Goal: Task Accomplishment & Management: Manage account settings

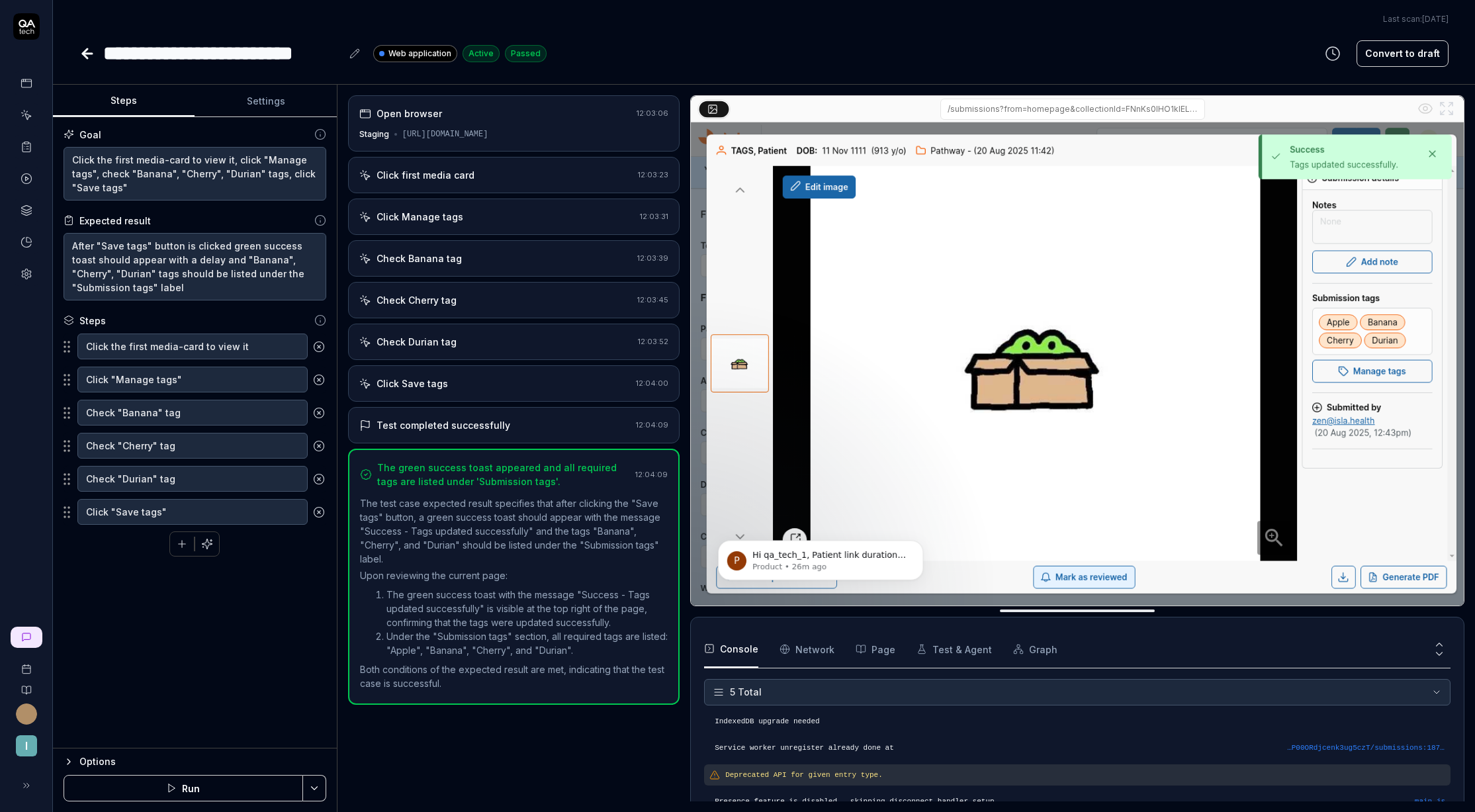
scroll to position [38, 0]
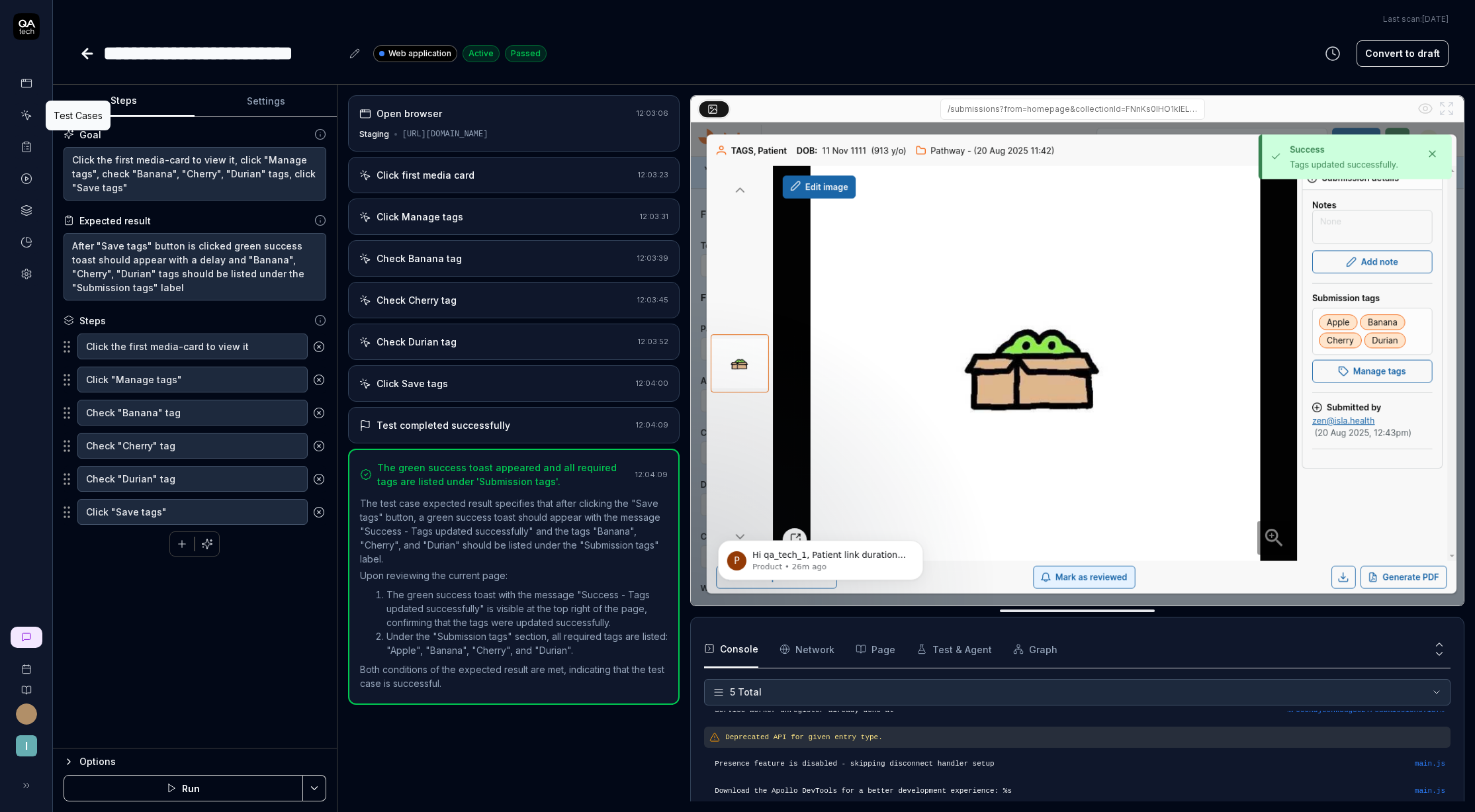
click at [32, 121] on icon at bounding box center [26, 115] width 12 height 12
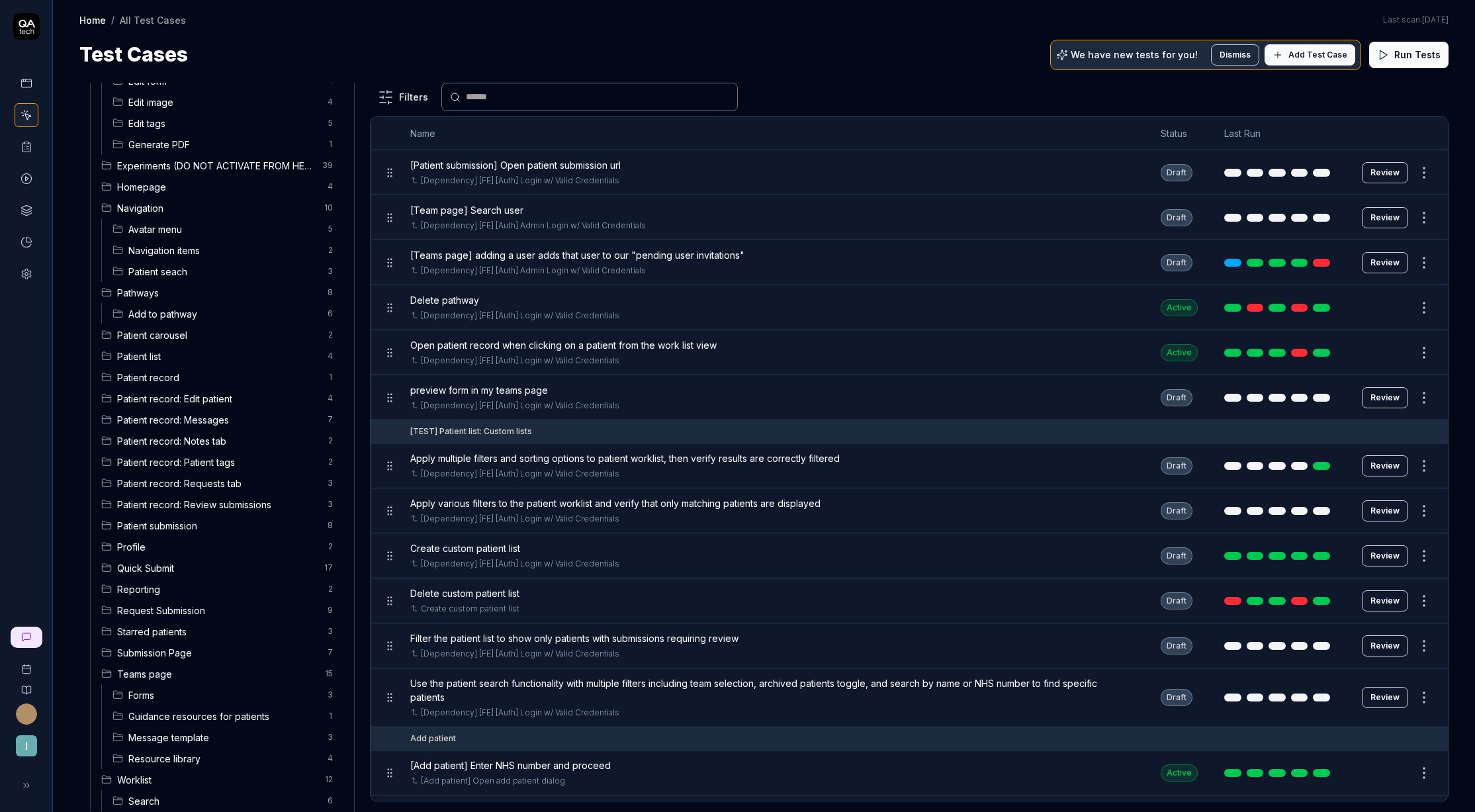
scroll to position [250, 0]
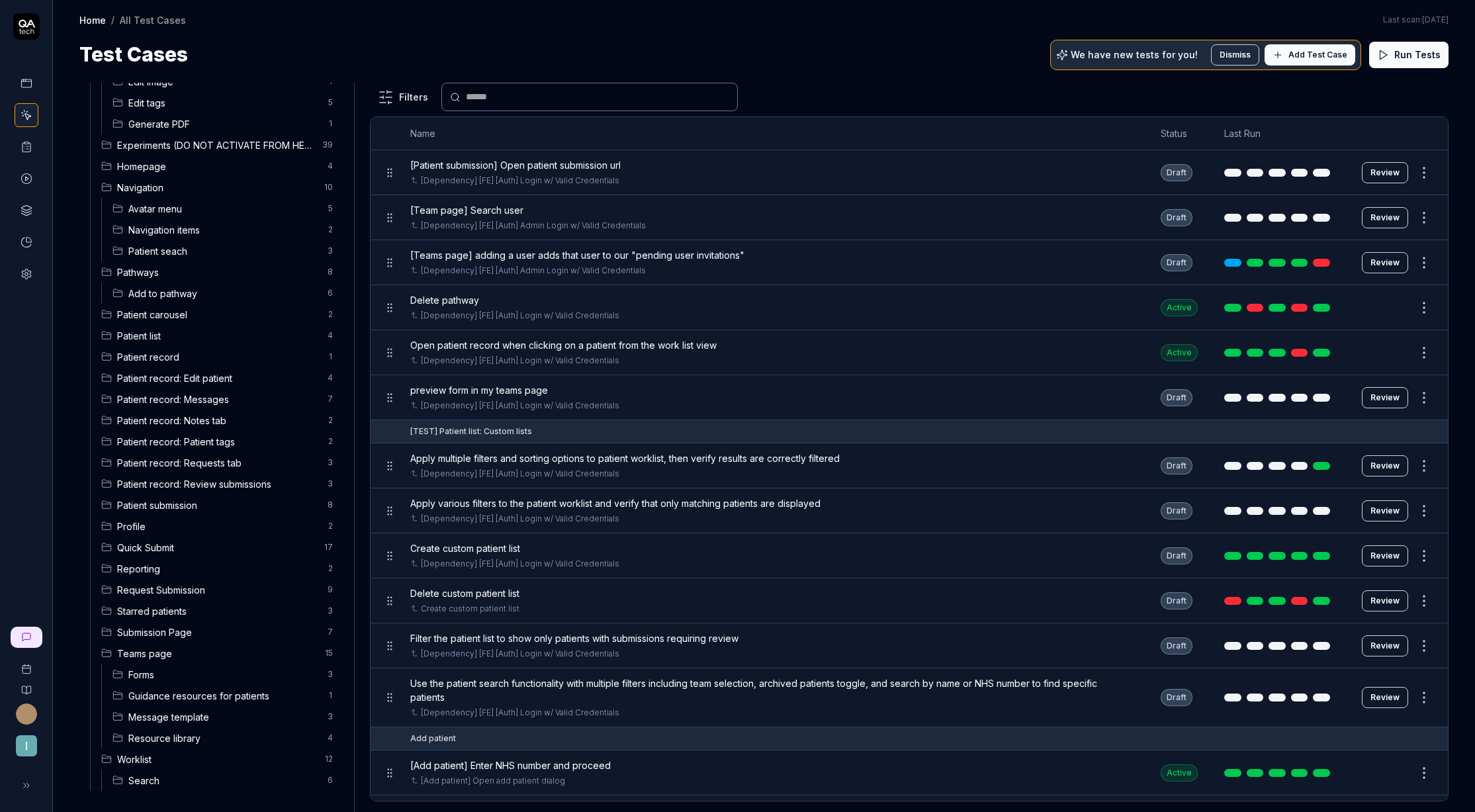
click at [189, 638] on span "Submission Page" at bounding box center [218, 633] width 203 height 14
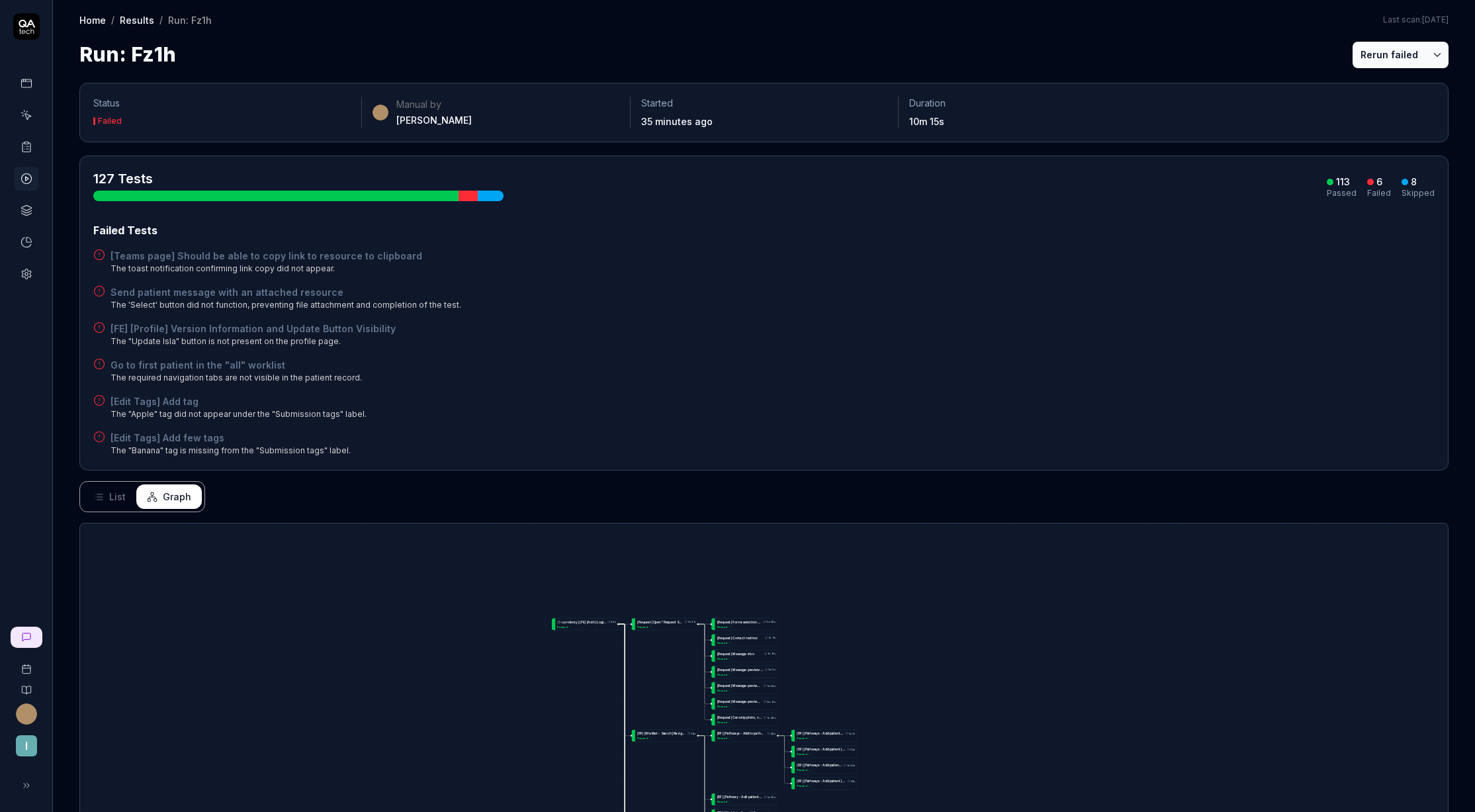
scroll to position [293, 0]
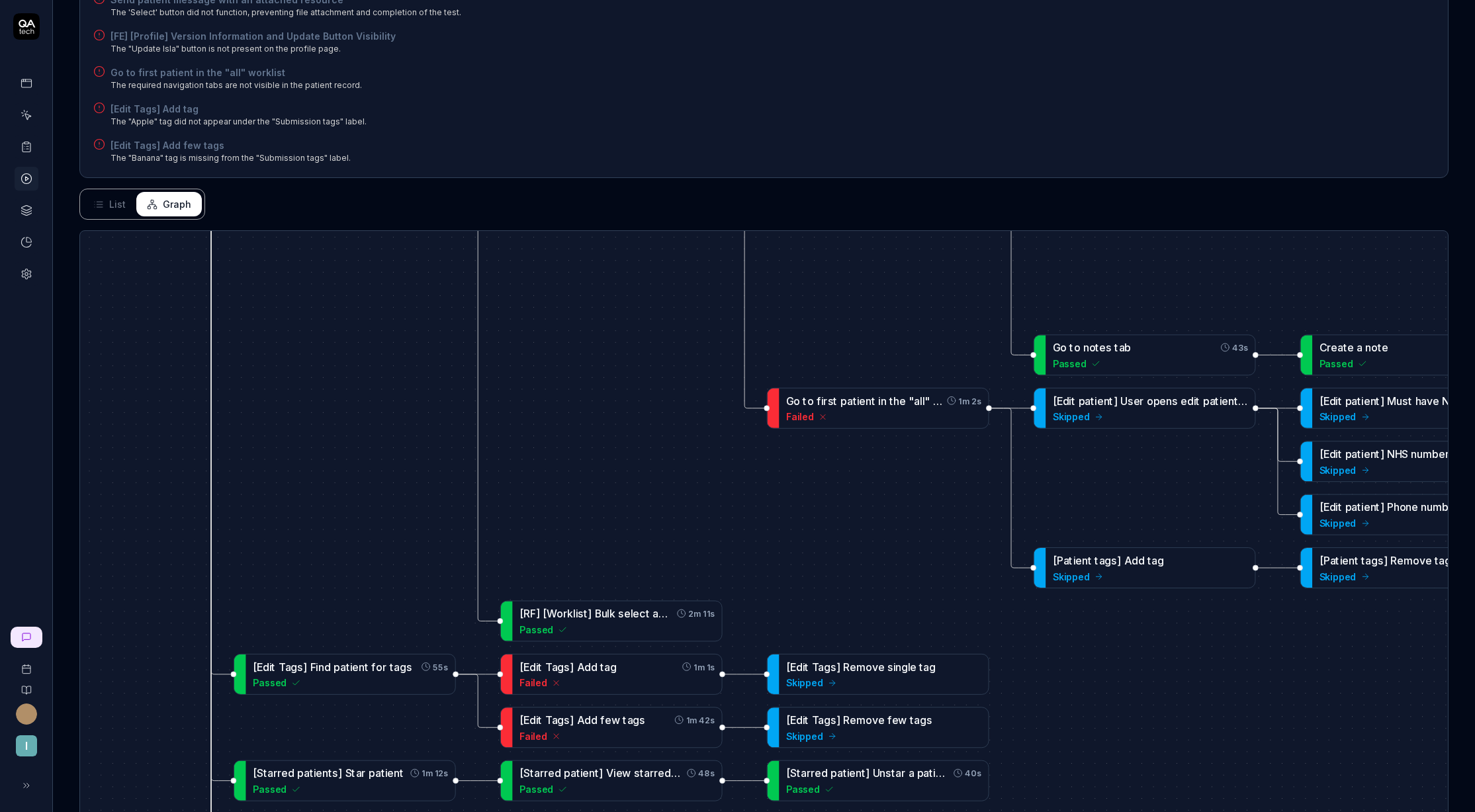
drag, startPoint x: 708, startPoint y: 740, endPoint x: 755, endPoint y: 135, distance: 606.8
click at [755, 135] on div "Status Failed Manual by Zen Guzikovskij Started 37 minutes ago Duration 10m 15s…" at bounding box center [764, 341] width 1423 height 1130
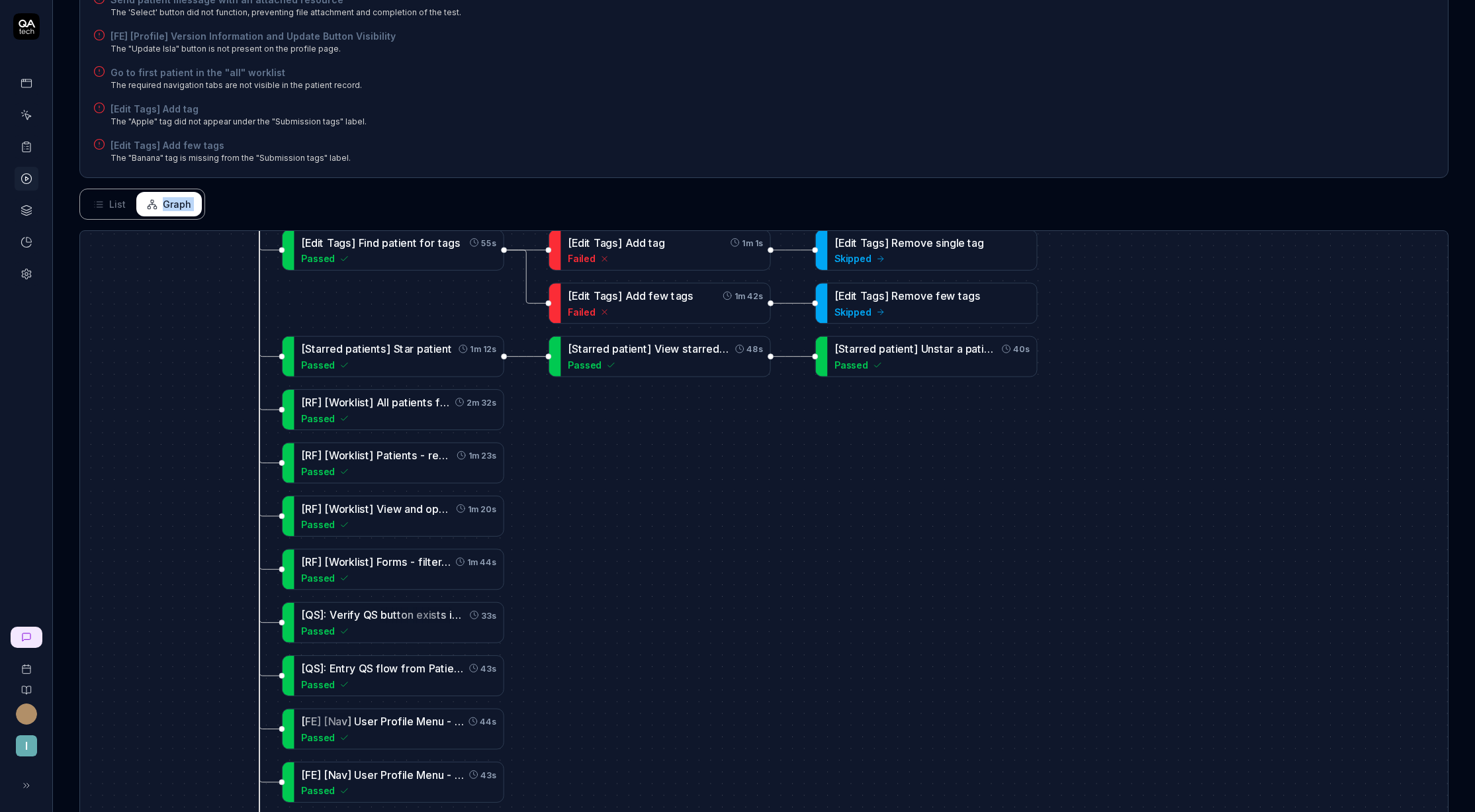
drag, startPoint x: 787, startPoint y: 313, endPoint x: 901, endPoint y: 501, distance: 219.9
click at [908, 507] on div "Status Failed Manual by Zen Guzikovskij Started 37 minutes ago Duration 10m 15s…" at bounding box center [764, 341] width 1423 height 1130
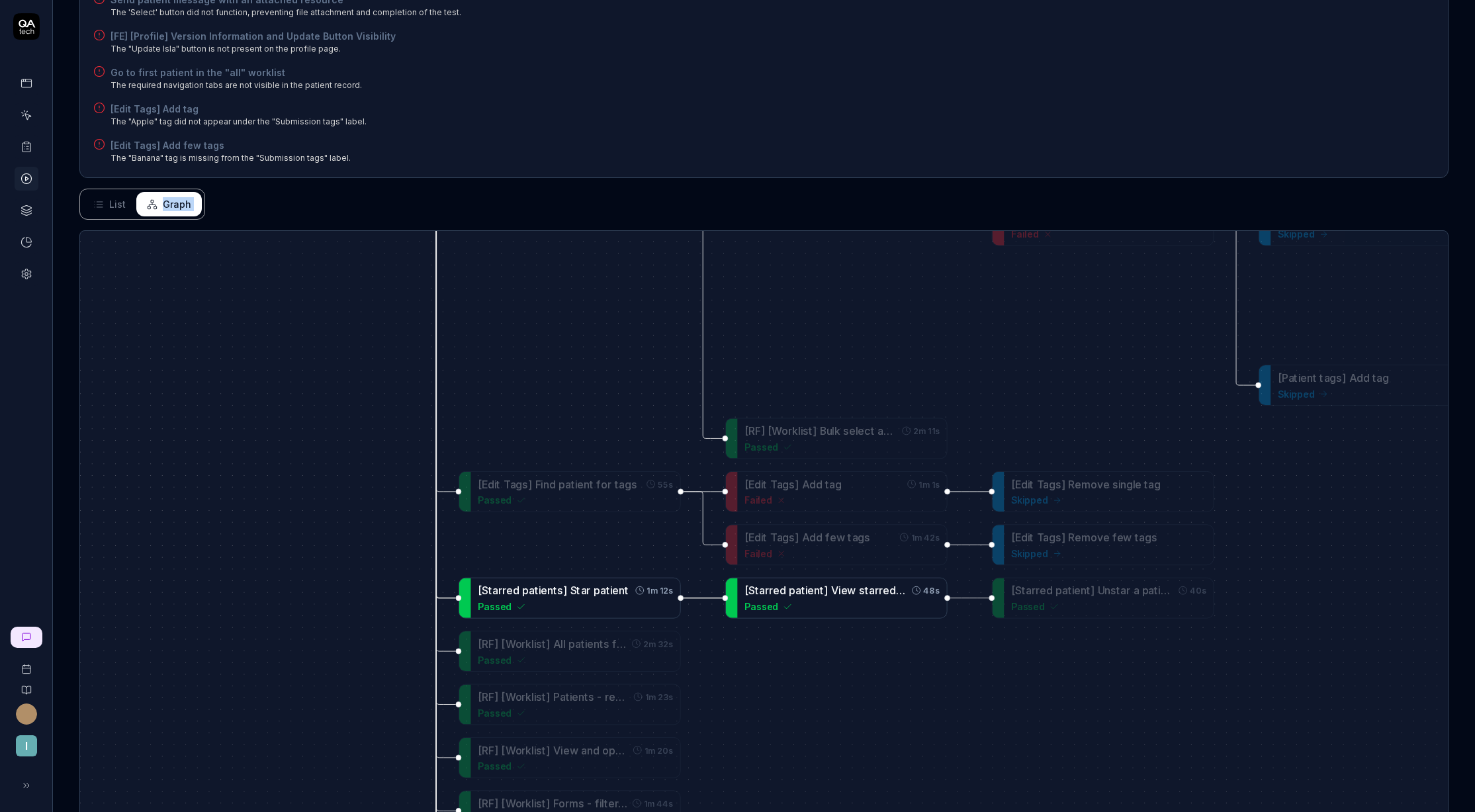
drag, startPoint x: 750, startPoint y: 421, endPoint x: 903, endPoint y: 582, distance: 222.1
click at [906, 600] on div "[ S t a r r e d p a t i e n t ] V i e w s t a r r e d p a t i e n t s 48s Passed" at bounding box center [842, 598] width 195 height 31
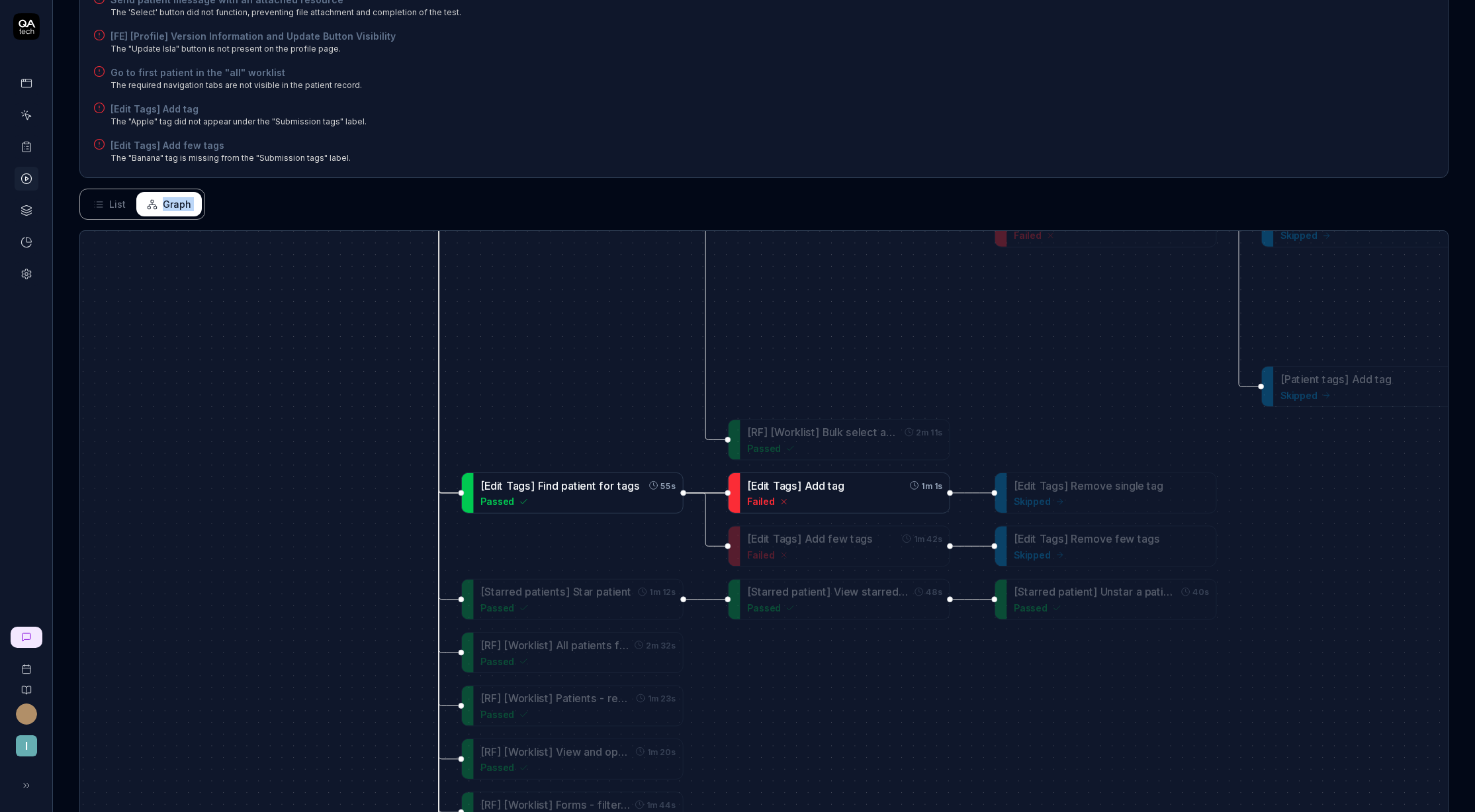
click at [879, 486] on div "[ E d i t T a g s ] A d d t a g 1m 1s" at bounding box center [845, 485] width 195 height 16
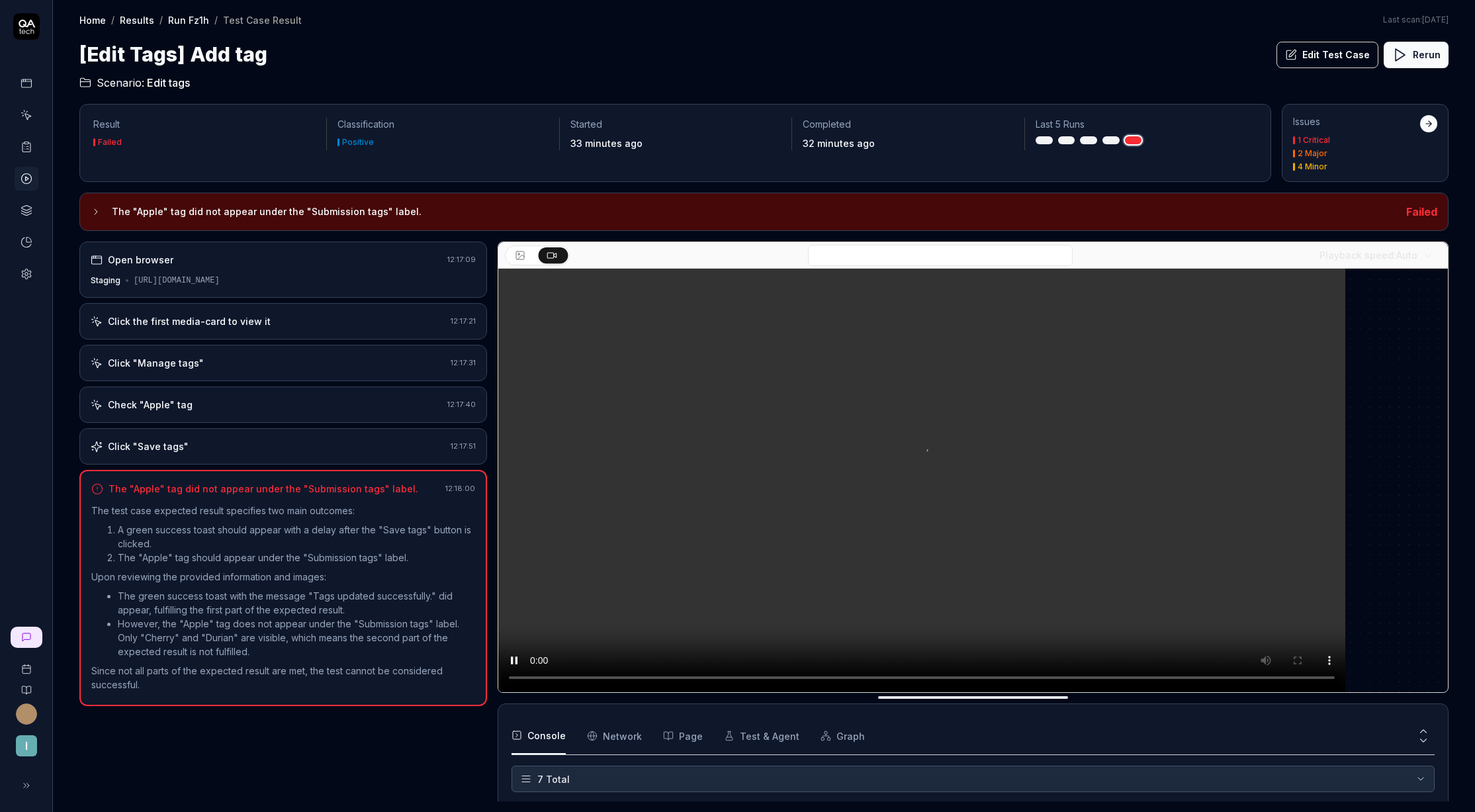
scroll to position [92, 0]
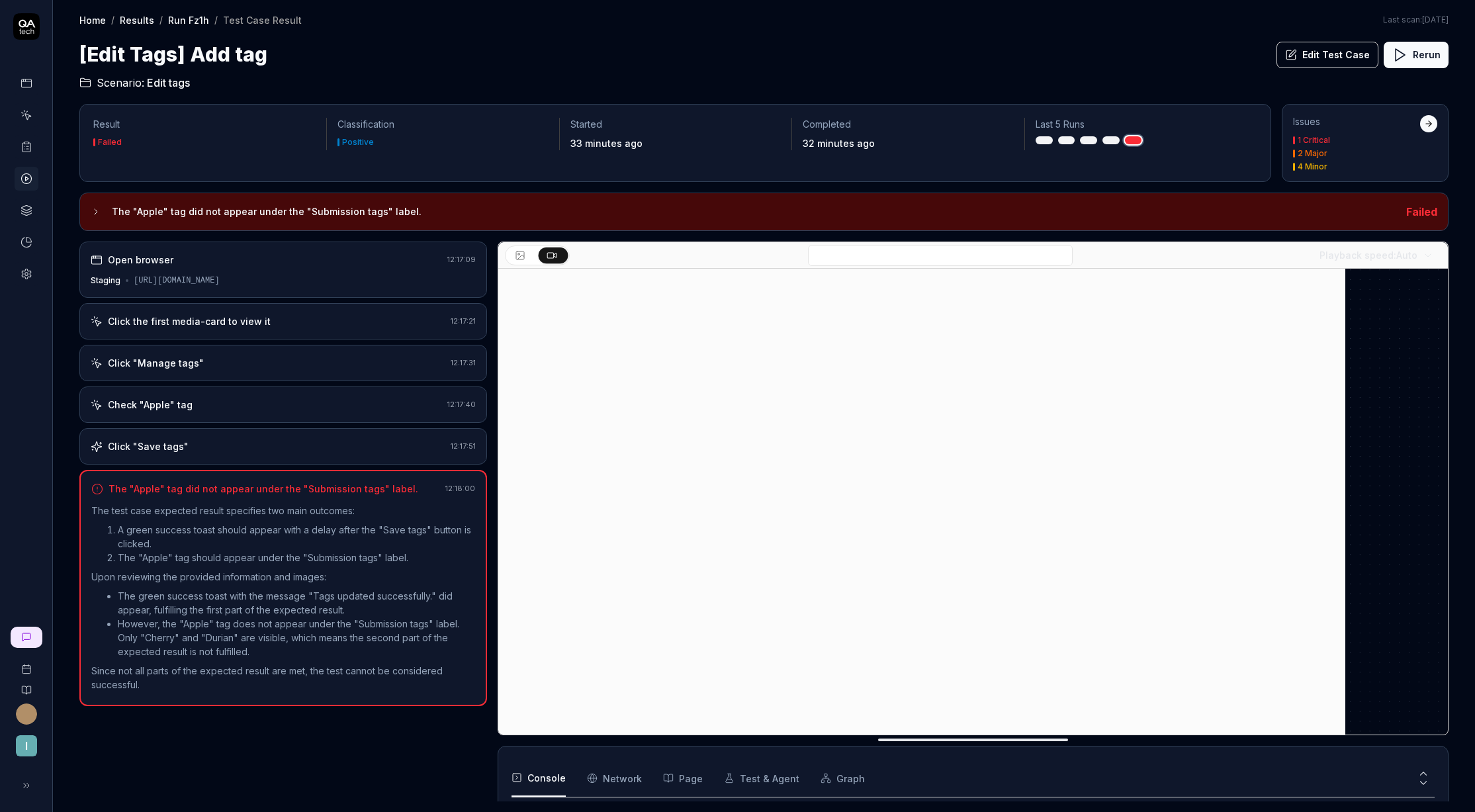
click at [247, 265] on div "Open browser" at bounding box center [267, 260] width 352 height 14
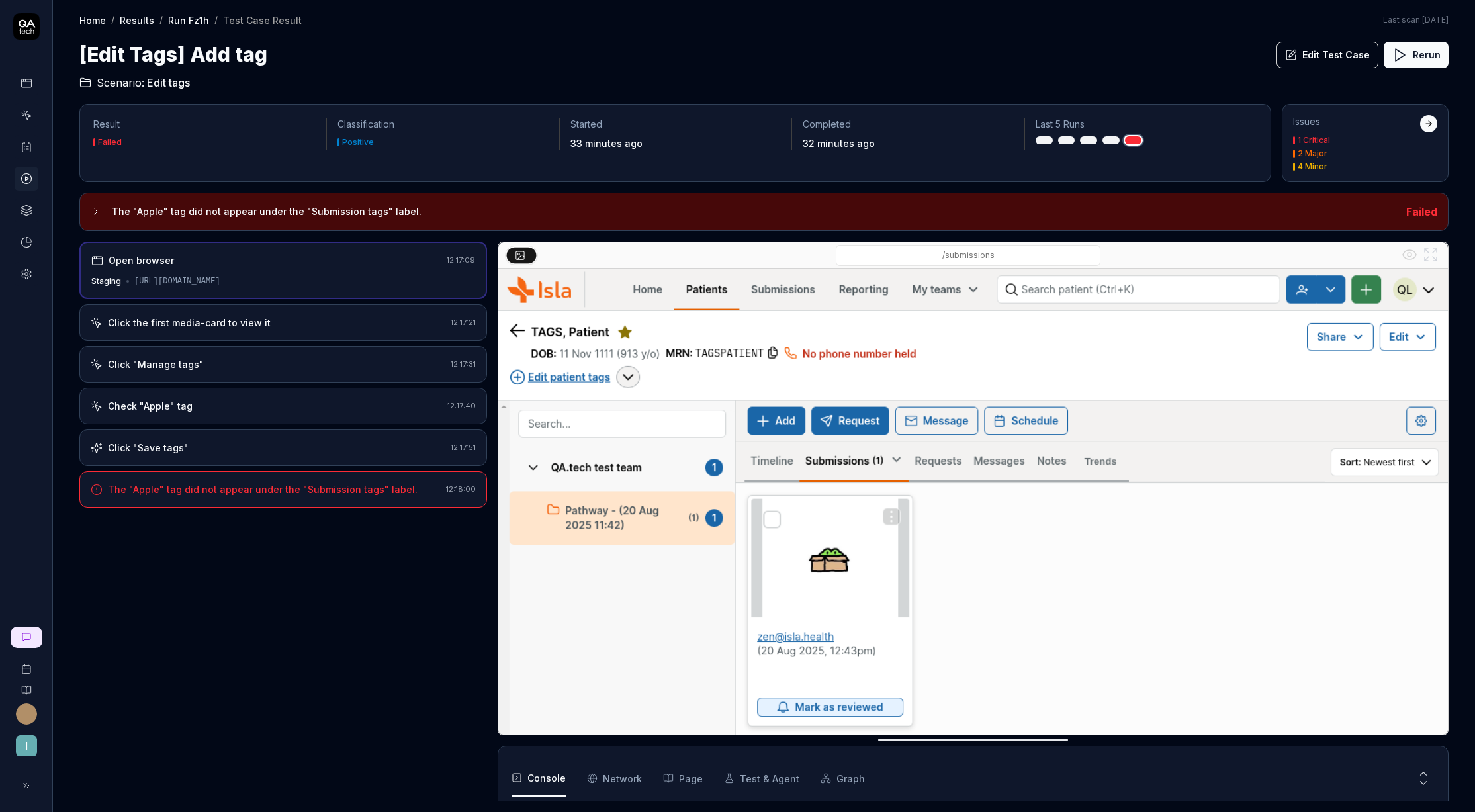
click at [244, 318] on div "Click the first media-card to view it" at bounding box center [189, 323] width 163 height 14
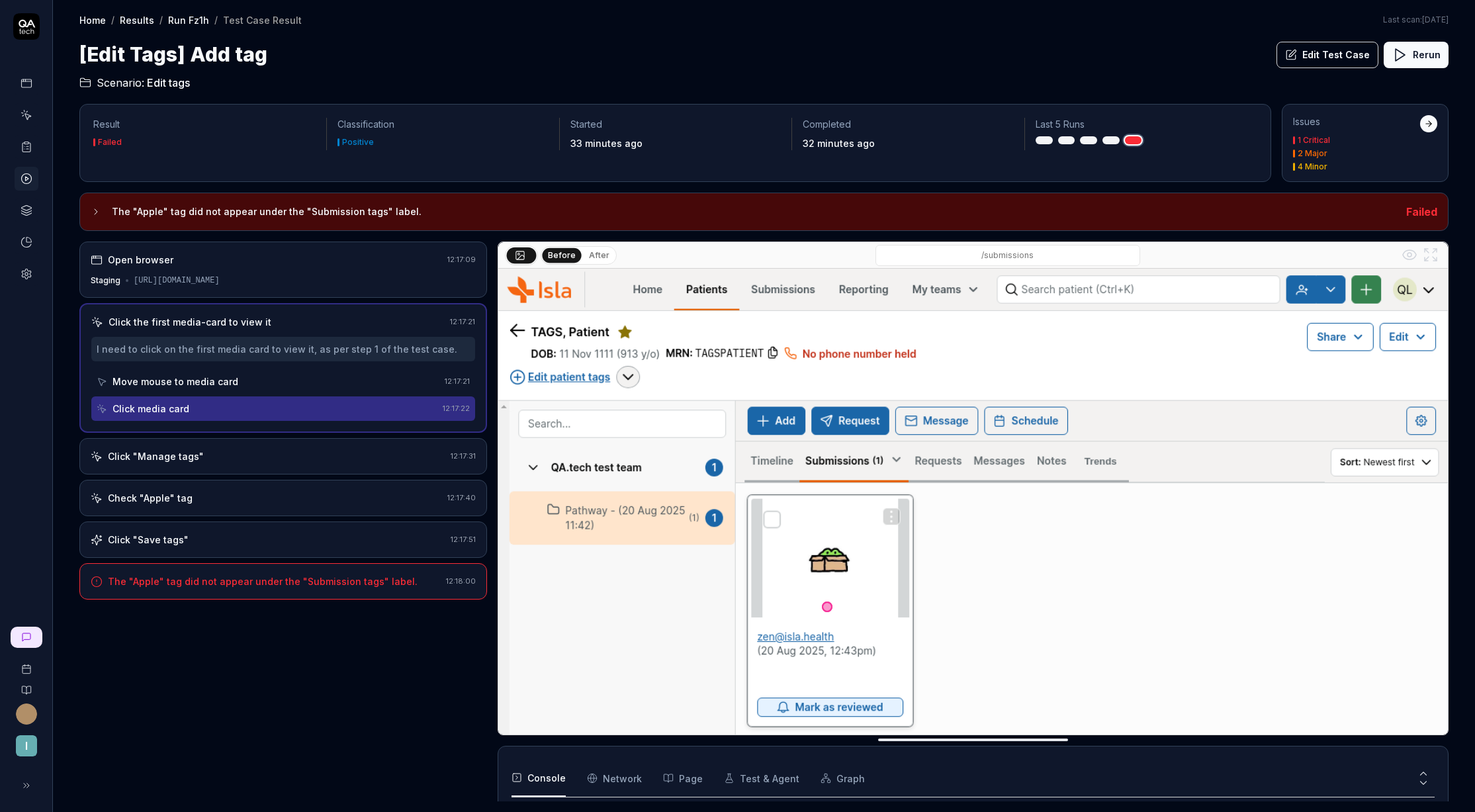
click at [244, 464] on div "Click "Manage tags" 12:17:31" at bounding box center [283, 456] width 408 height 36
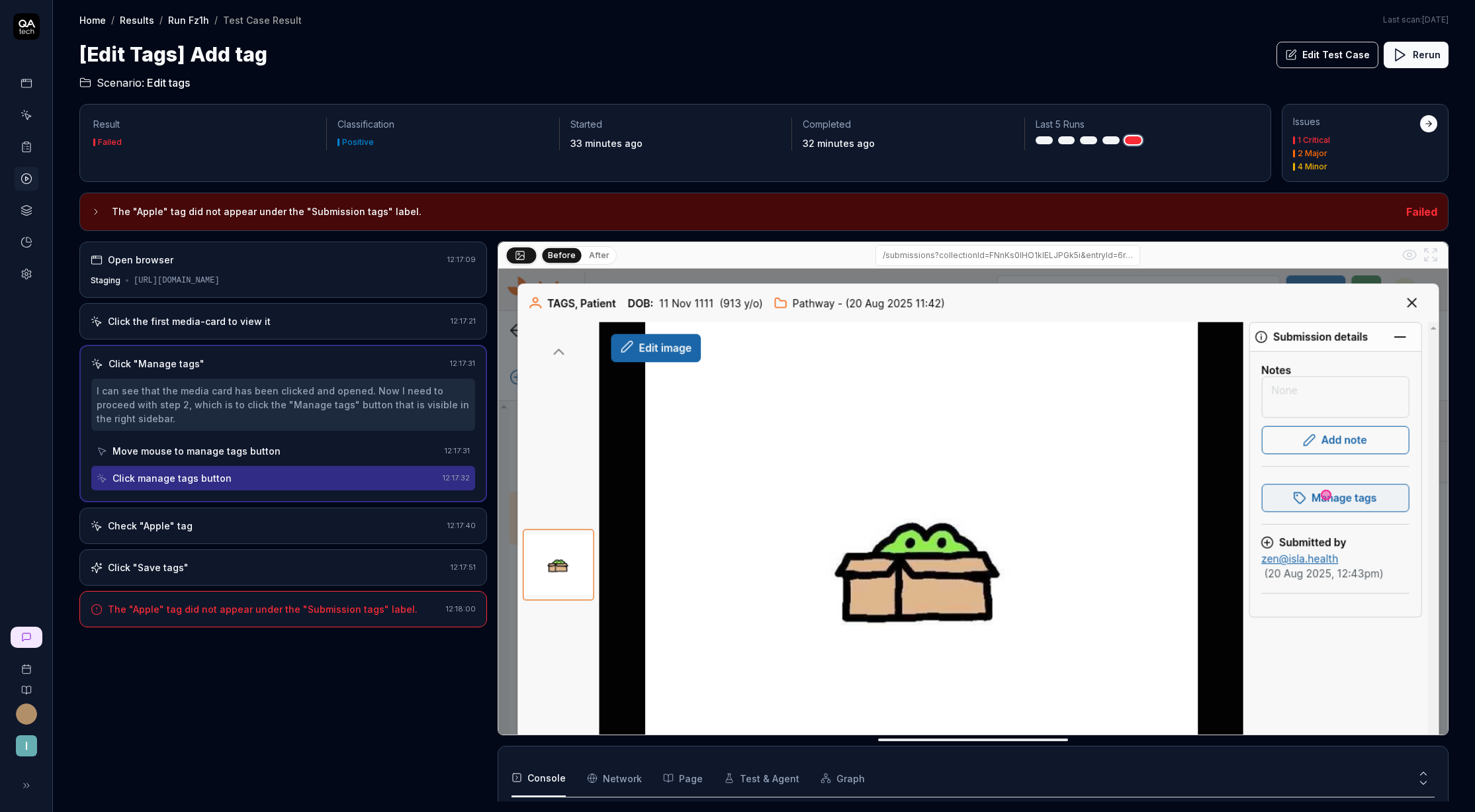
click at [592, 254] on button "After" at bounding box center [599, 255] width 31 height 15
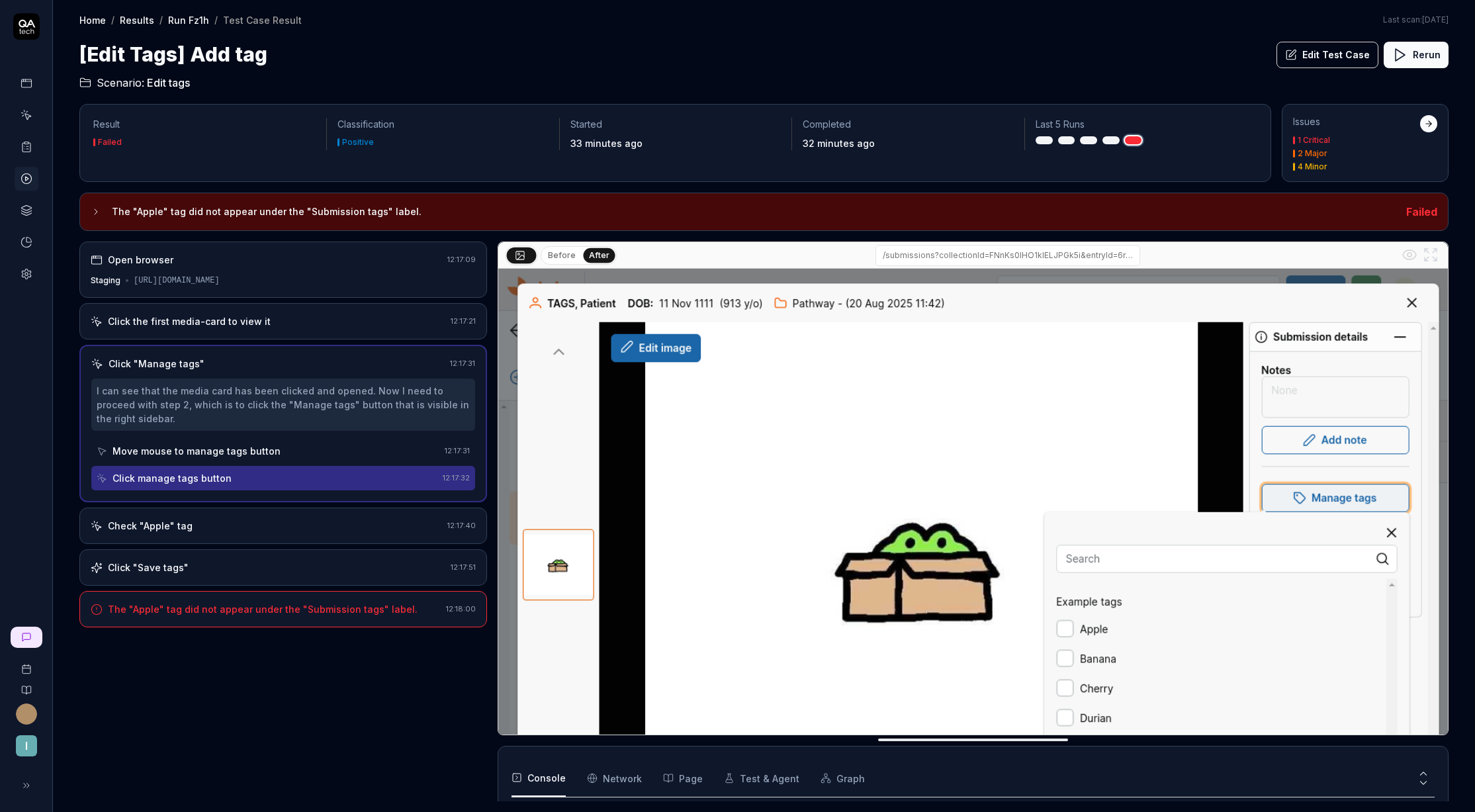
click at [241, 529] on div "Check "Apple" tag" at bounding box center [267, 526] width 352 height 14
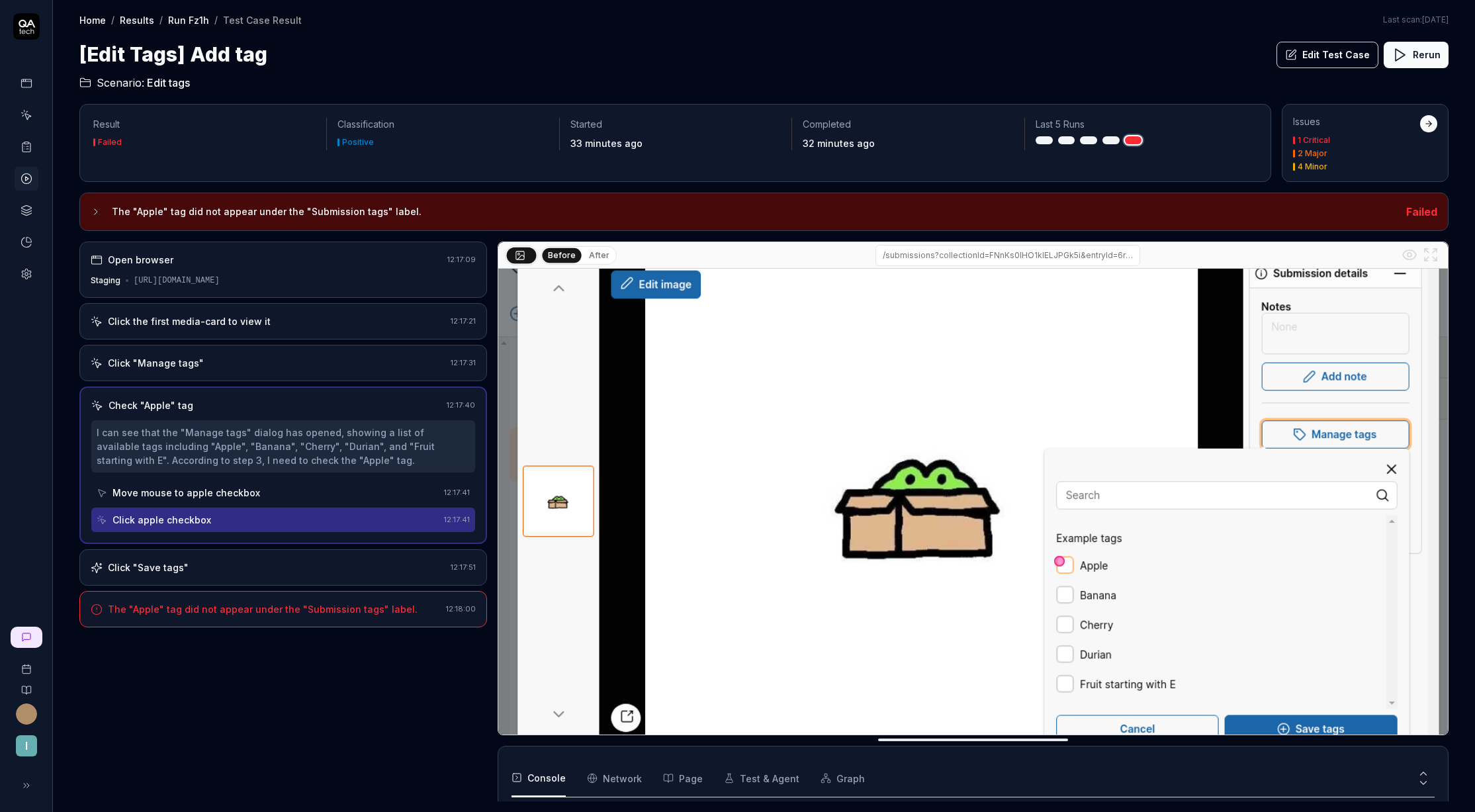
scroll to position [122, 0]
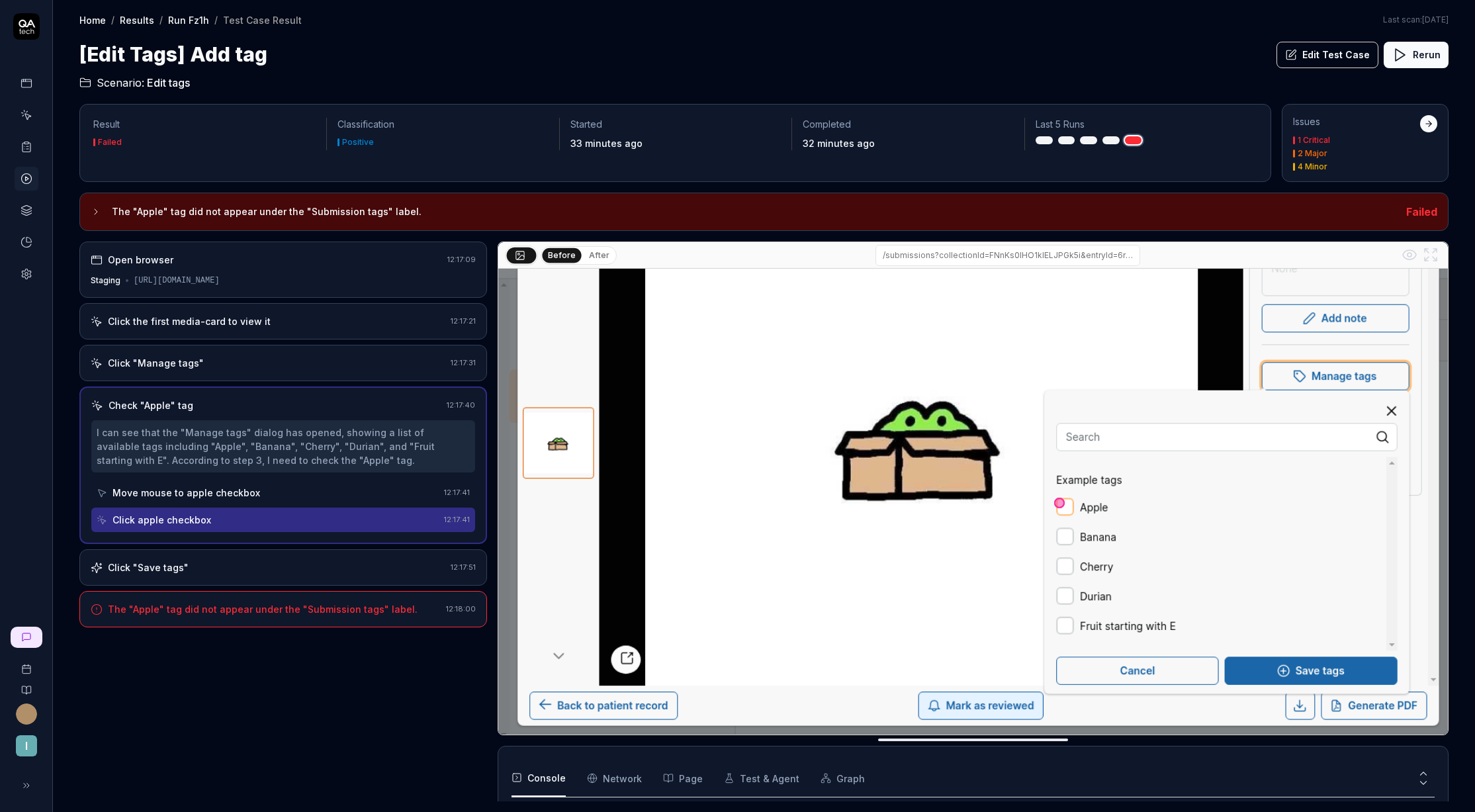
click at [596, 260] on button "After" at bounding box center [599, 255] width 31 height 15
click at [571, 255] on button "Before" at bounding box center [562, 255] width 38 height 15
click at [597, 257] on button "After" at bounding box center [599, 255] width 31 height 15
click at [556, 256] on button "Before" at bounding box center [562, 255] width 38 height 15
click at [584, 256] on button "After" at bounding box center [599, 255] width 31 height 15
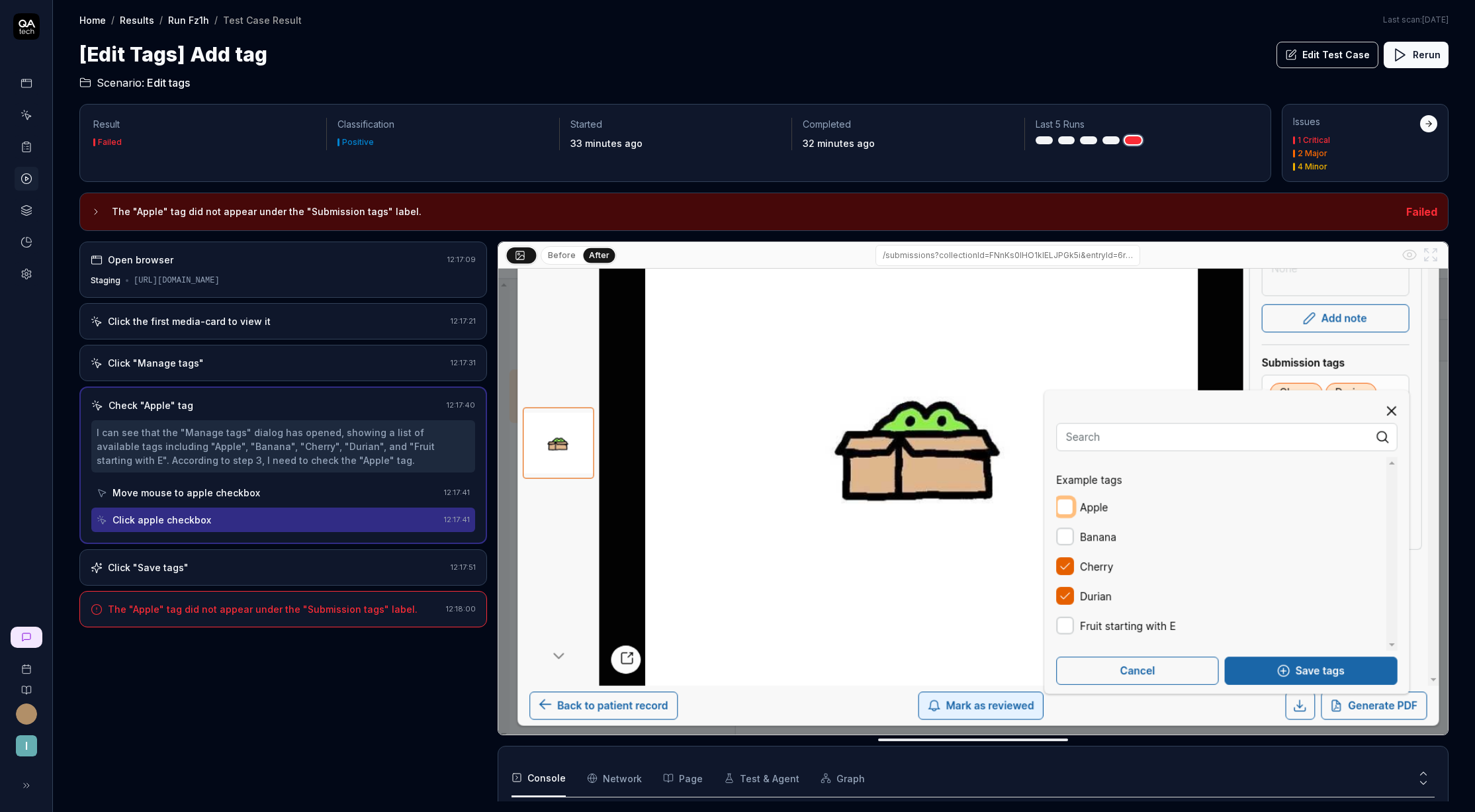
click at [564, 256] on button "Before" at bounding box center [562, 255] width 38 height 15
click at [602, 252] on button "After" at bounding box center [599, 255] width 31 height 15
click at [557, 252] on button "Before" at bounding box center [562, 255] width 38 height 15
click at [579, 253] on div "Before After" at bounding box center [579, 255] width 76 height 18
click at [589, 254] on button "After" at bounding box center [599, 255] width 31 height 15
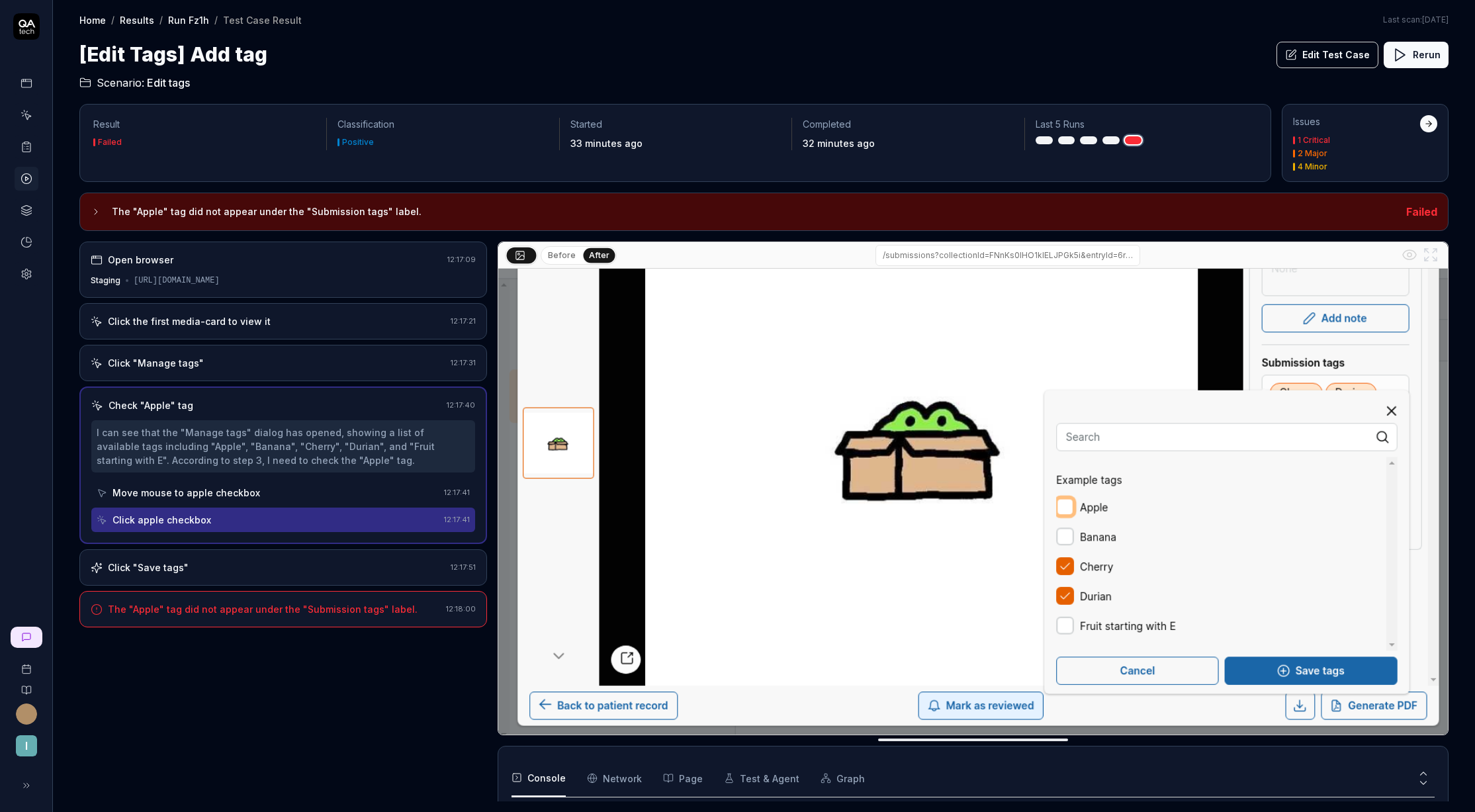
click at [572, 254] on button "Before" at bounding box center [562, 255] width 38 height 15
click at [586, 254] on button "After" at bounding box center [599, 255] width 31 height 15
click at [260, 568] on div "Click "Save tags"" at bounding box center [268, 568] width 355 height 14
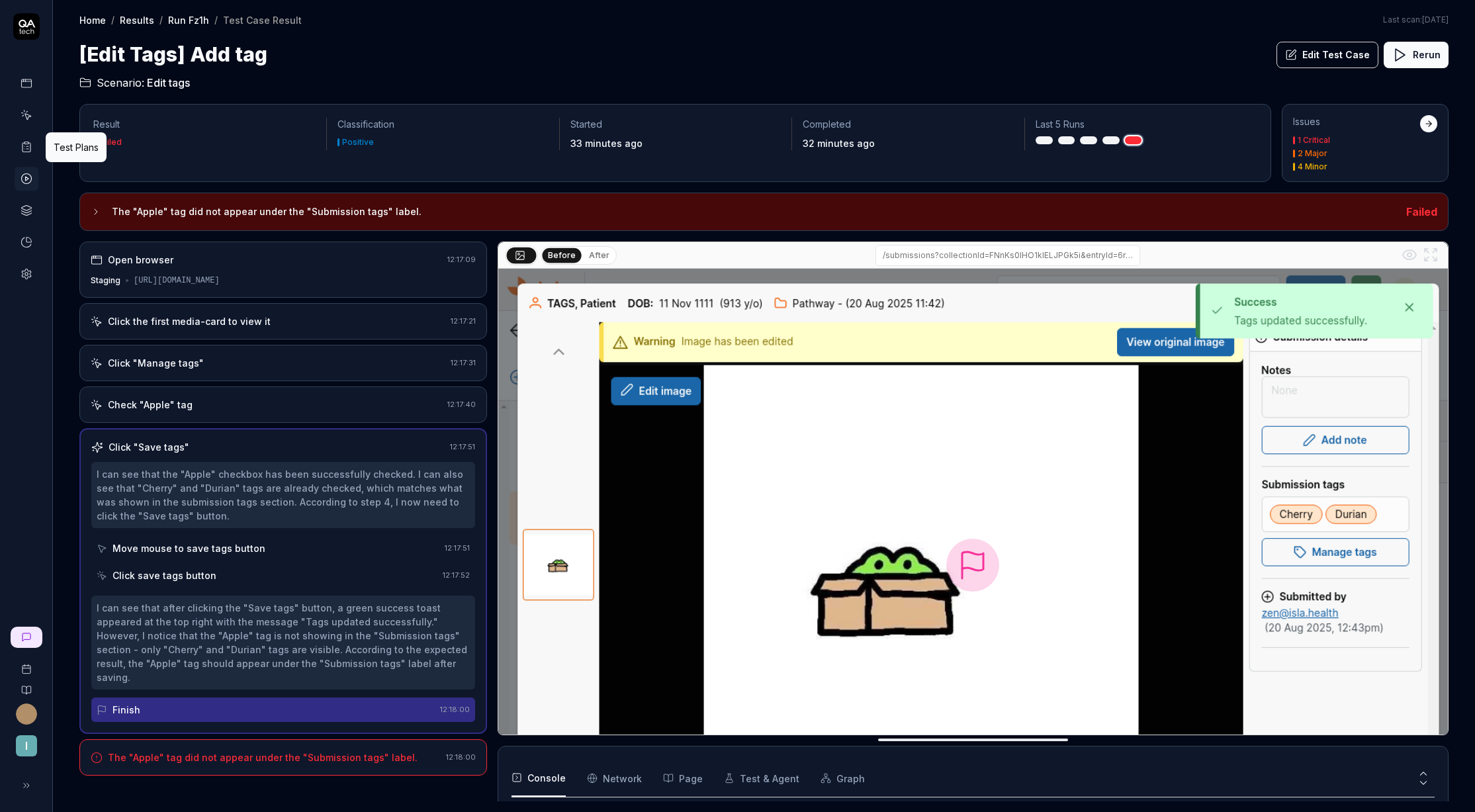
click at [31, 152] on icon at bounding box center [26, 147] width 12 height 12
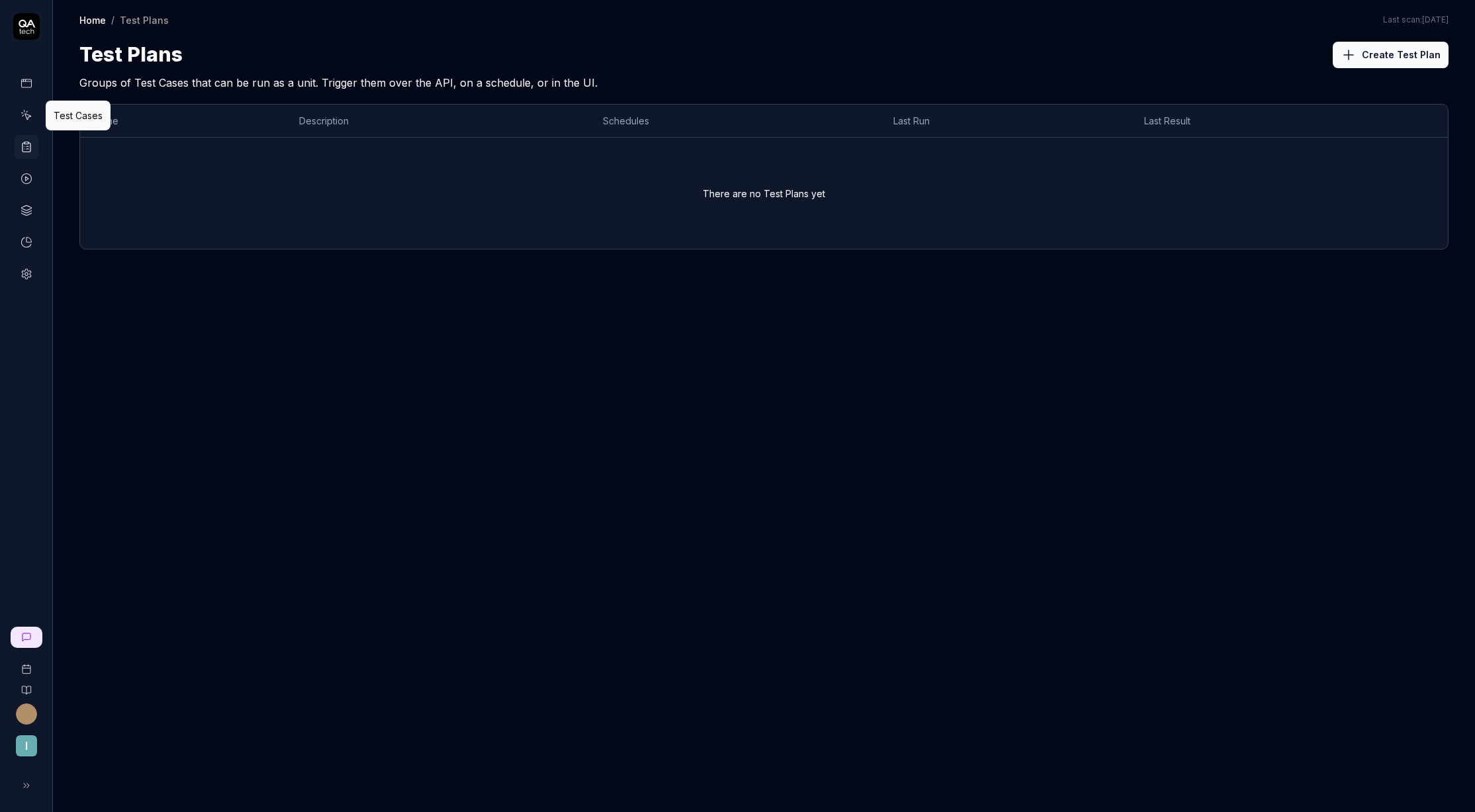
click at [23, 111] on icon at bounding box center [26, 115] width 12 height 12
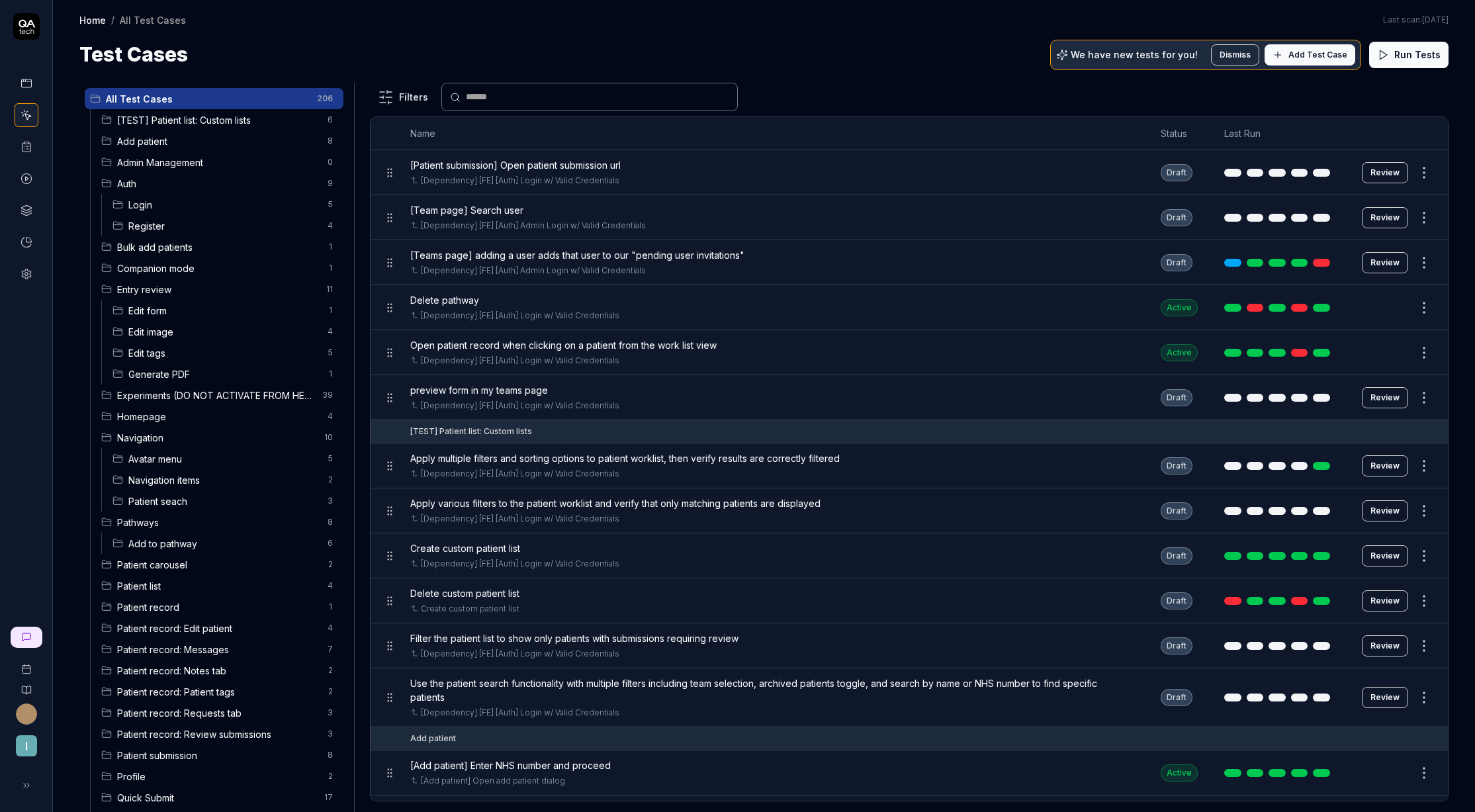
click at [163, 356] on span "Edit tags" at bounding box center [224, 353] width 191 height 14
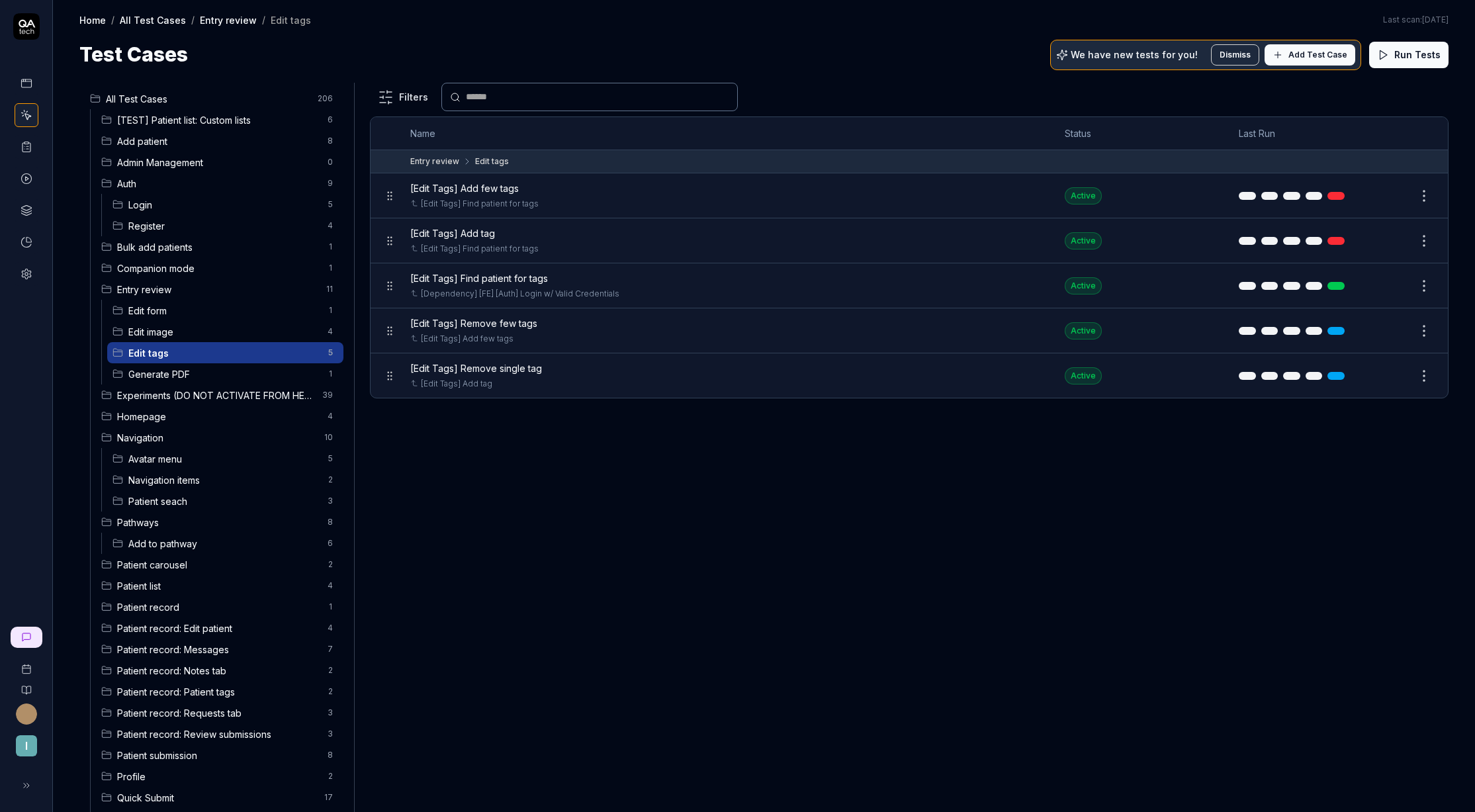
click at [1393, 199] on button "Edit" at bounding box center [1392, 196] width 32 height 21
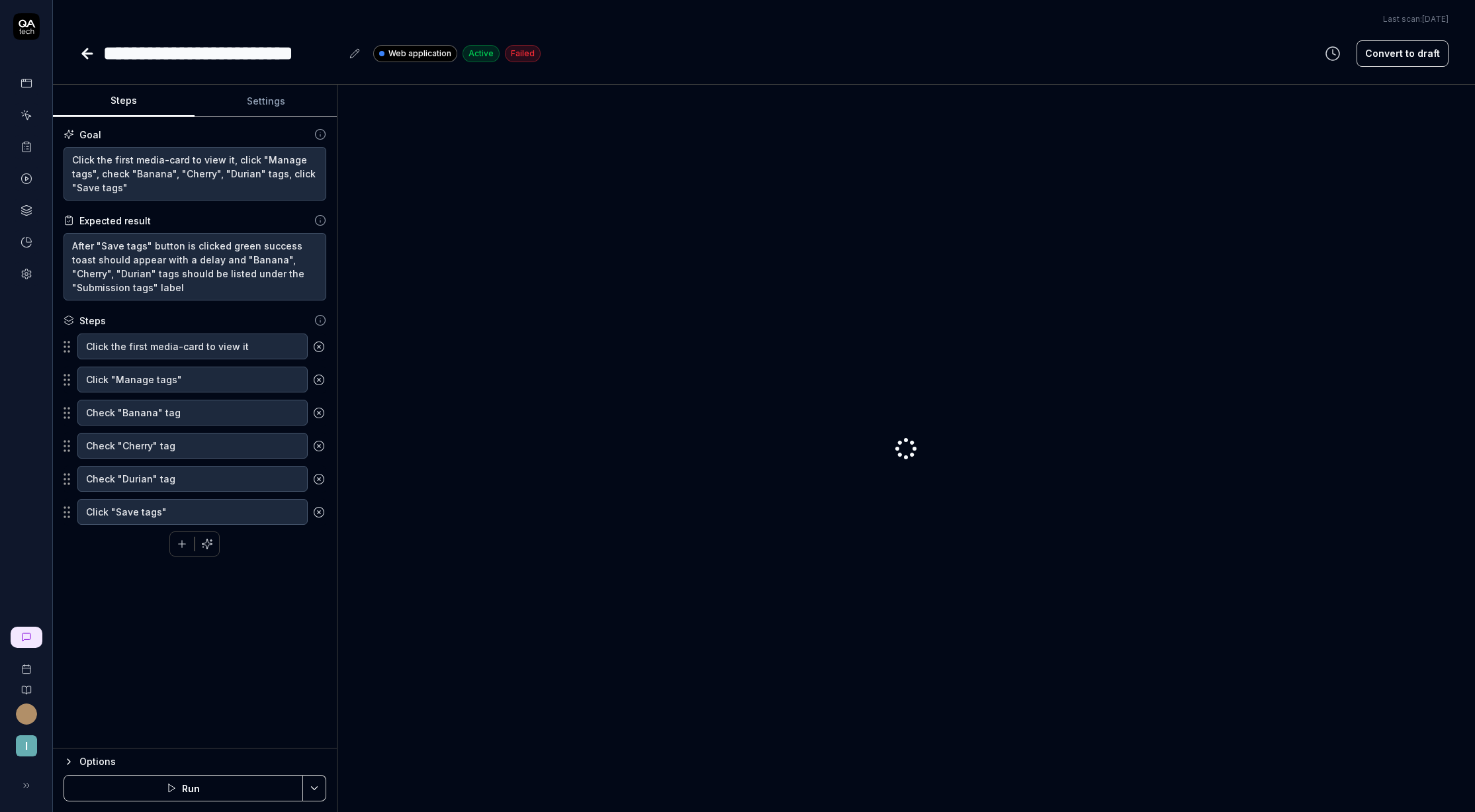
type textarea "*"
click at [243, 96] on button "Settings" at bounding box center [265, 101] width 142 height 32
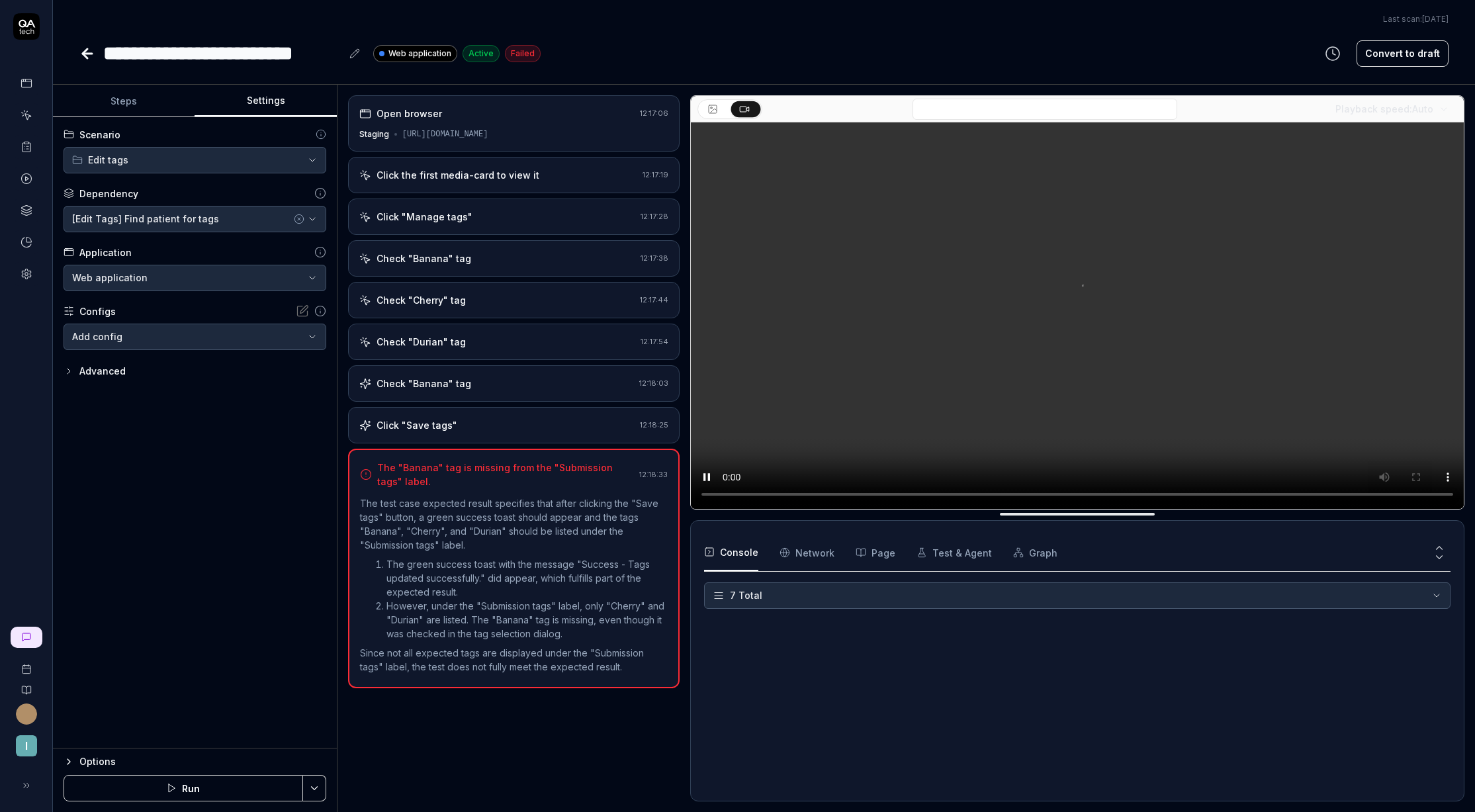
scroll to position [91, 0]
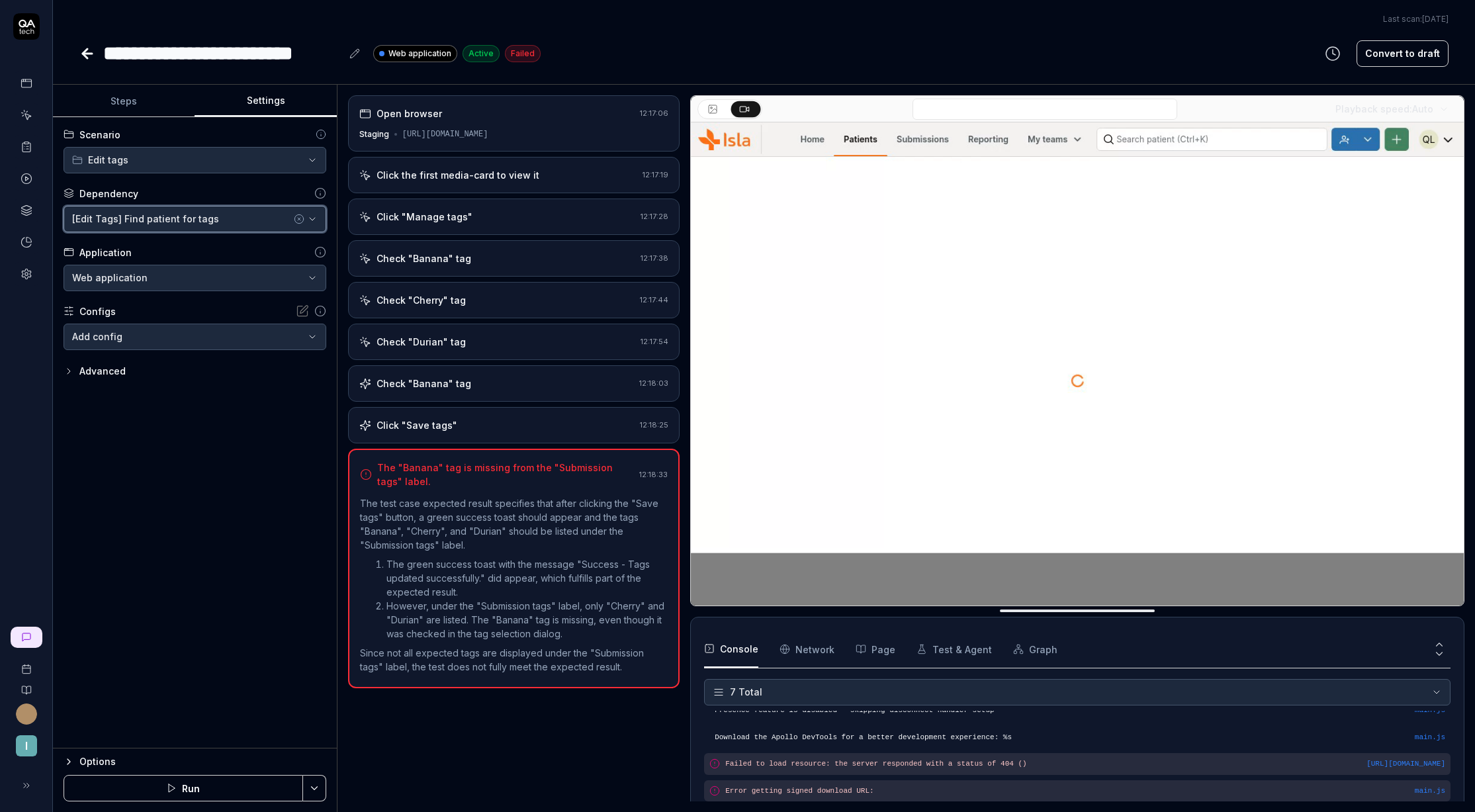
click at [203, 224] on div "[Edit Tags] Find patient for tags" at bounding box center [182, 219] width 219 height 14
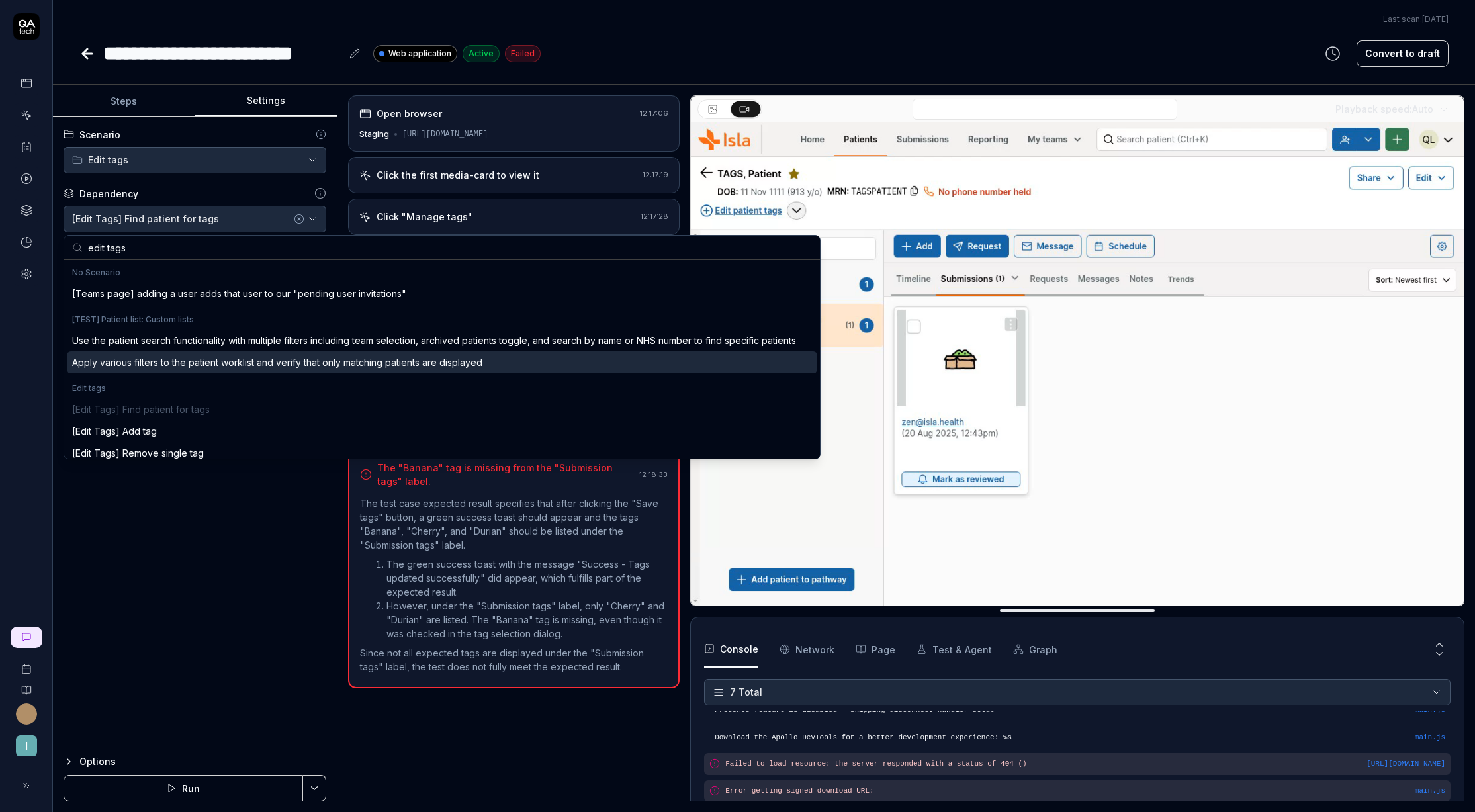
scroll to position [17, 0]
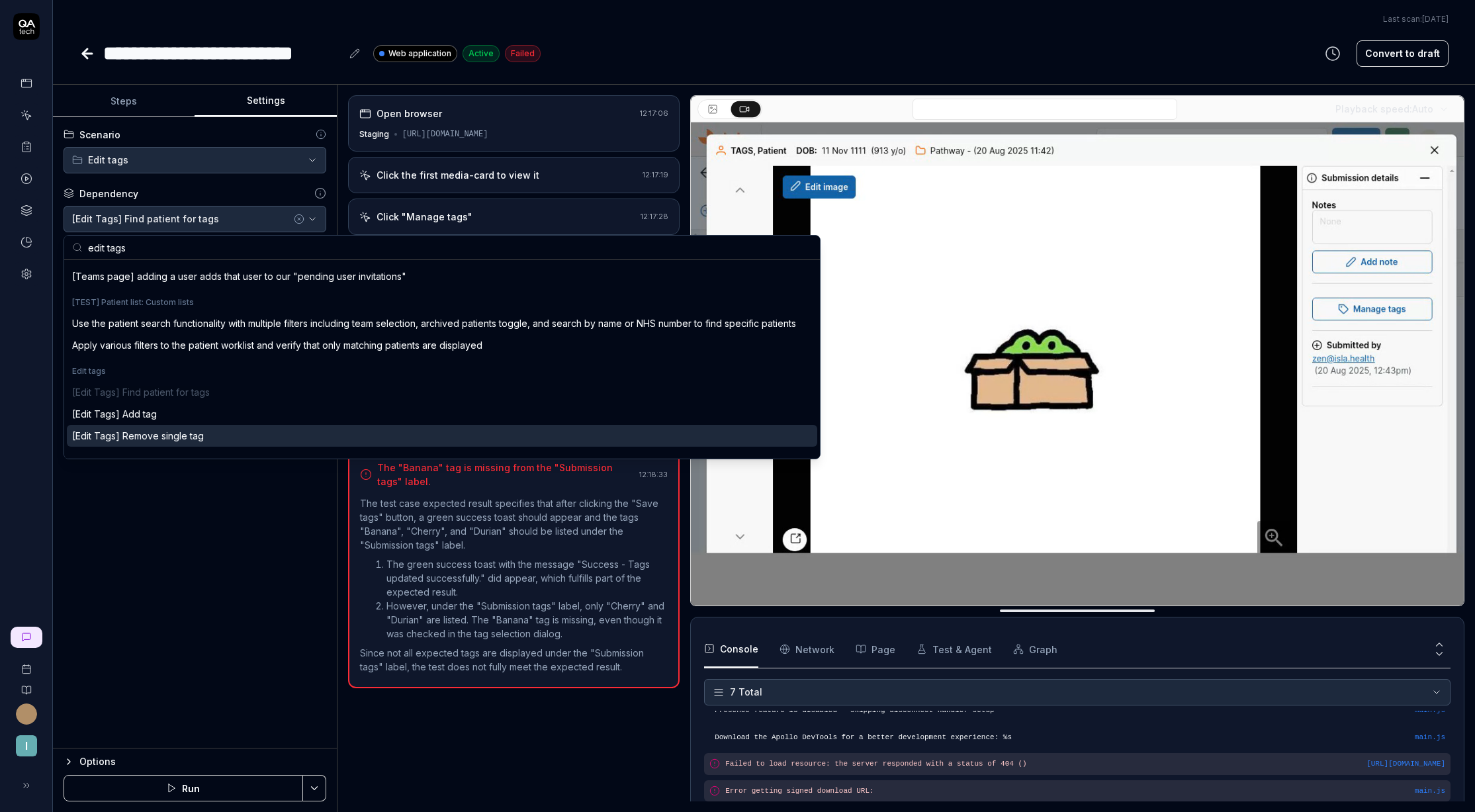
type input "edit tags"
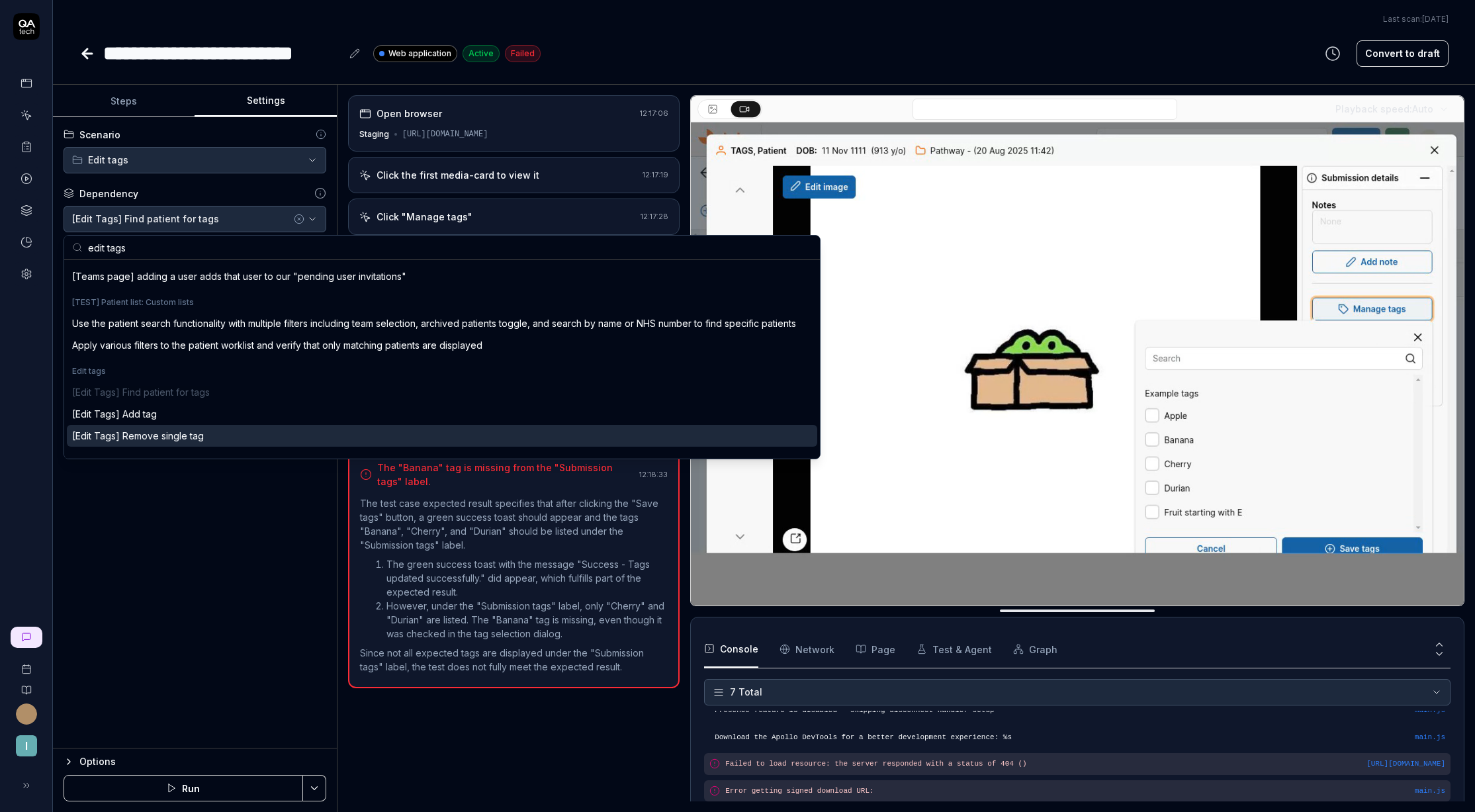
click at [199, 441] on div "[Edit Tags] Remove single tag" at bounding box center [138, 436] width 132 height 14
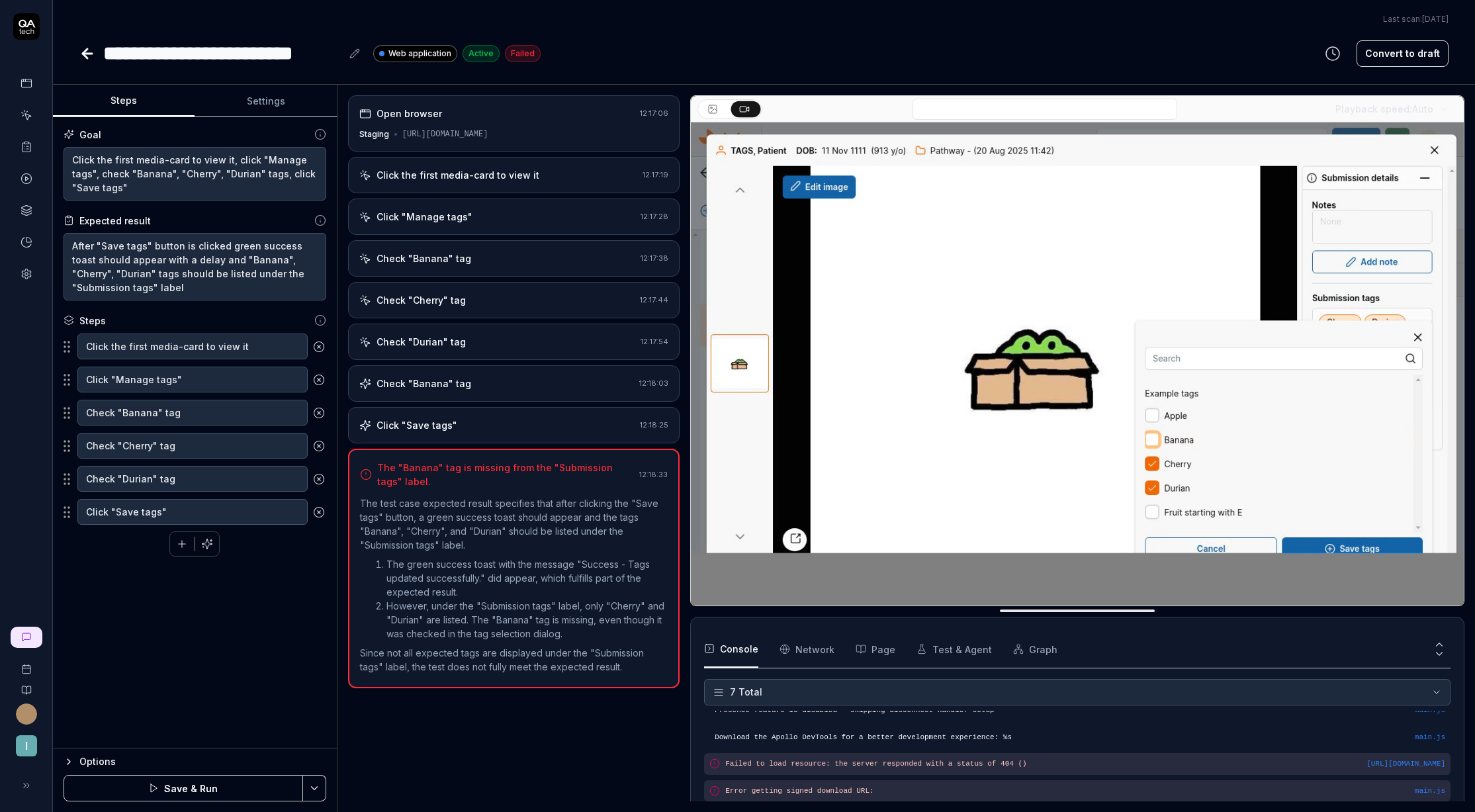
click at [124, 97] on button "Steps" at bounding box center [124, 101] width 142 height 32
drag, startPoint x: 228, startPoint y: 159, endPoint x: 69, endPoint y: 157, distance: 159.0
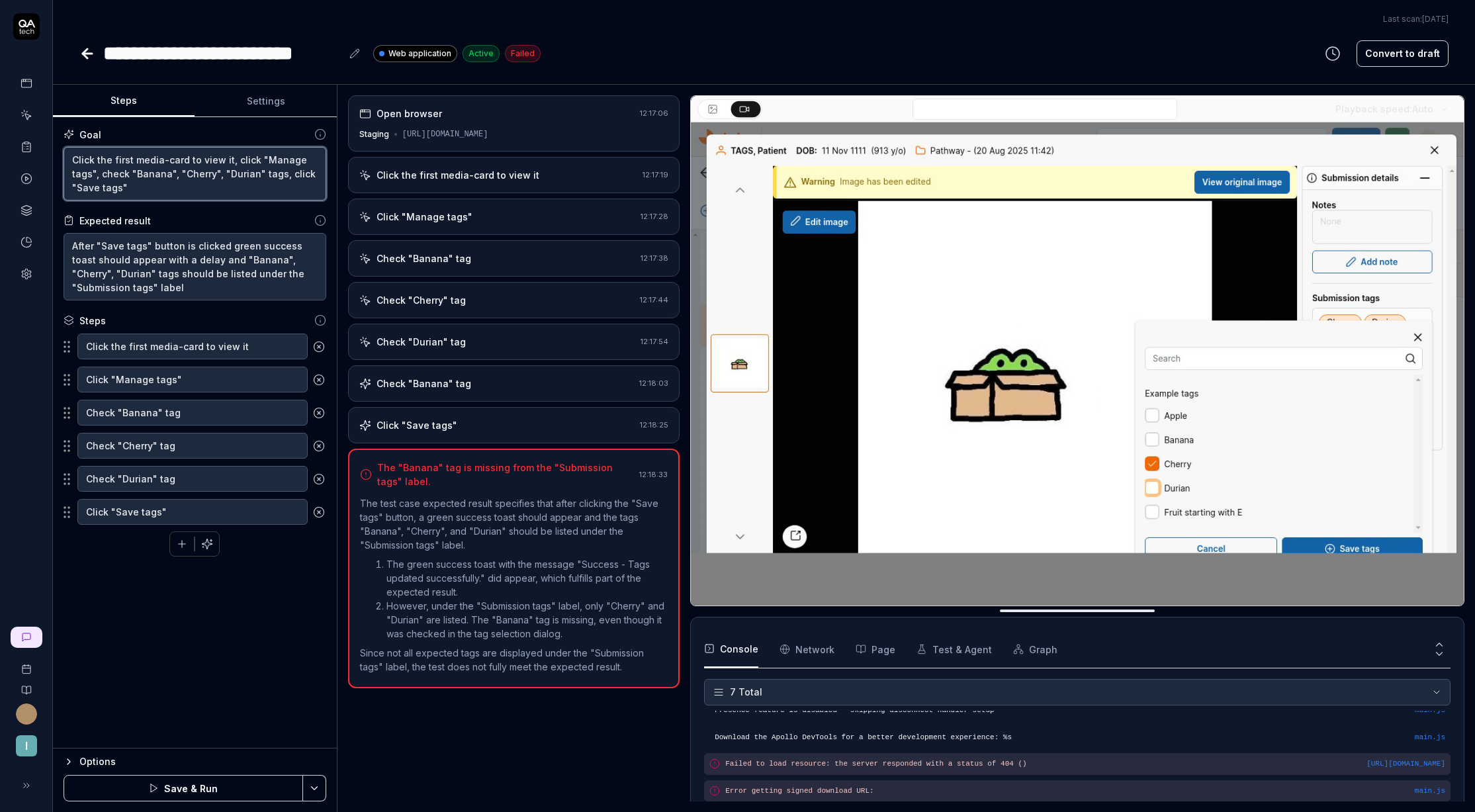
click at [69, 157] on textarea "Click the first media-card to view it, click "Manage tags", check "Banana", "Ch…" at bounding box center [195, 174] width 263 height 54
type textarea "*"
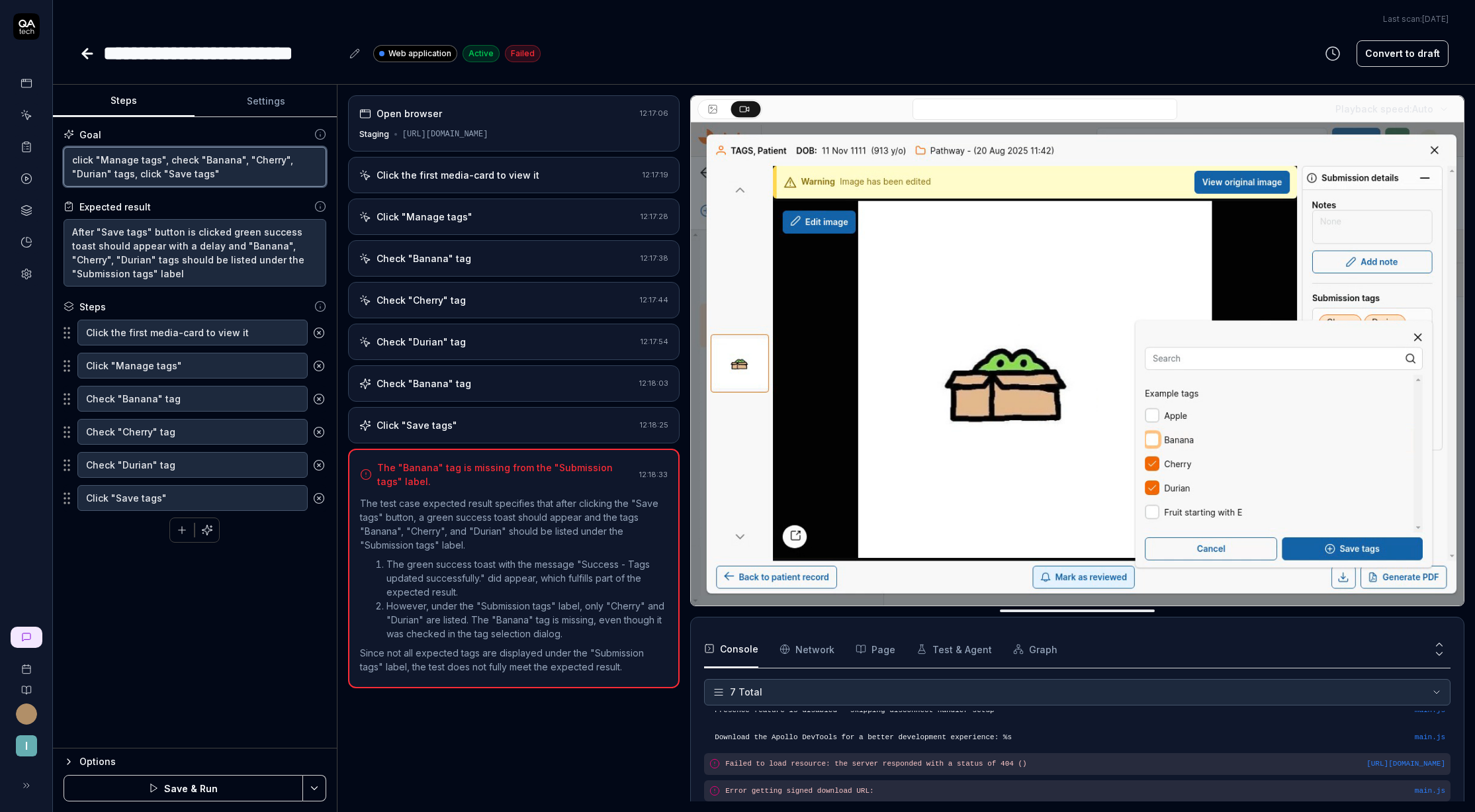
type textarea "click "Manage tags", check "Banana", "Cherry", "Durian" tags, click "Save tags""
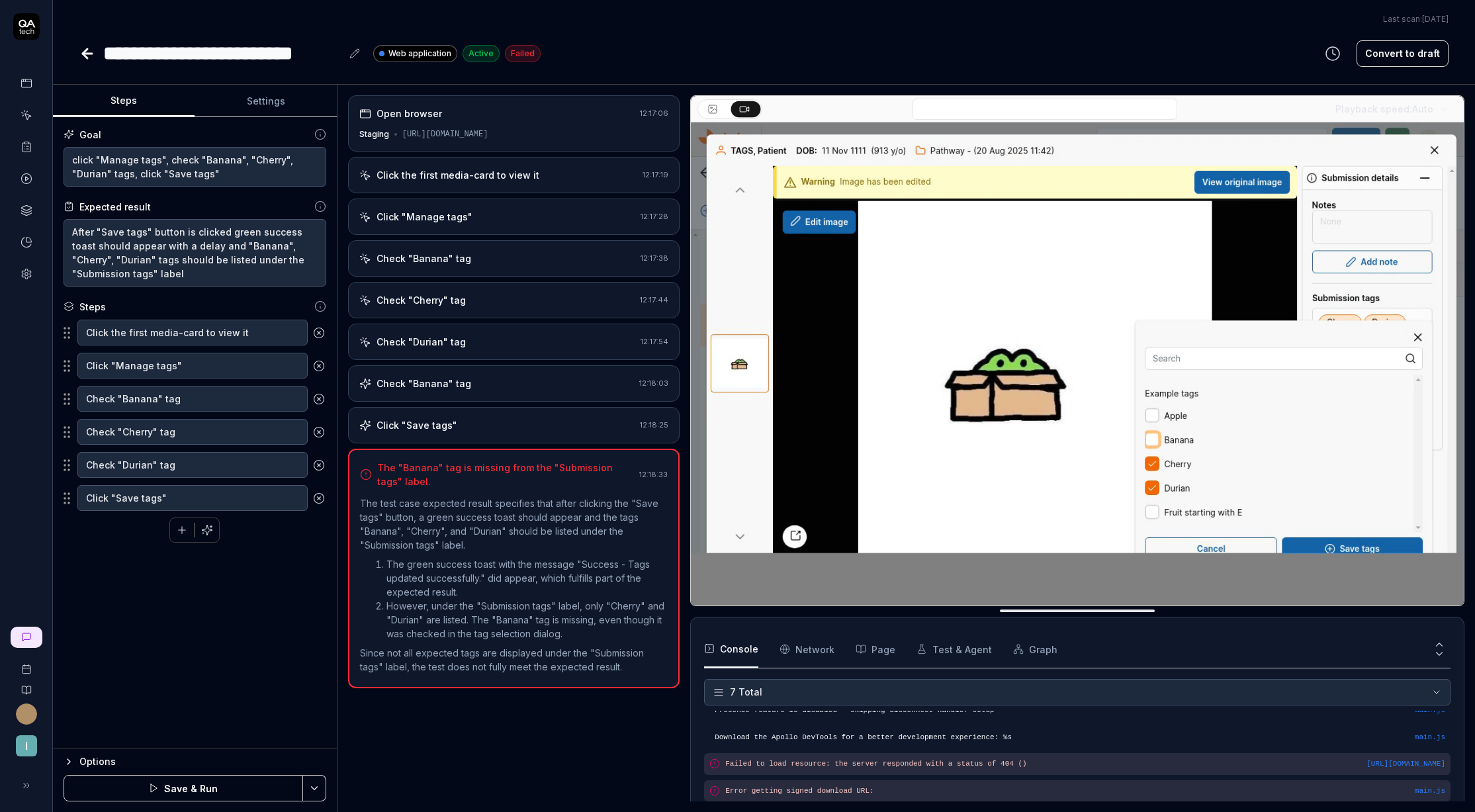
click at [194, 786] on button "Save & Run" at bounding box center [184, 788] width 240 height 26
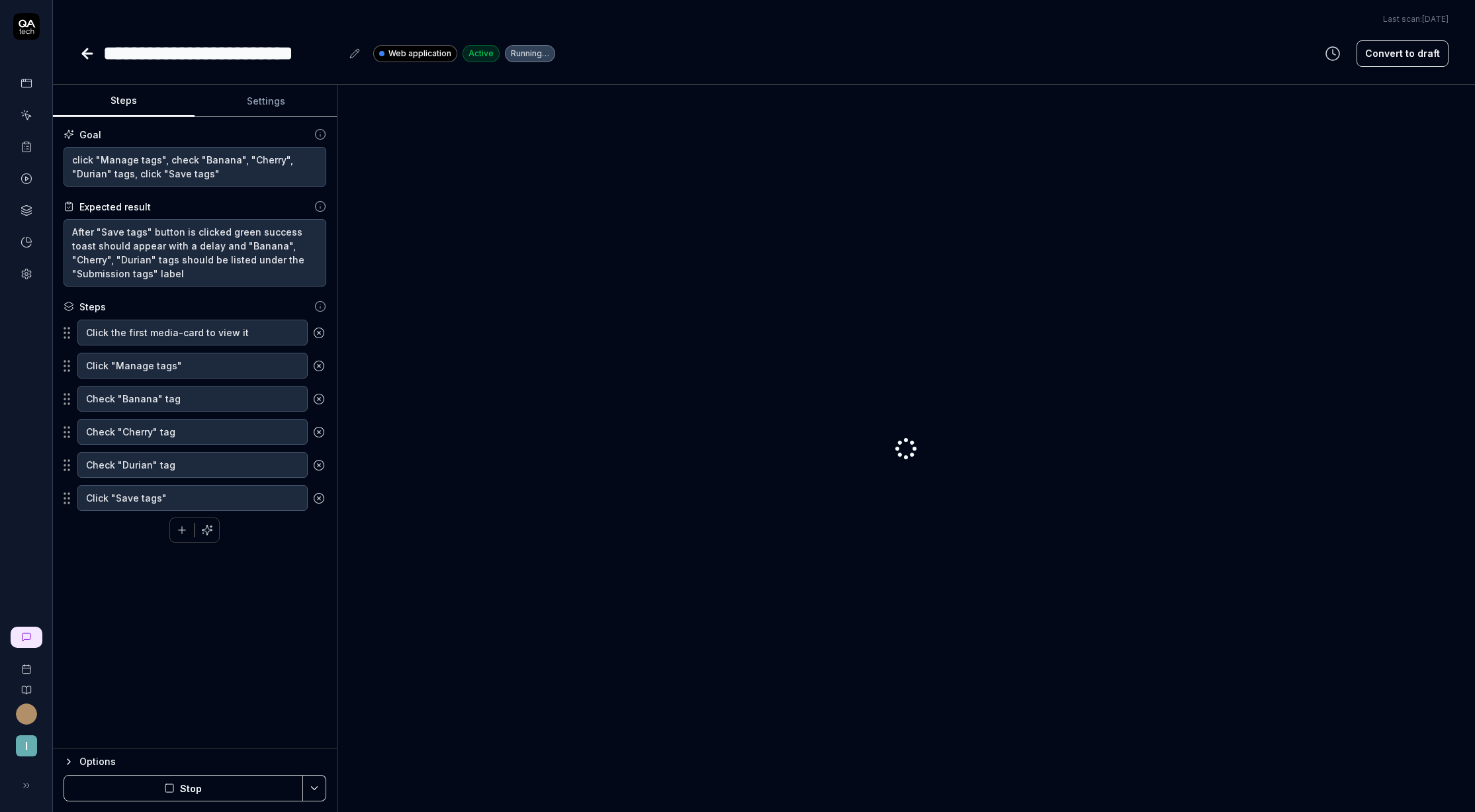
click at [85, 58] on icon at bounding box center [87, 53] width 16 height 16
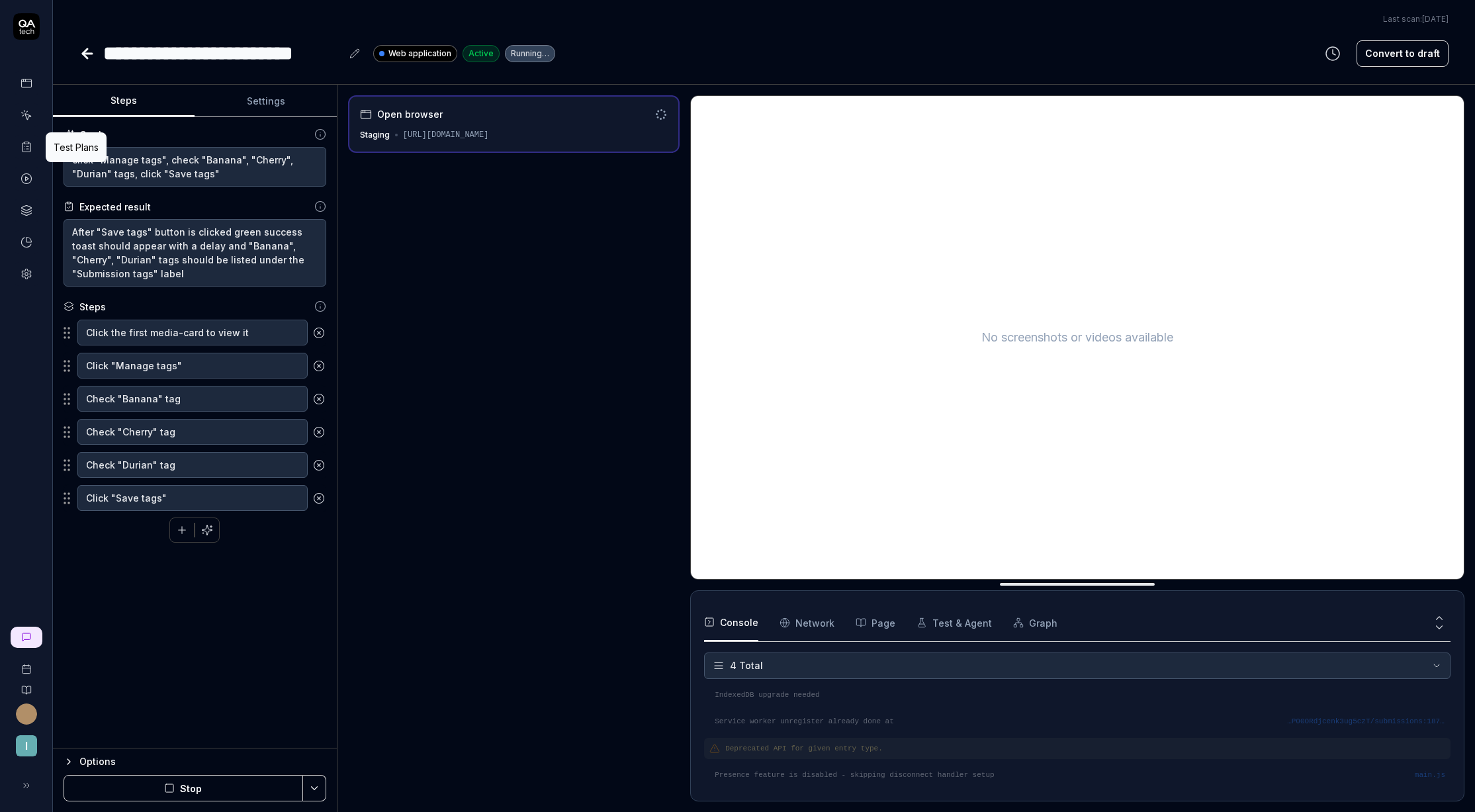
click at [28, 149] on icon at bounding box center [27, 149] width 2 height 0
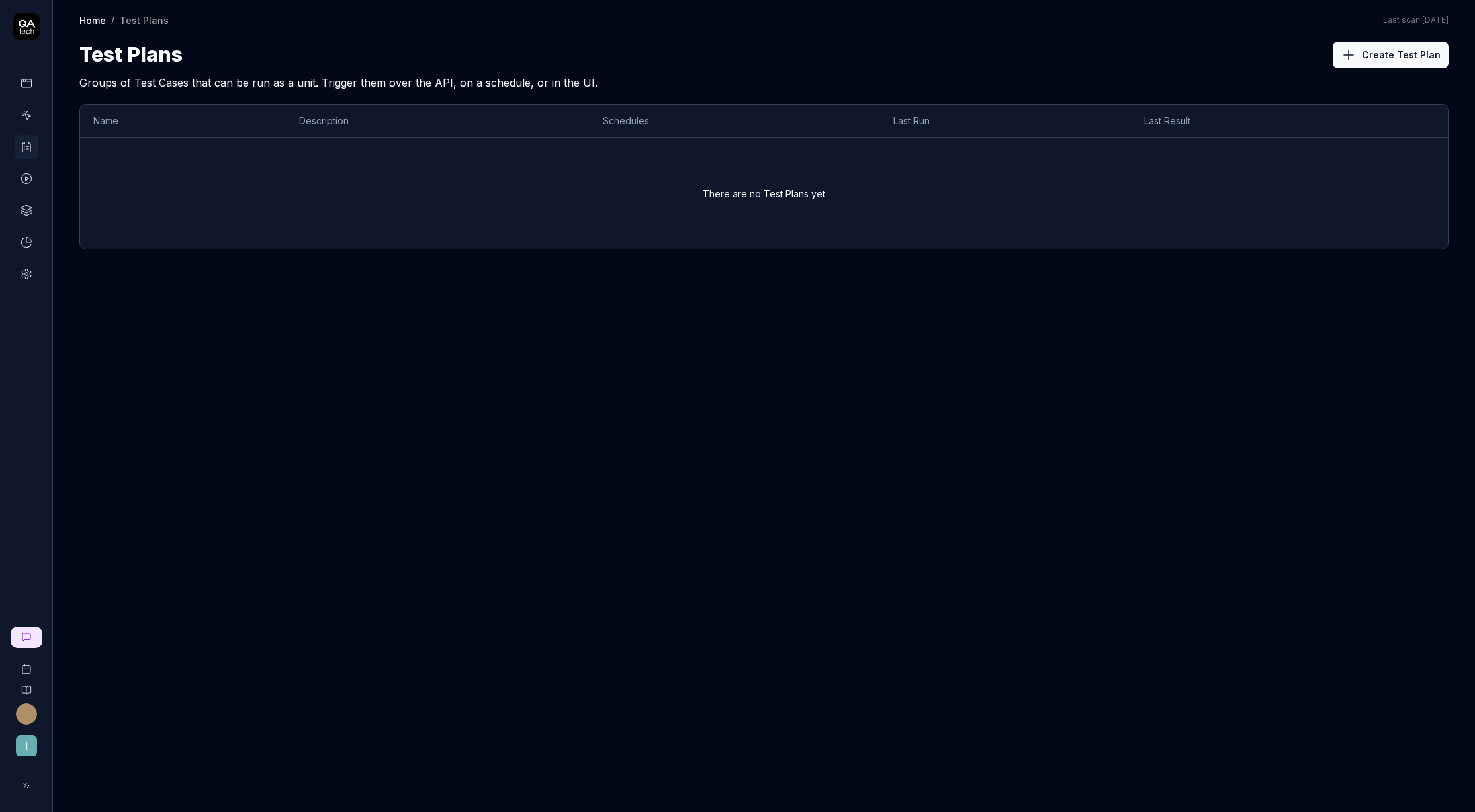
click at [31, 126] on link at bounding box center [27, 116] width 24 height 24
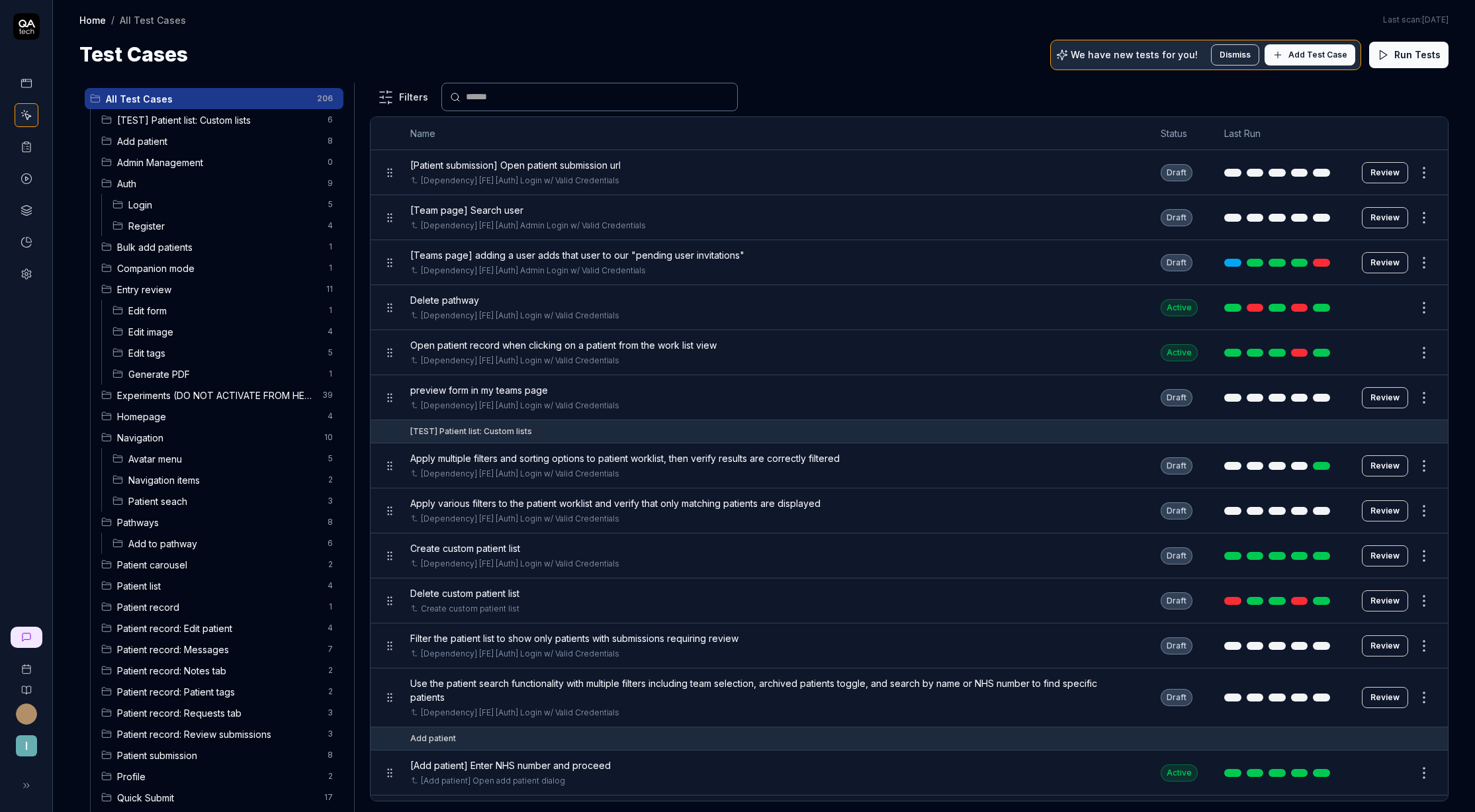
click at [318, 355] on html "I Home / All Test Cases Home / All Test Cases Last scan: Jun 2 2025 Test Cases …" at bounding box center [738, 406] width 1475 height 812
click at [160, 356] on html "I Home / All Test Cases Home / All Test Cases Last scan: Jun 2 2025 Test Cases …" at bounding box center [738, 406] width 1475 height 812
click at [157, 355] on span "Edit tags" at bounding box center [224, 353] width 191 height 14
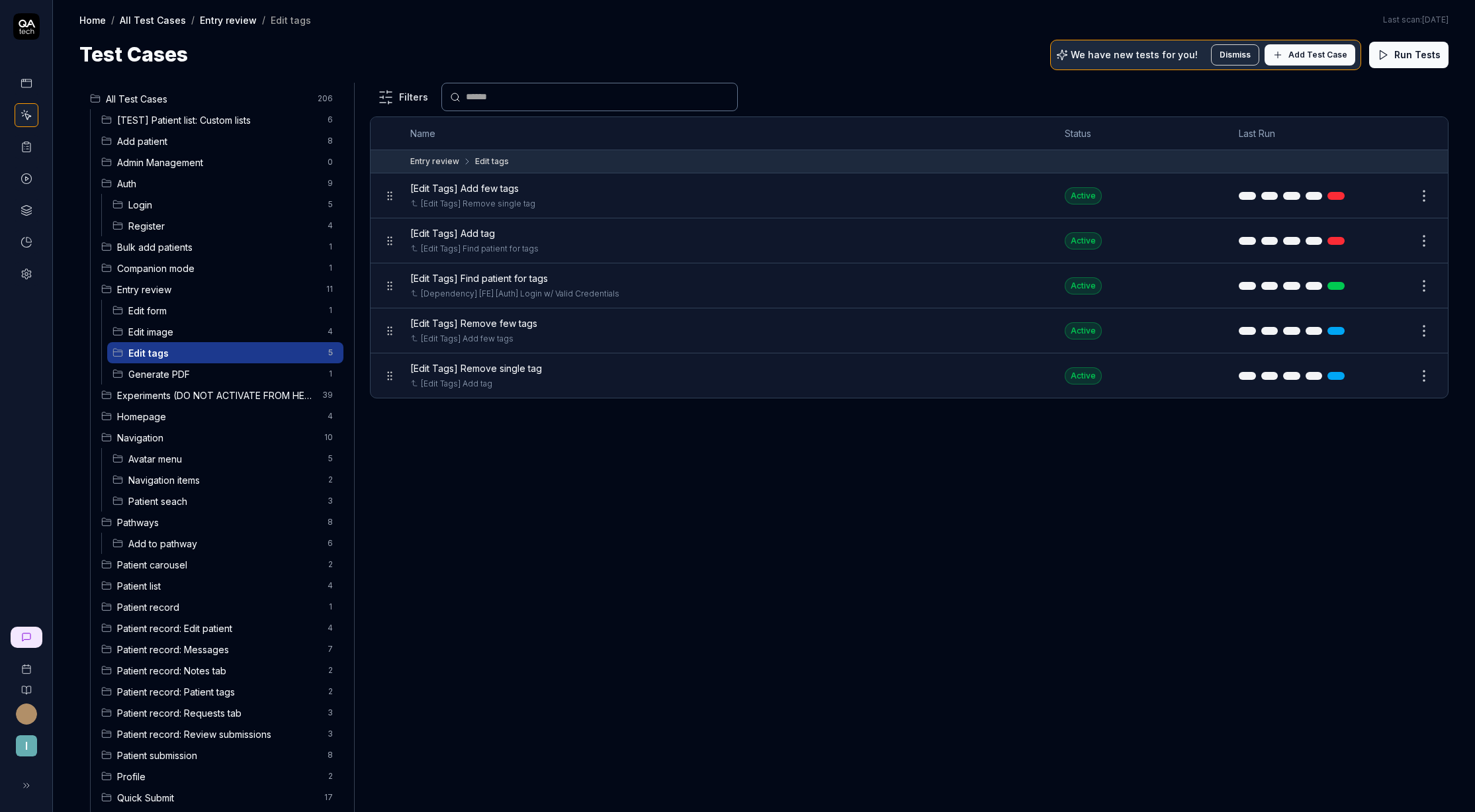
click at [1430, 63] on button "Run Tests" at bounding box center [1409, 55] width 79 height 26
click at [27, 174] on icon at bounding box center [26, 179] width 12 height 12
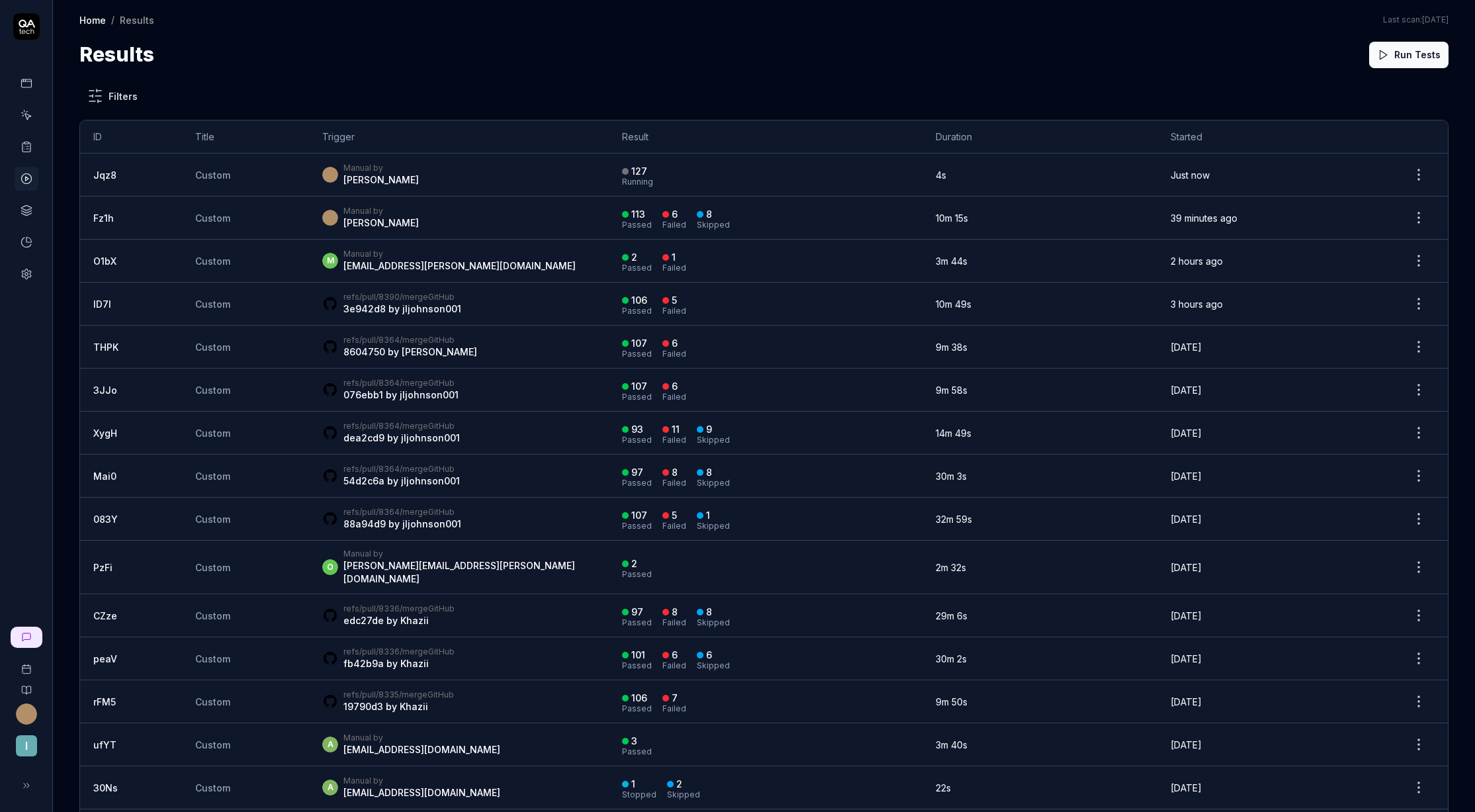
click at [518, 223] on div "Manual by Zen Guzikovskij" at bounding box center [459, 218] width 273 height 24
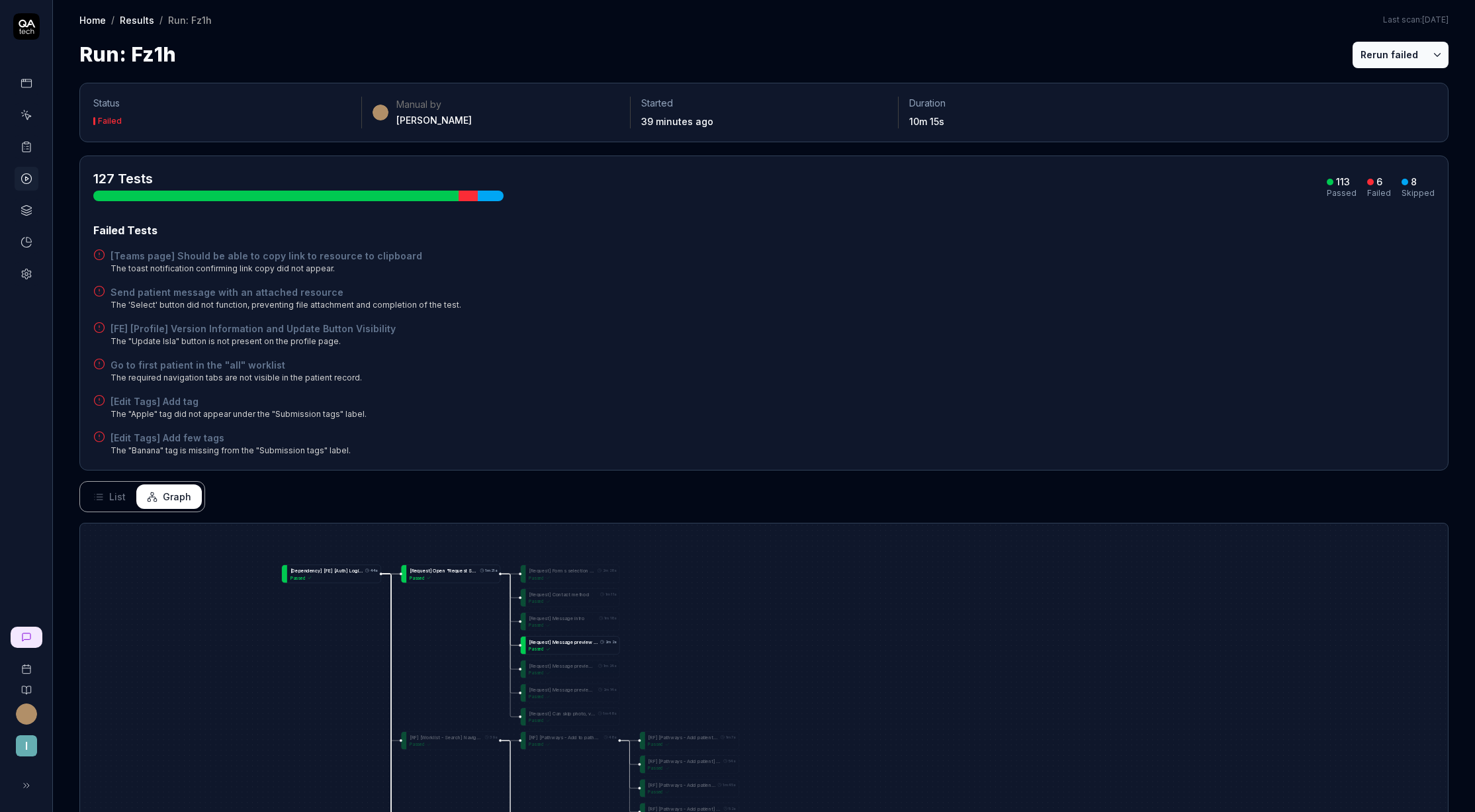
scroll to position [94, 0]
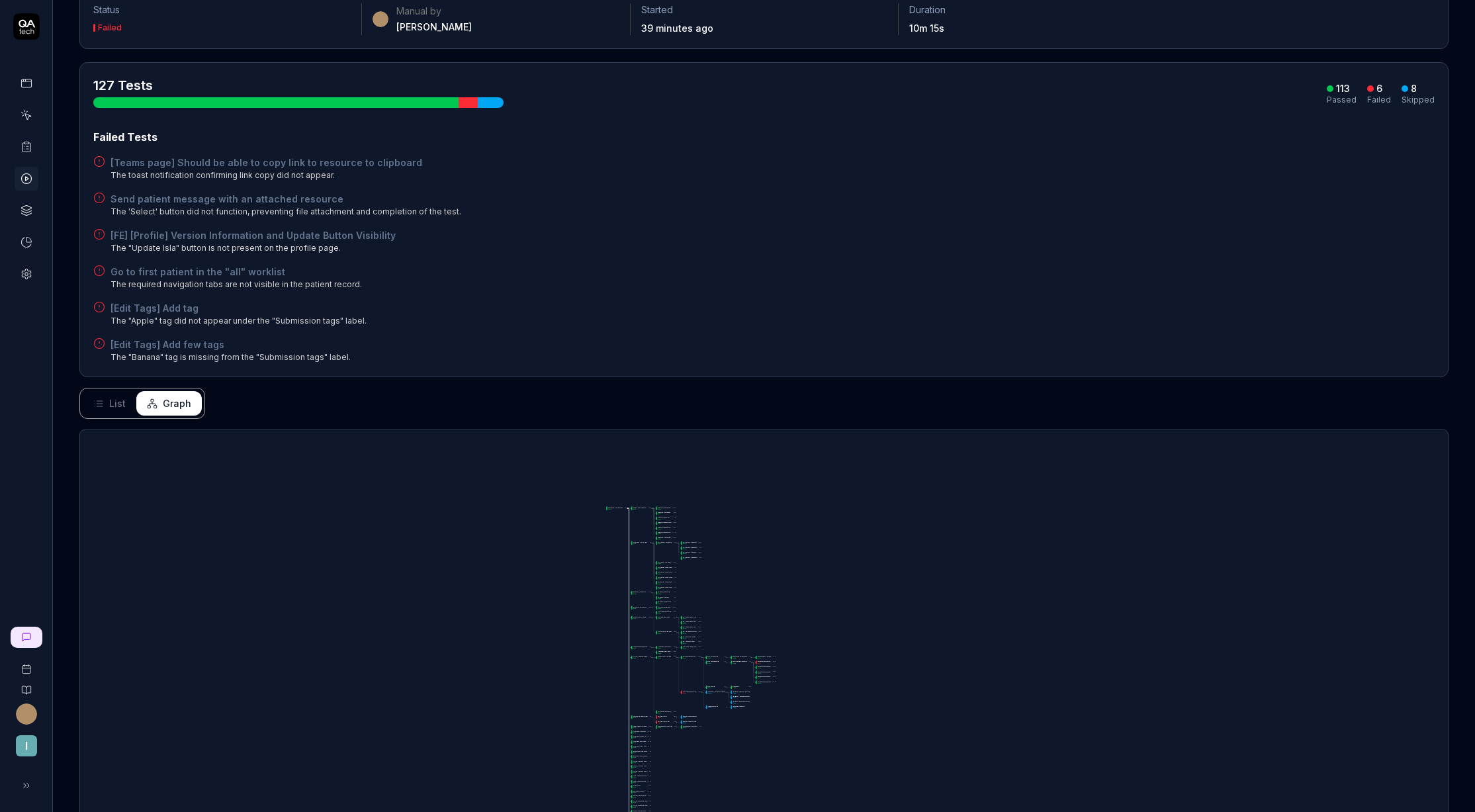
drag, startPoint x: 780, startPoint y: 662, endPoint x: 802, endPoint y: 487, distance: 176.4
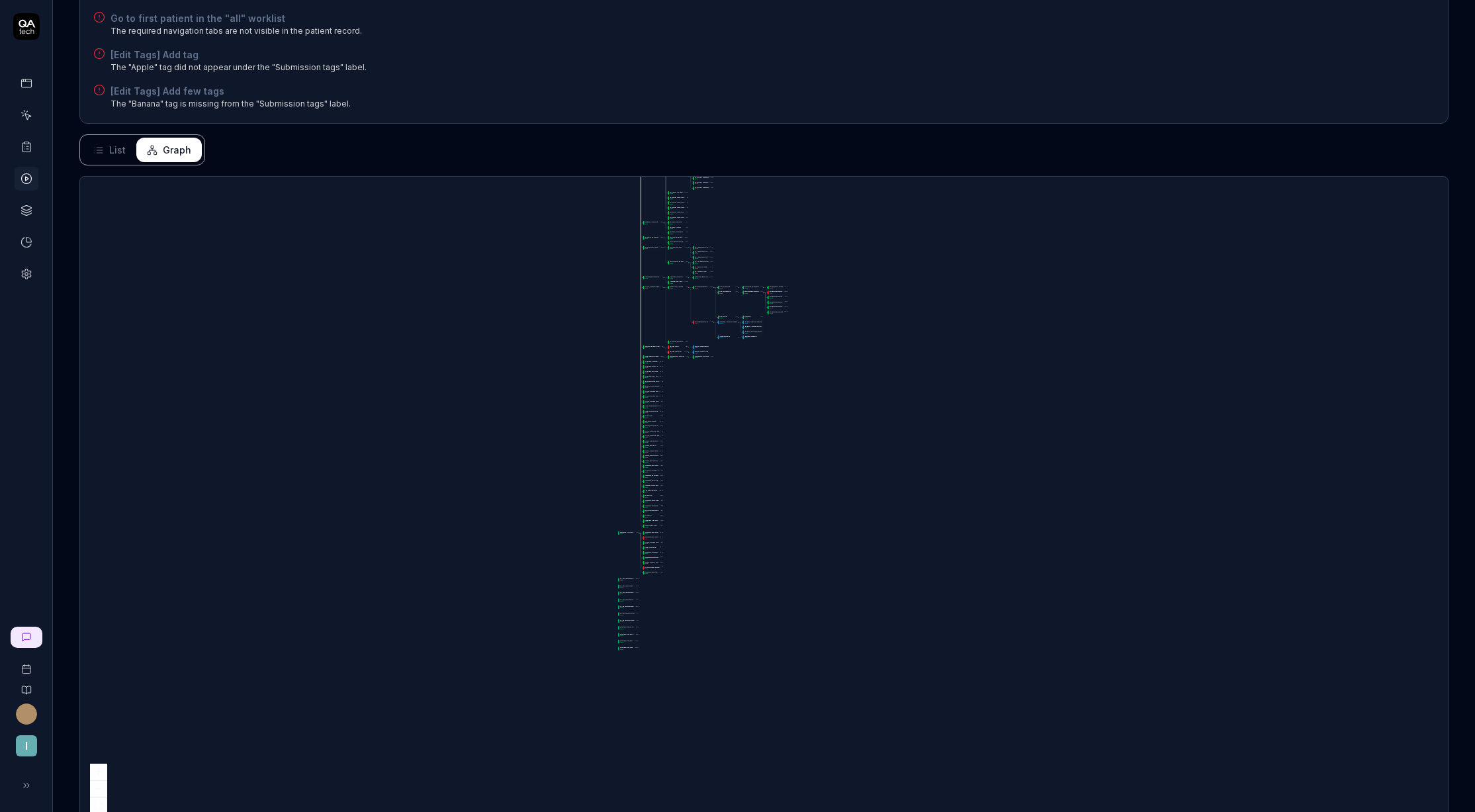
scroll to position [387, 0]
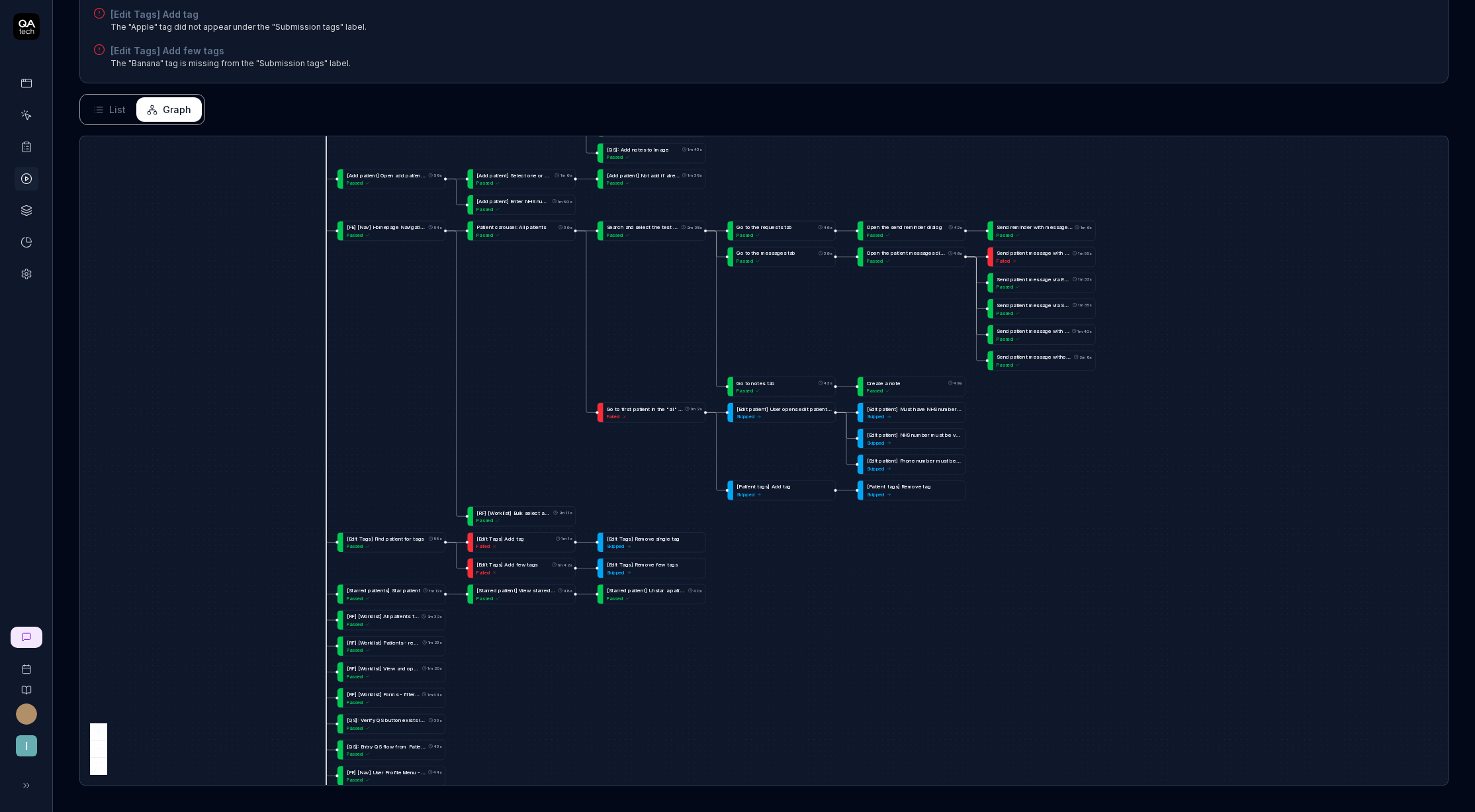
drag, startPoint x: 847, startPoint y: 196, endPoint x: 687, endPoint y: 323, distance: 204.3
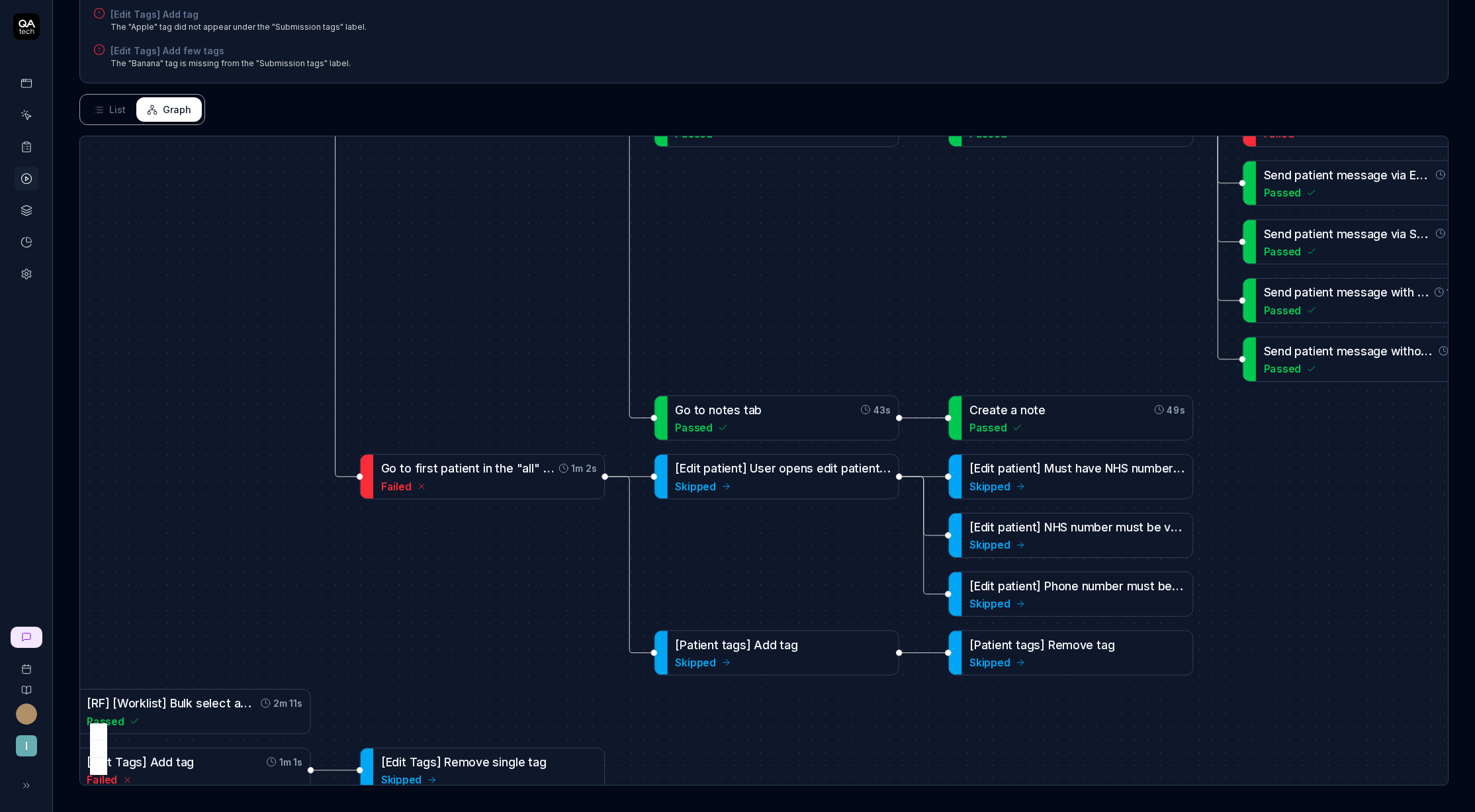
drag, startPoint x: 681, startPoint y: 474, endPoint x: 528, endPoint y: 537, distance: 165.5
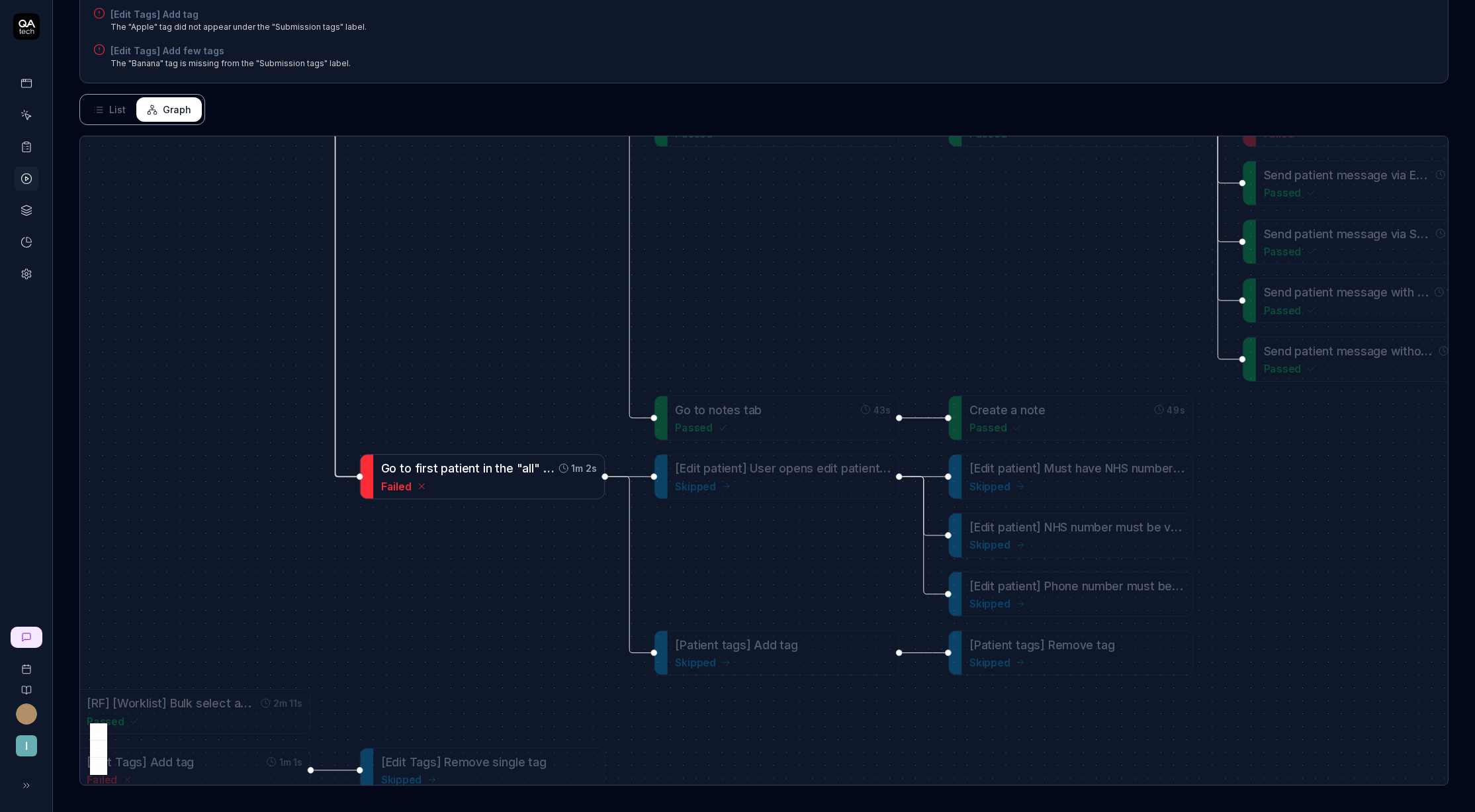
click at [488, 474] on span "n" at bounding box center [489, 468] width 6 height 13
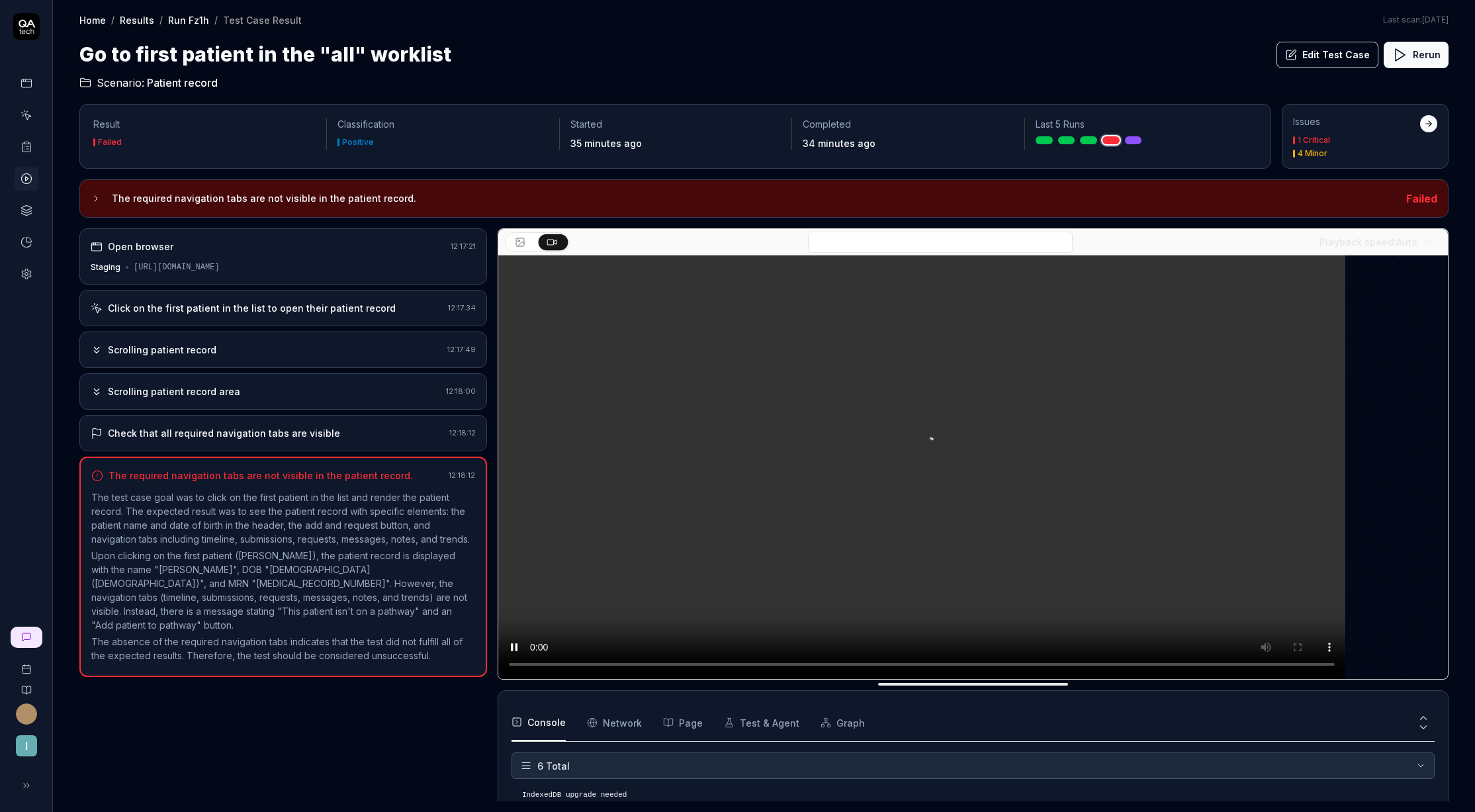
scroll to position [65, 0]
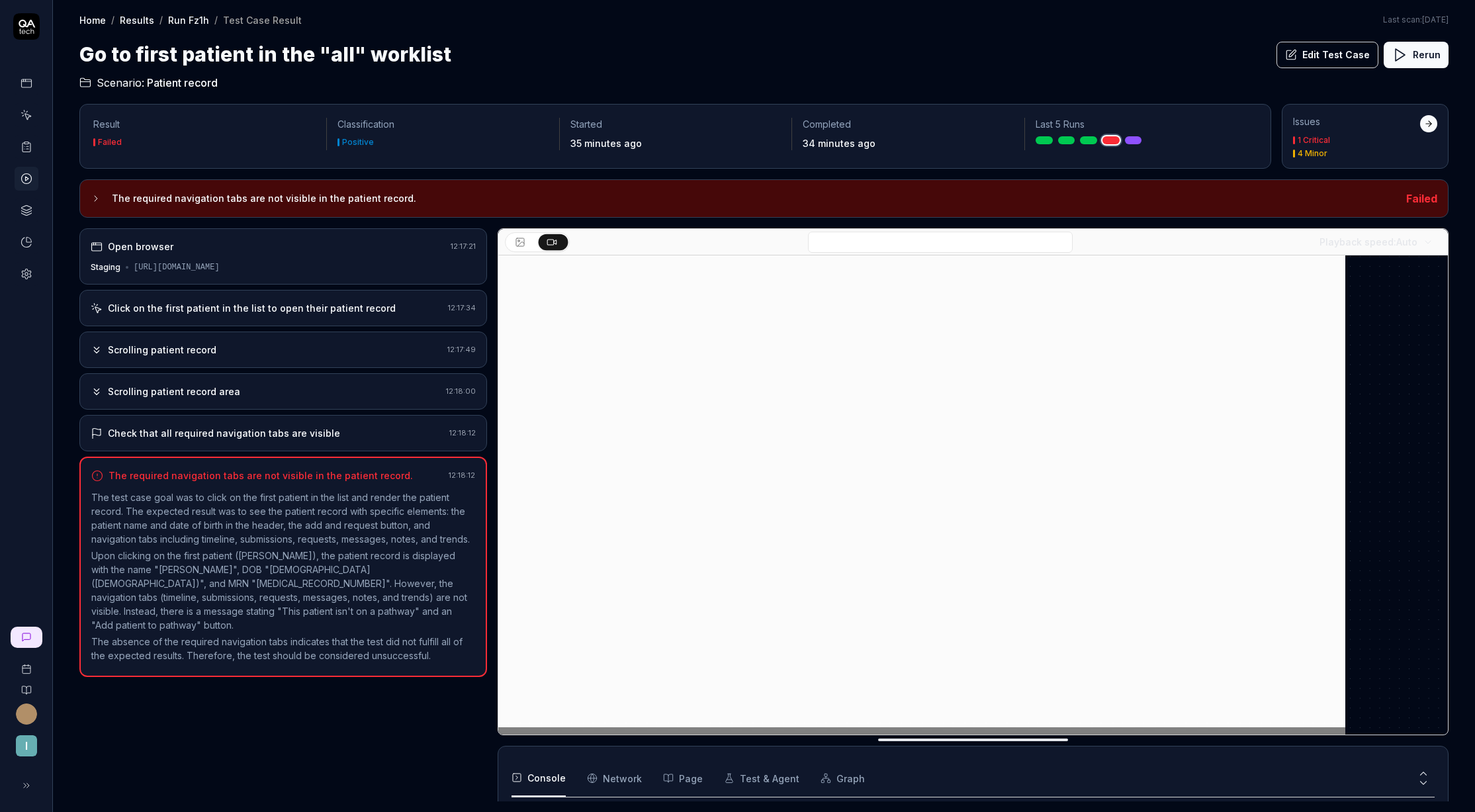
click at [255, 318] on div "Click on the first patient in the list to open their patient record 12:17:34" at bounding box center [283, 308] width 408 height 36
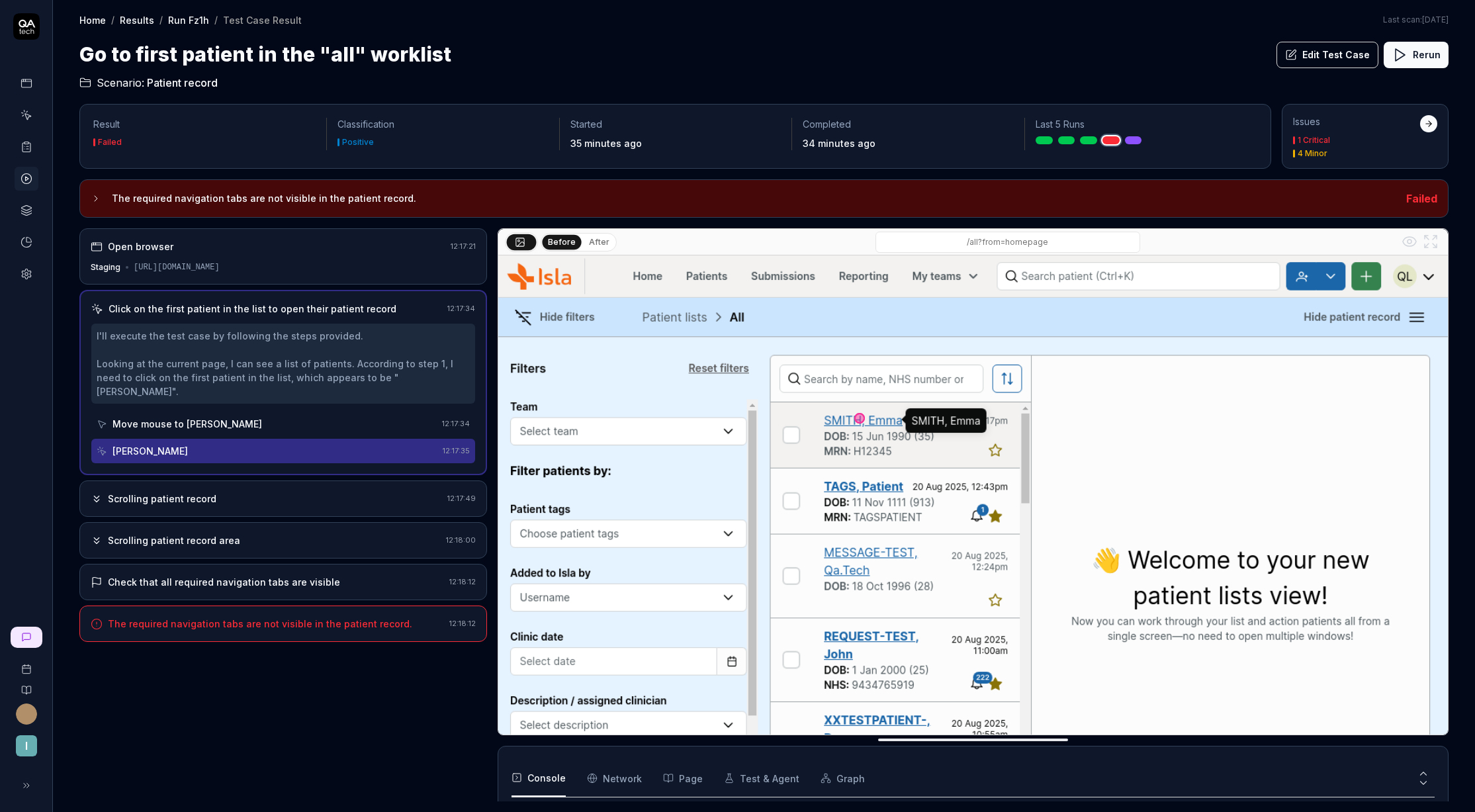
click at [273, 491] on div "Scrolling patient record" at bounding box center [267, 499] width 352 height 14
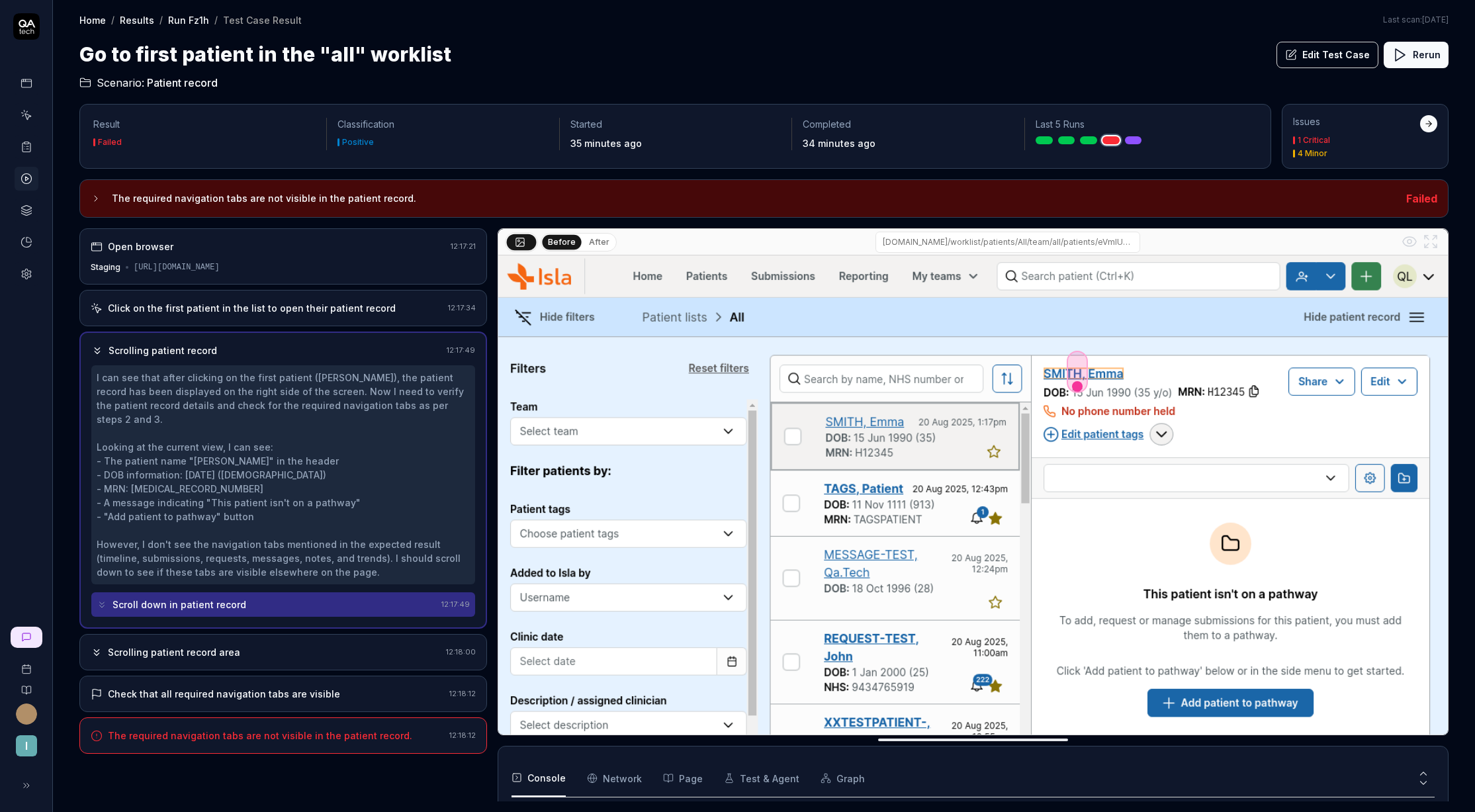
click at [267, 634] on div "Scrolling patient record area 12:18:00" at bounding box center [283, 652] width 408 height 36
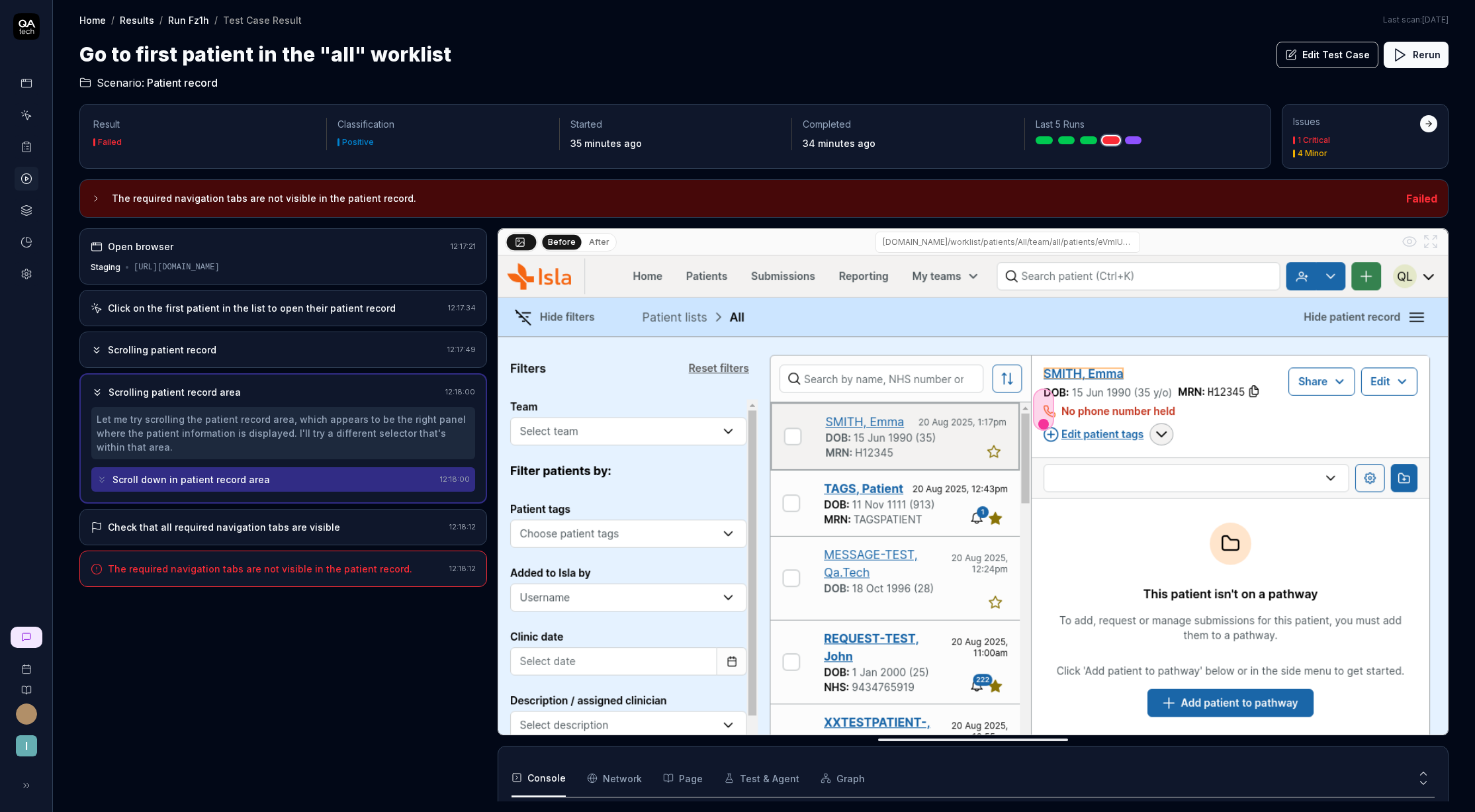
click at [251, 531] on div "Check that all required navigation tabs are visible" at bounding box center [224, 528] width 233 height 14
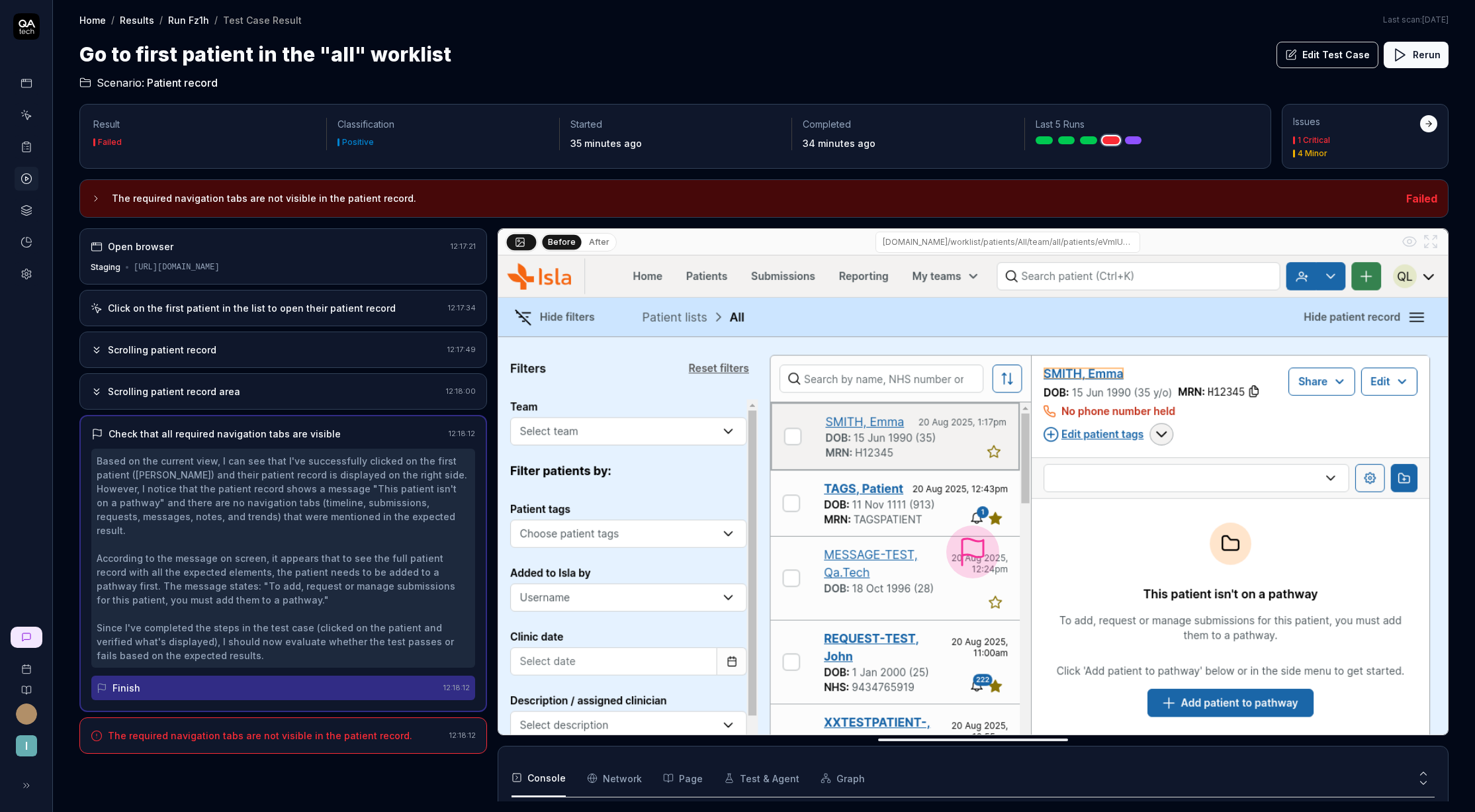
click at [1332, 55] on button "Edit Test Case" at bounding box center [1328, 55] width 102 height 26
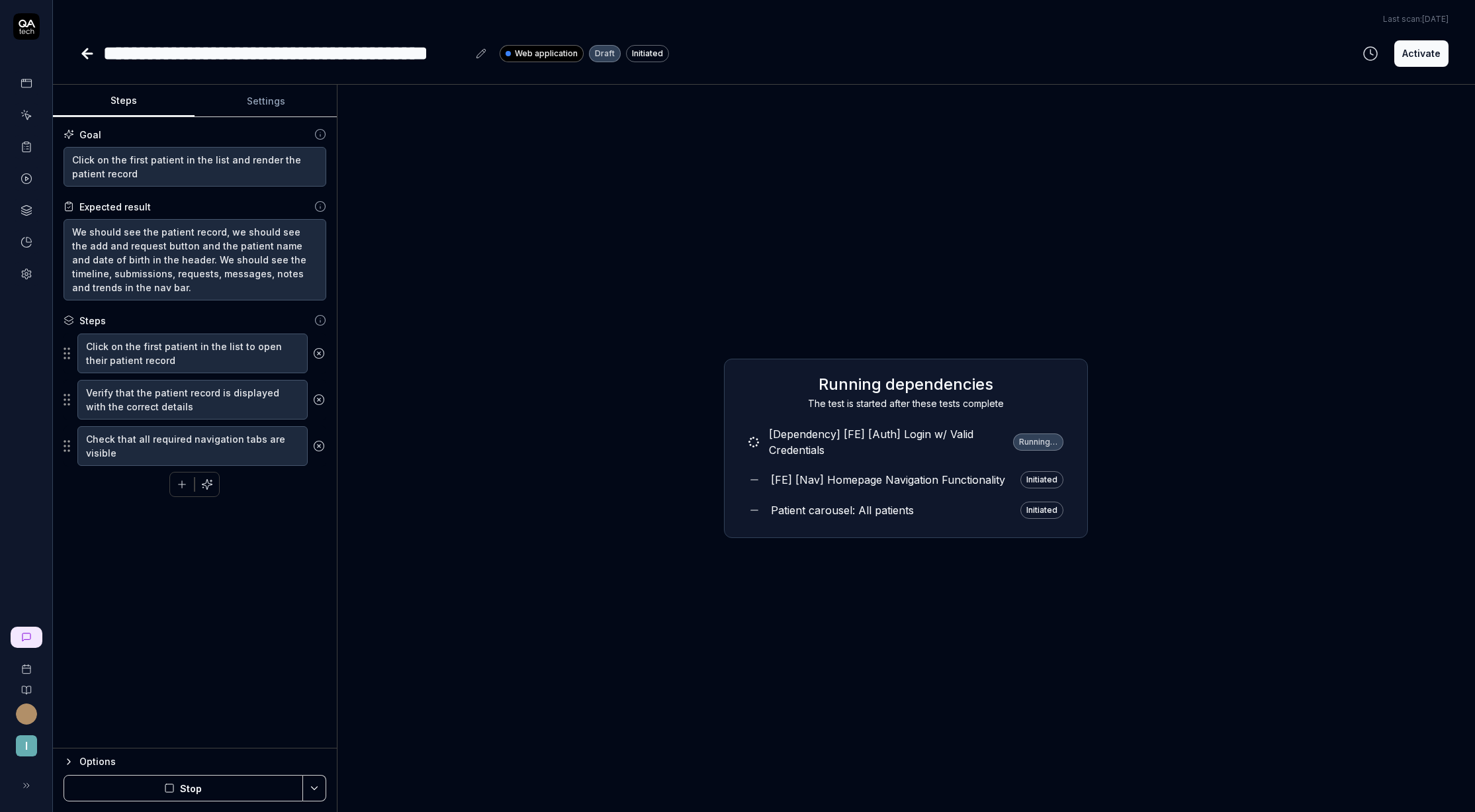
type textarea "*"
drag, startPoint x: 593, startPoint y: 50, endPoint x: 617, endPoint y: 50, distance: 24.0
click at [617, 50] on div "Draft" at bounding box center [605, 53] width 32 height 17
click at [576, 72] on div "**********" at bounding box center [764, 406] width 1423 height 812
click at [21, 118] on icon at bounding box center [26, 115] width 12 height 12
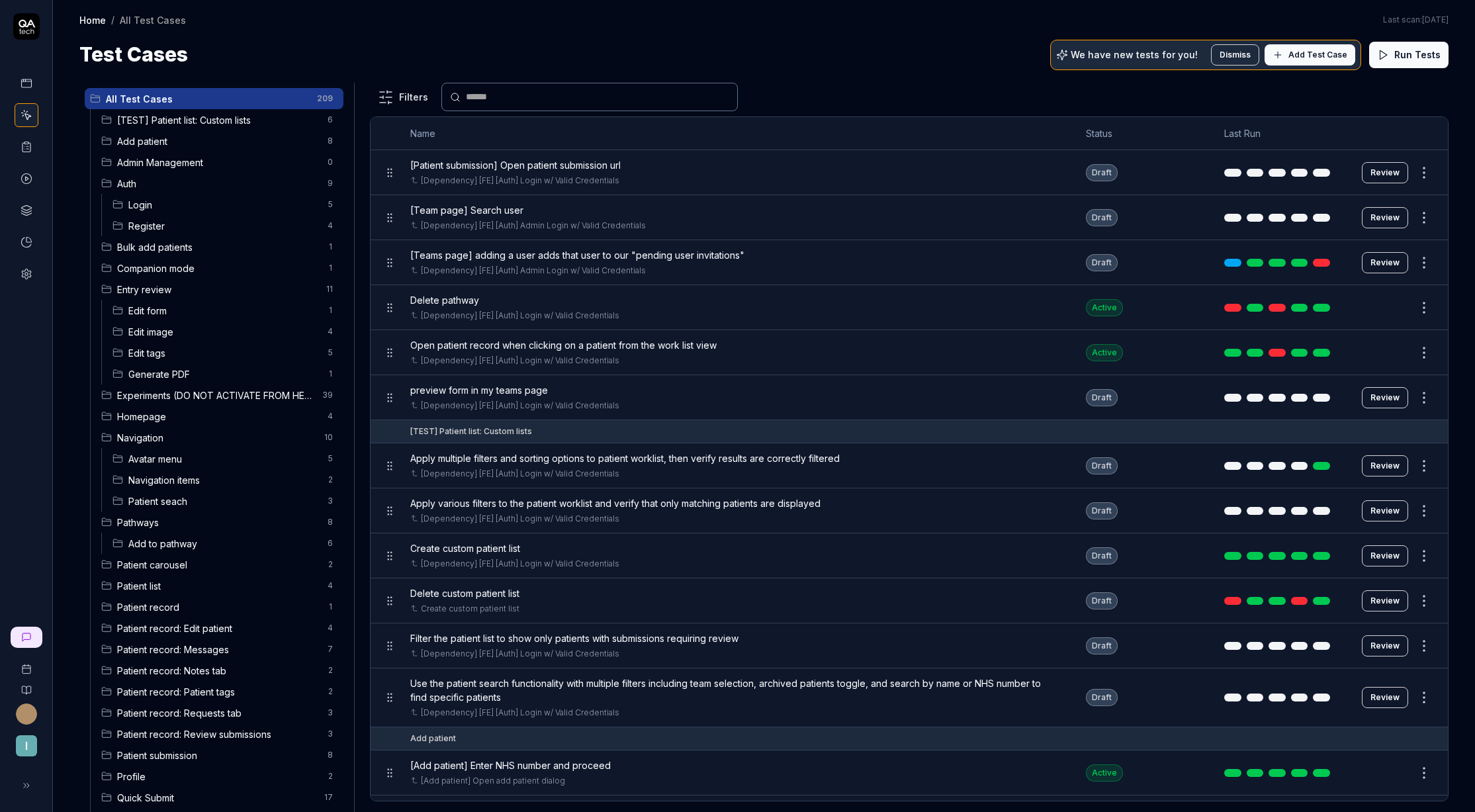
scroll to position [163, 0]
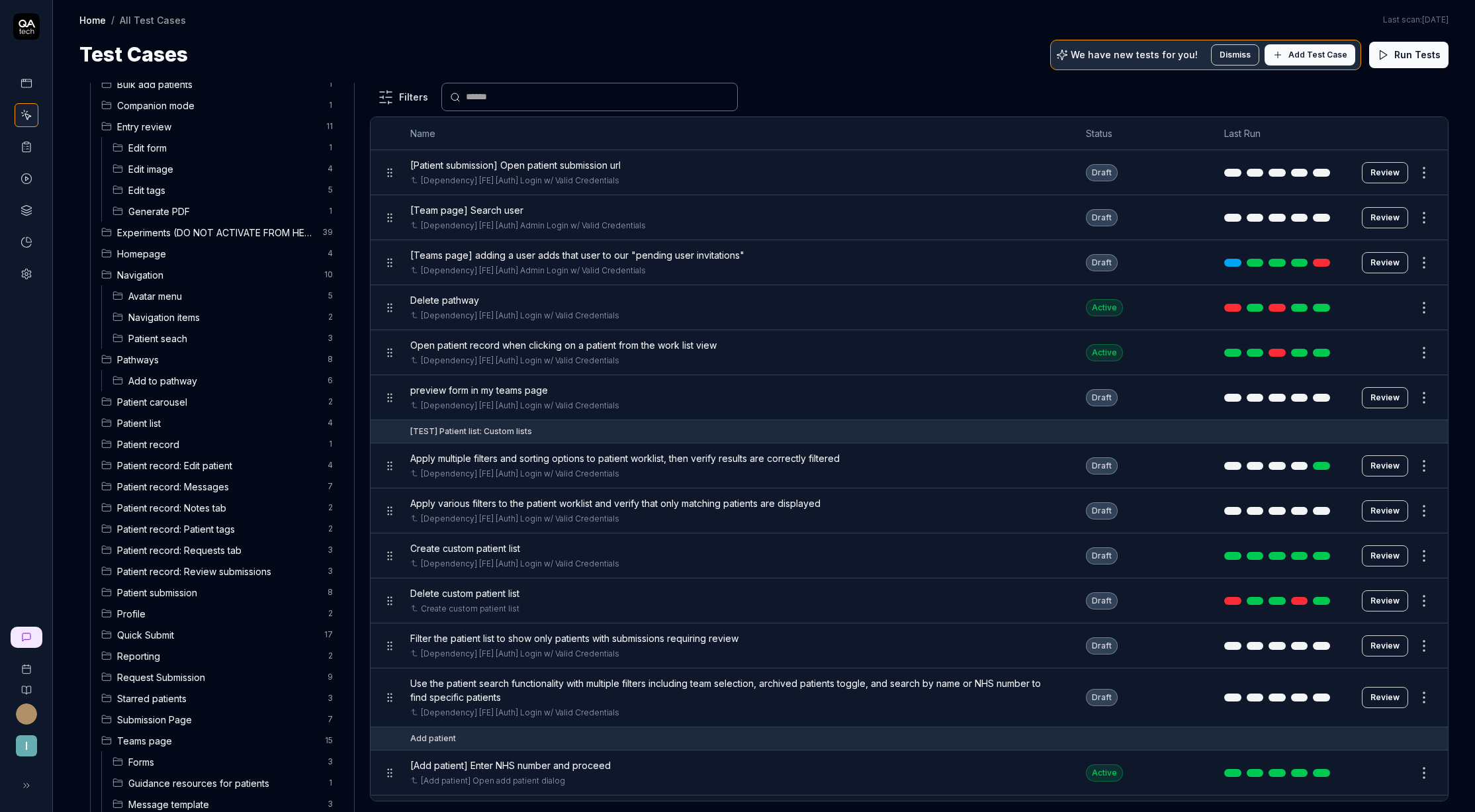
click at [194, 720] on span "Submission Page" at bounding box center [218, 720] width 203 height 14
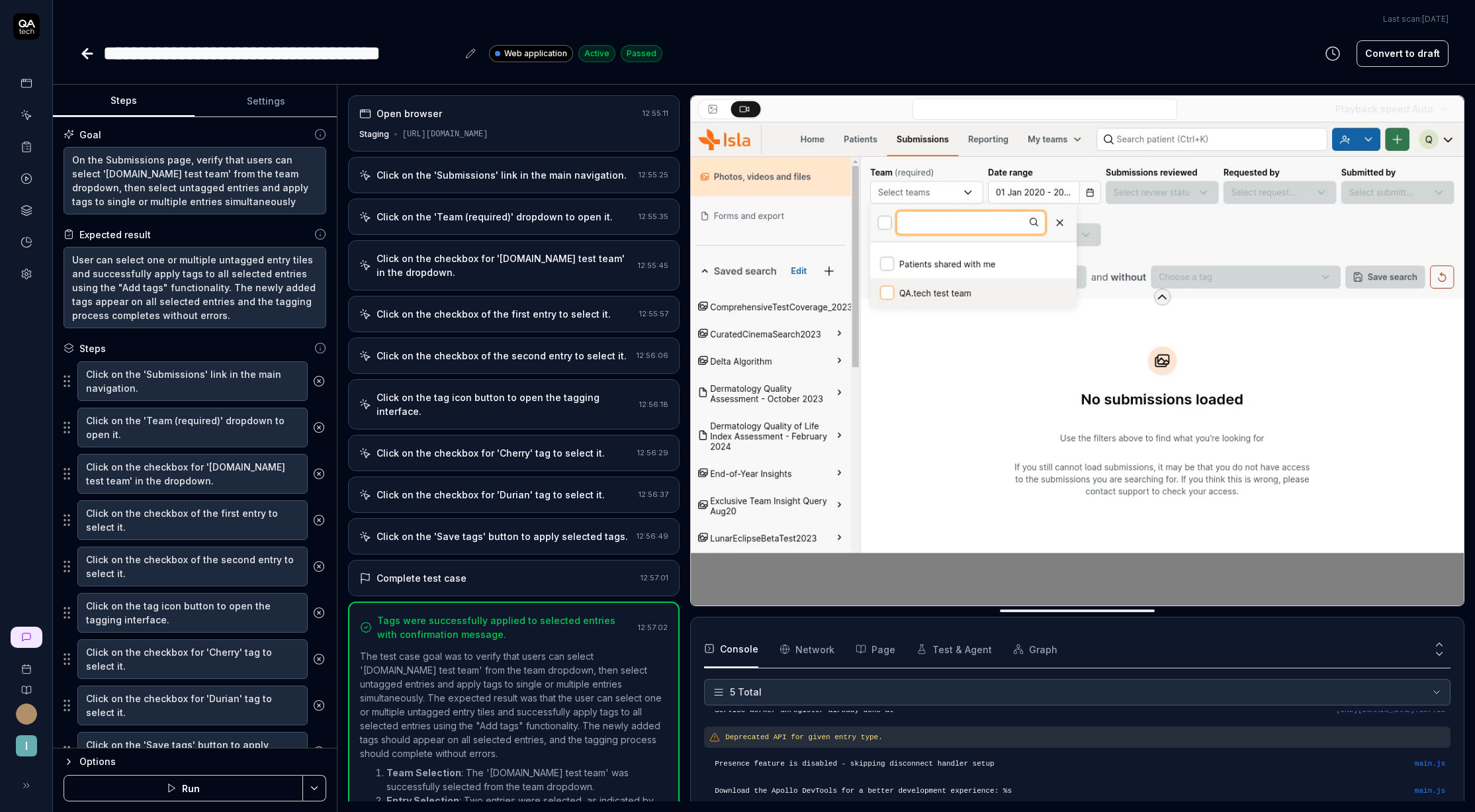
click at [488, 174] on div "Click on the 'Submissions' link in the main navigation." at bounding box center [501, 175] width 250 height 14
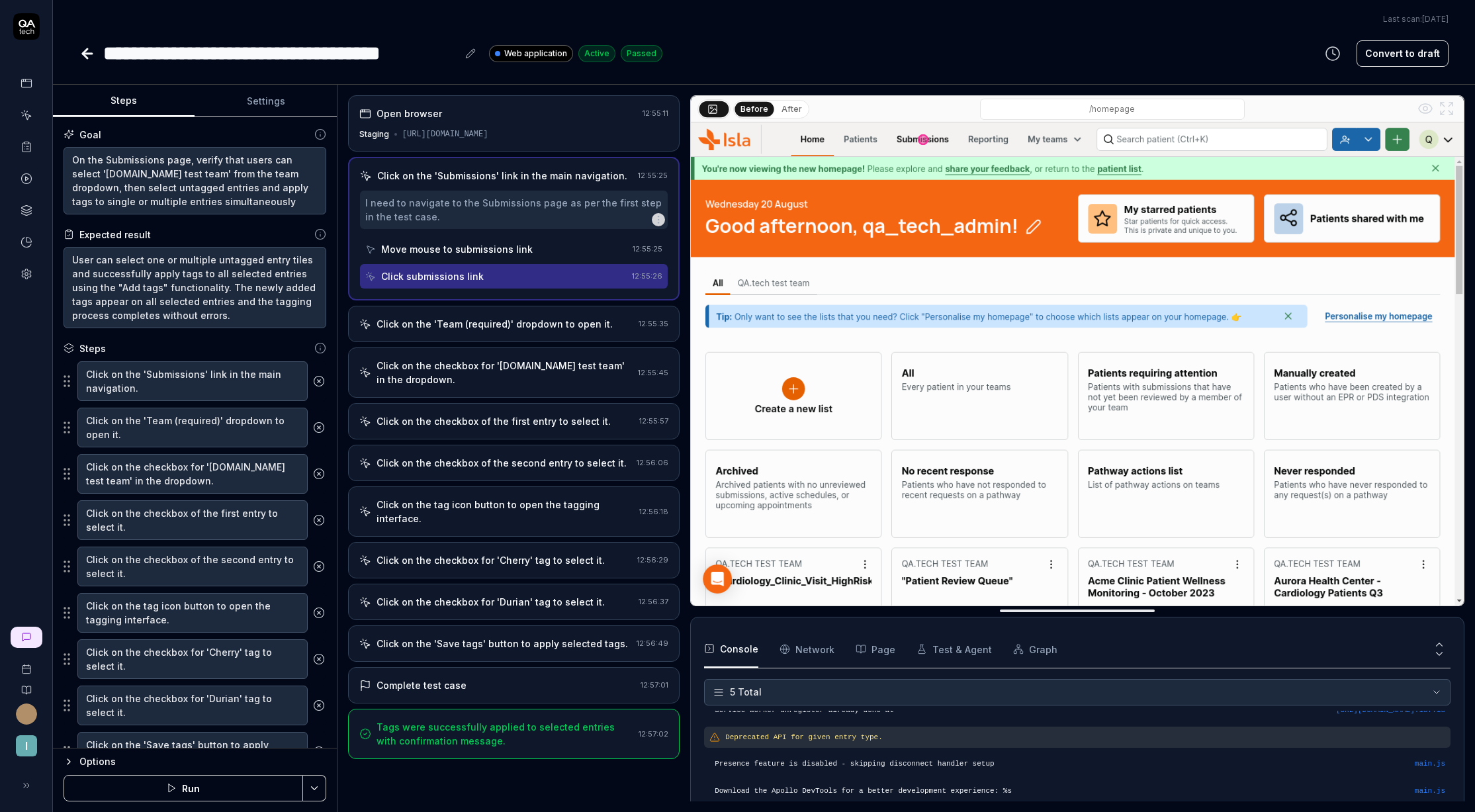
drag, startPoint x: 499, startPoint y: 114, endPoint x: 496, endPoint y: 126, distance: 12.4
click at [499, 114] on div "Open browser" at bounding box center [499, 113] width 278 height 14
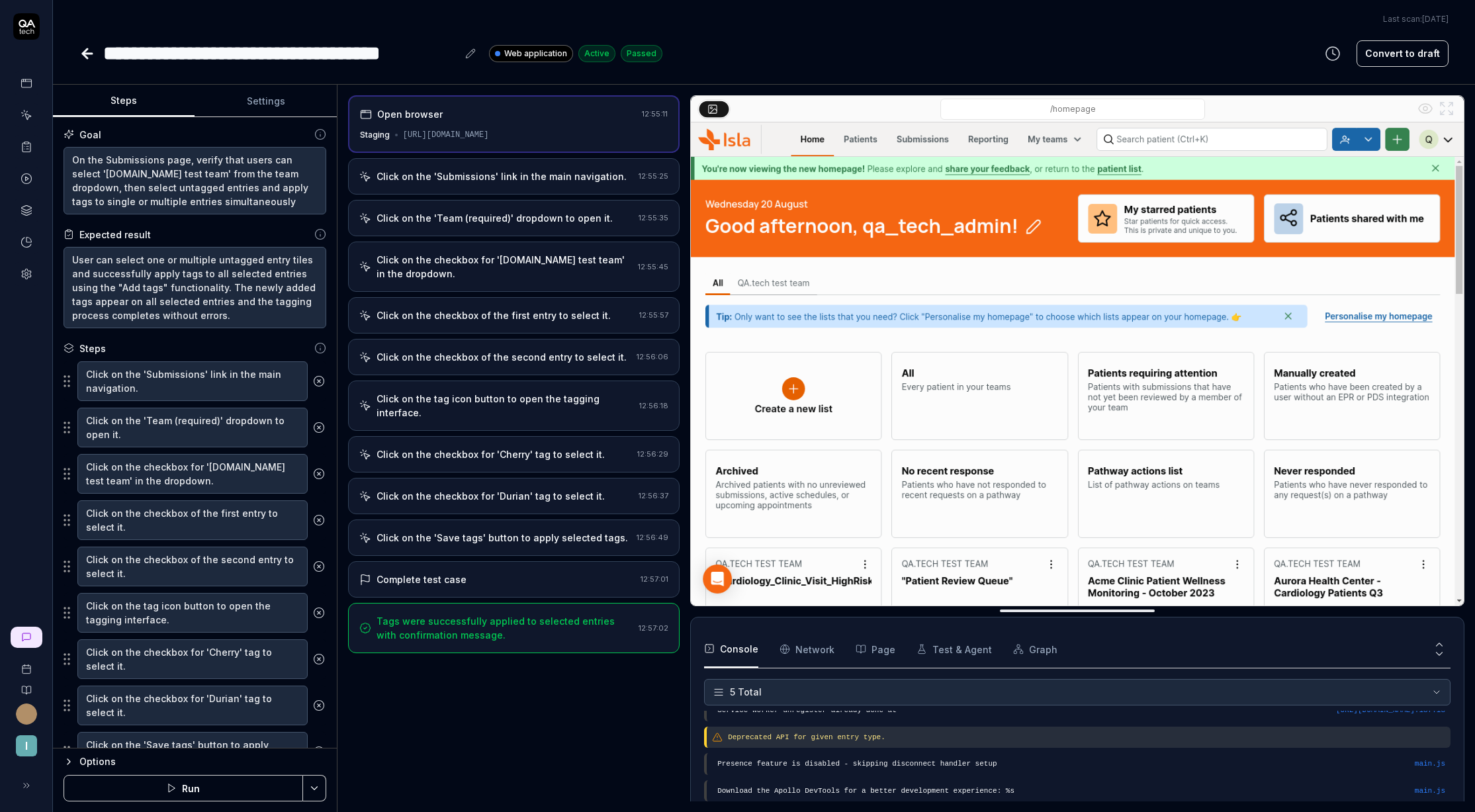
click at [492, 177] on div "Click on the 'Submissions' link in the main navigation." at bounding box center [501, 177] width 250 height 14
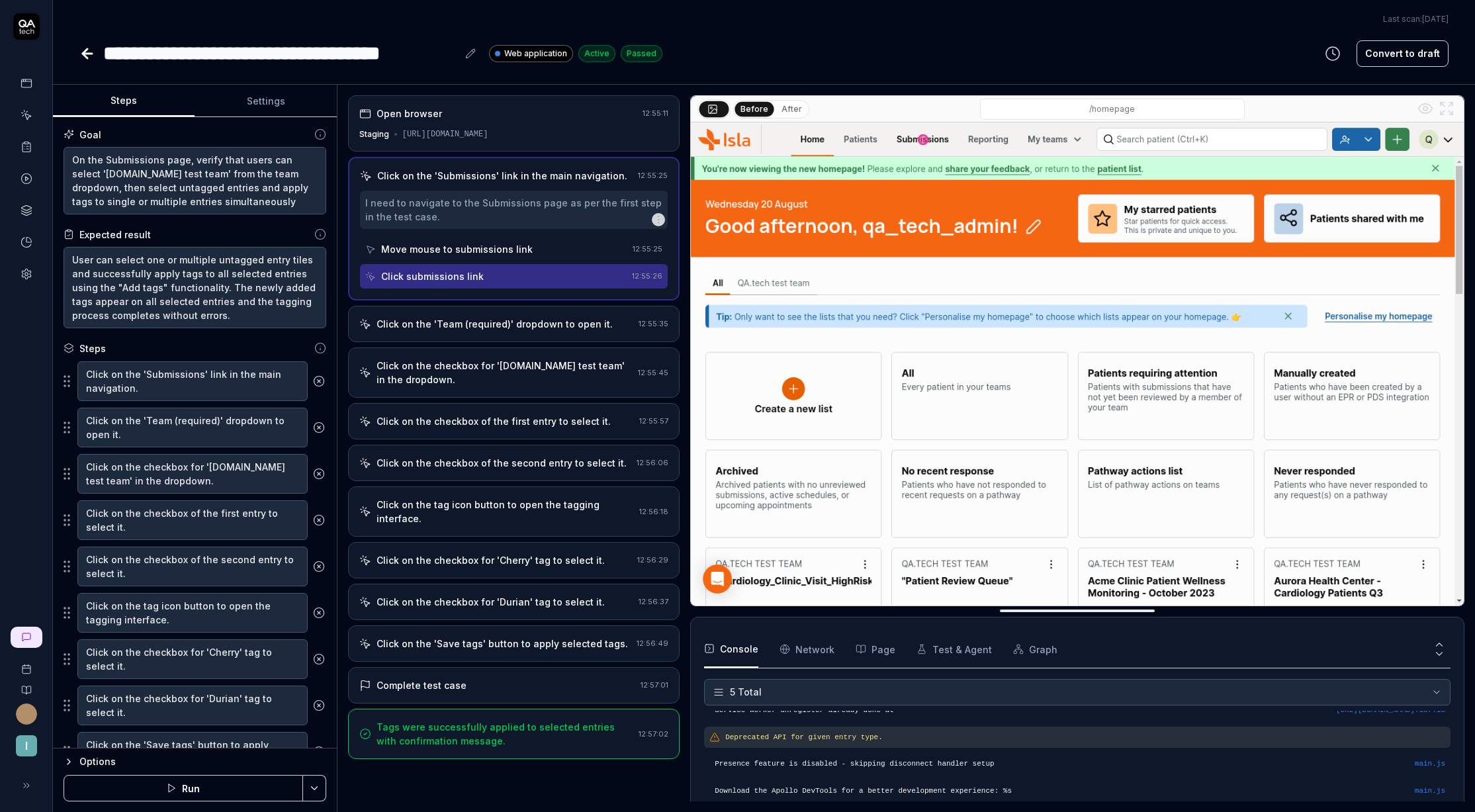
click at [463, 306] on div "Click on the 'Team (required)' dropdown to open it. 12:55:35" at bounding box center [514, 323] width 332 height 36
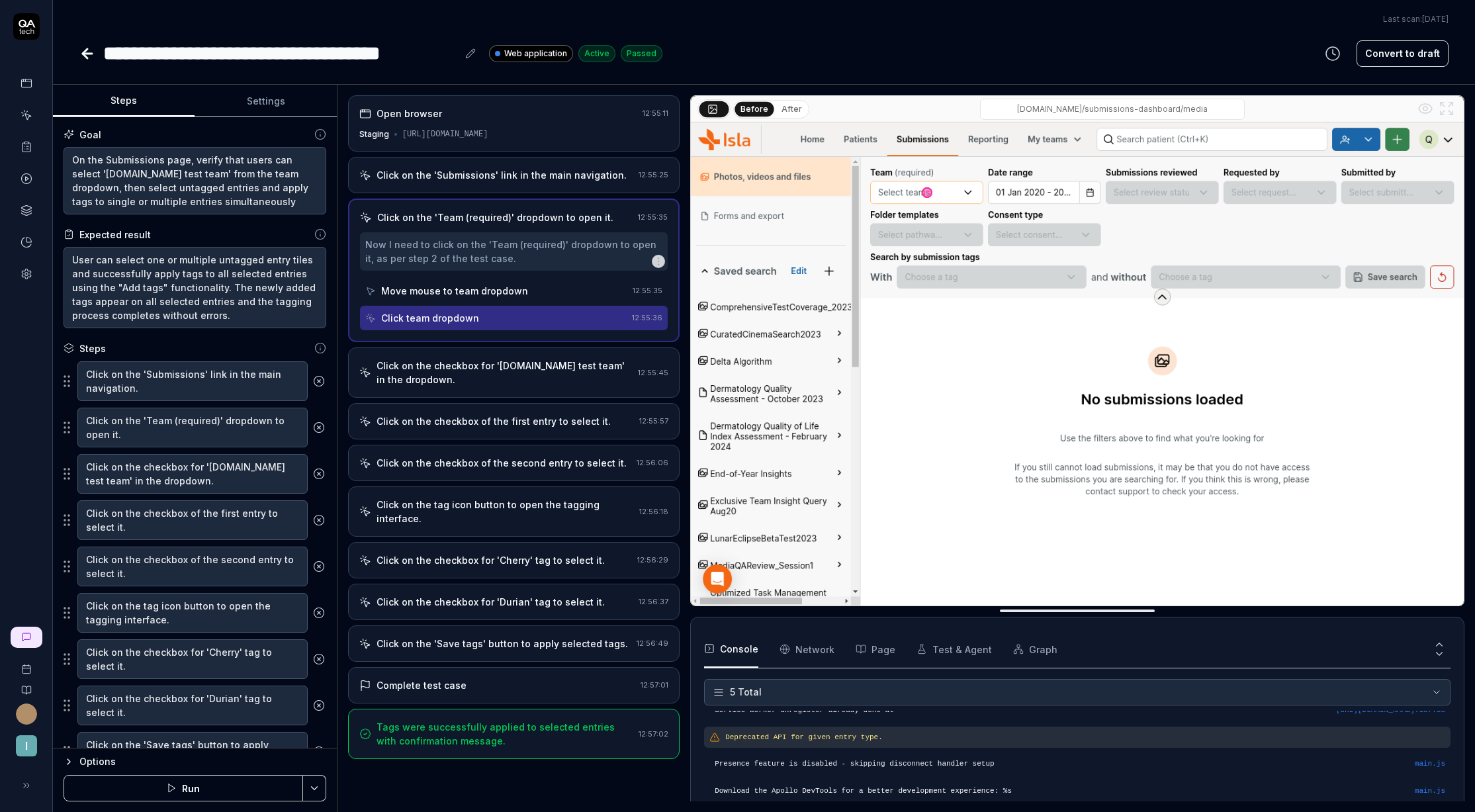
click at [479, 379] on div "Click on the checkbox for 'QA.tech test team' in the dropdown." at bounding box center [504, 372] width 256 height 28
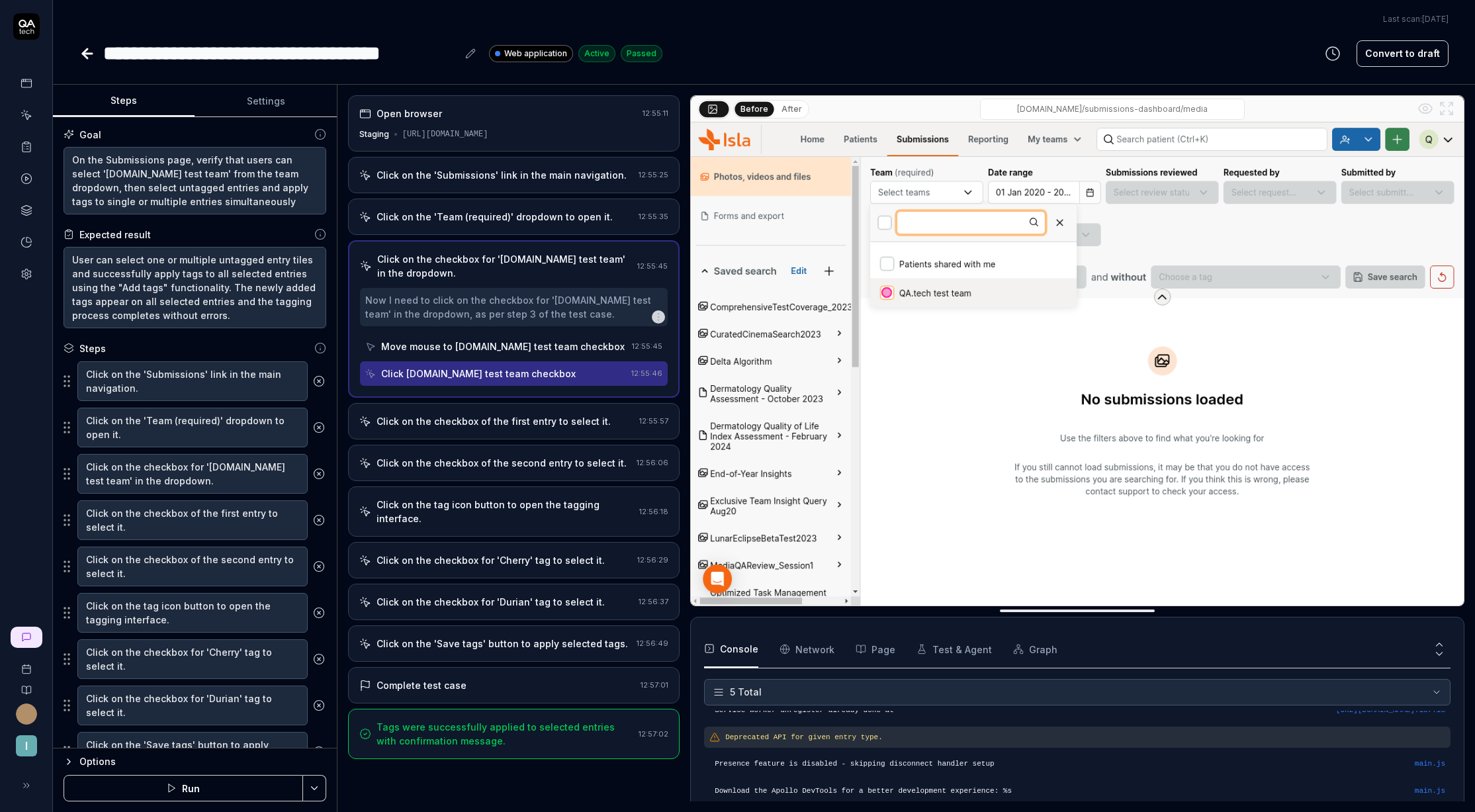
click at [482, 416] on div "Click on the checkbox of the first entry to select it." at bounding box center [494, 421] width 234 height 14
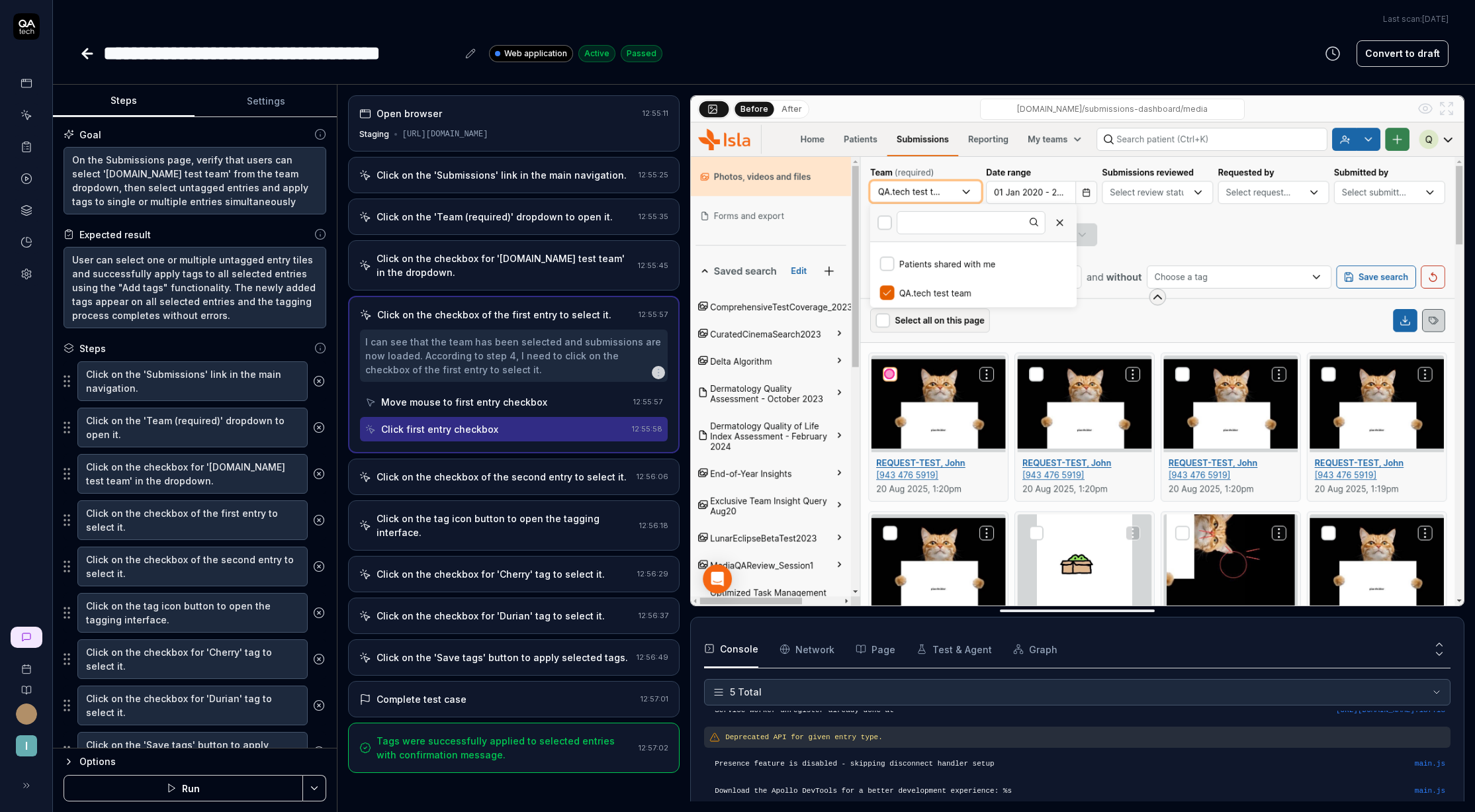
click at [462, 472] on div "Click on the checkbox of the second entry to select it." at bounding box center [501, 477] width 250 height 14
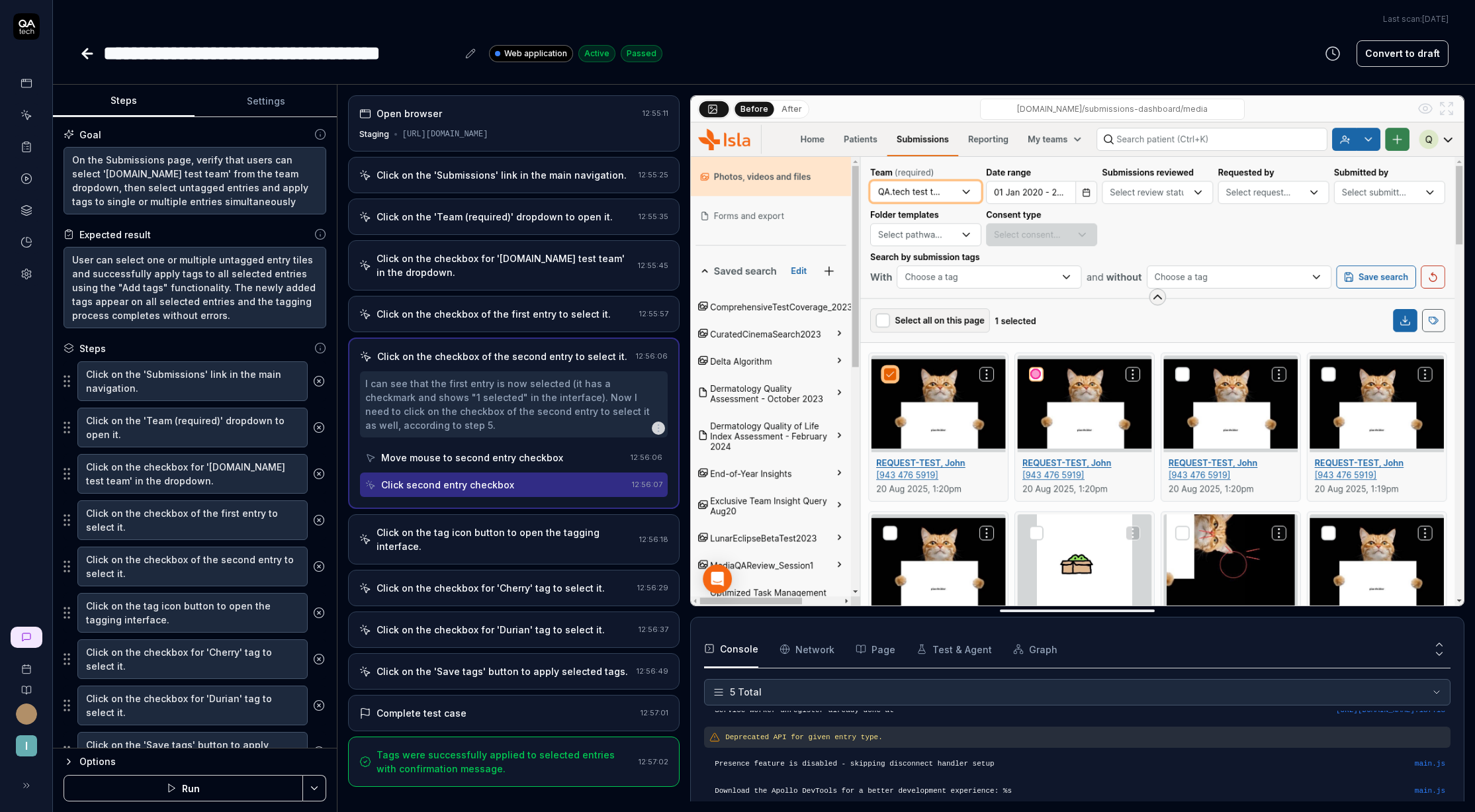
click at [464, 526] on div "Click on the tag icon button to open the tagging interface." at bounding box center [505, 539] width 257 height 28
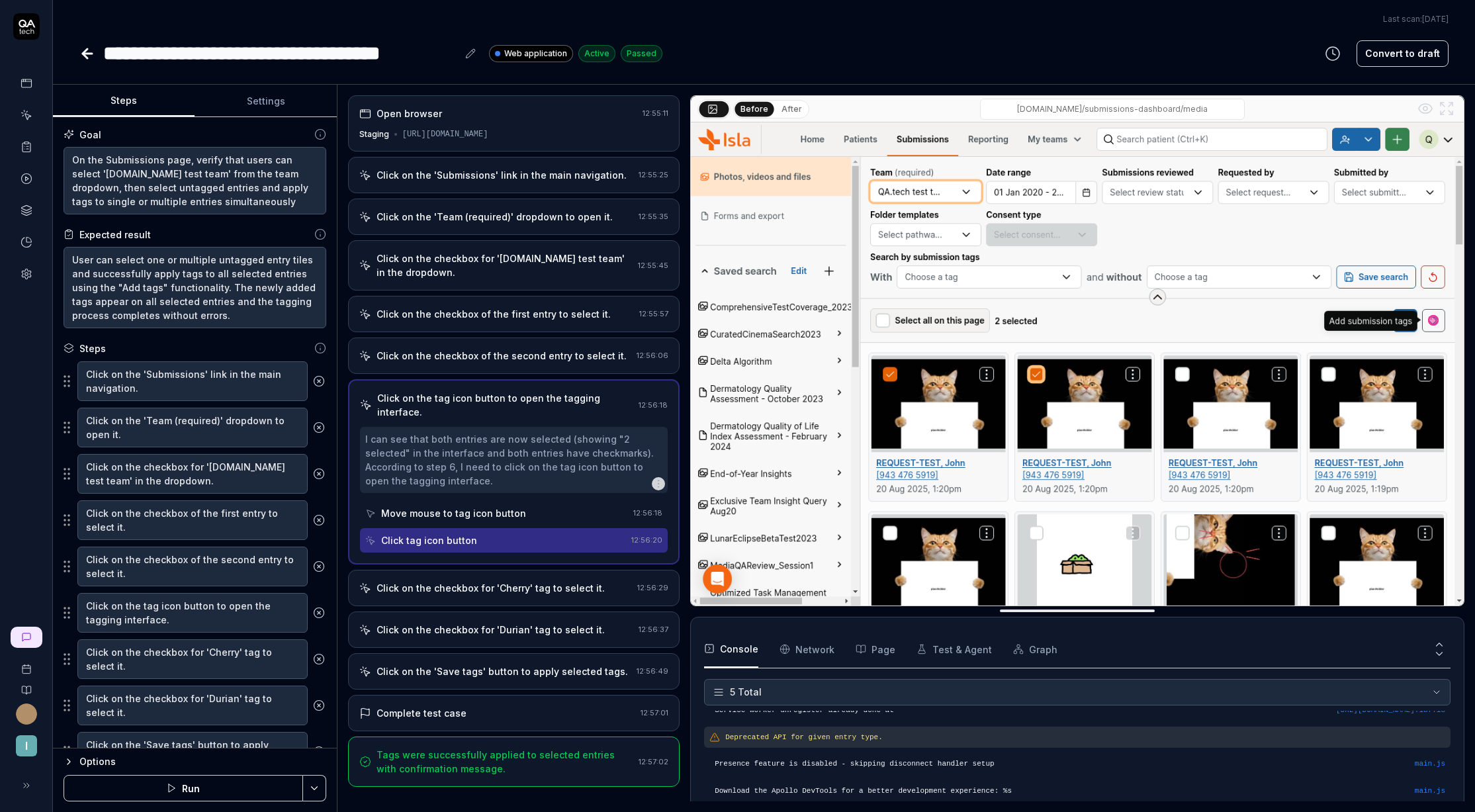
click at [455, 581] on div "Click on the checkbox for 'Cherry' tag to select it." at bounding box center [491, 588] width 228 height 14
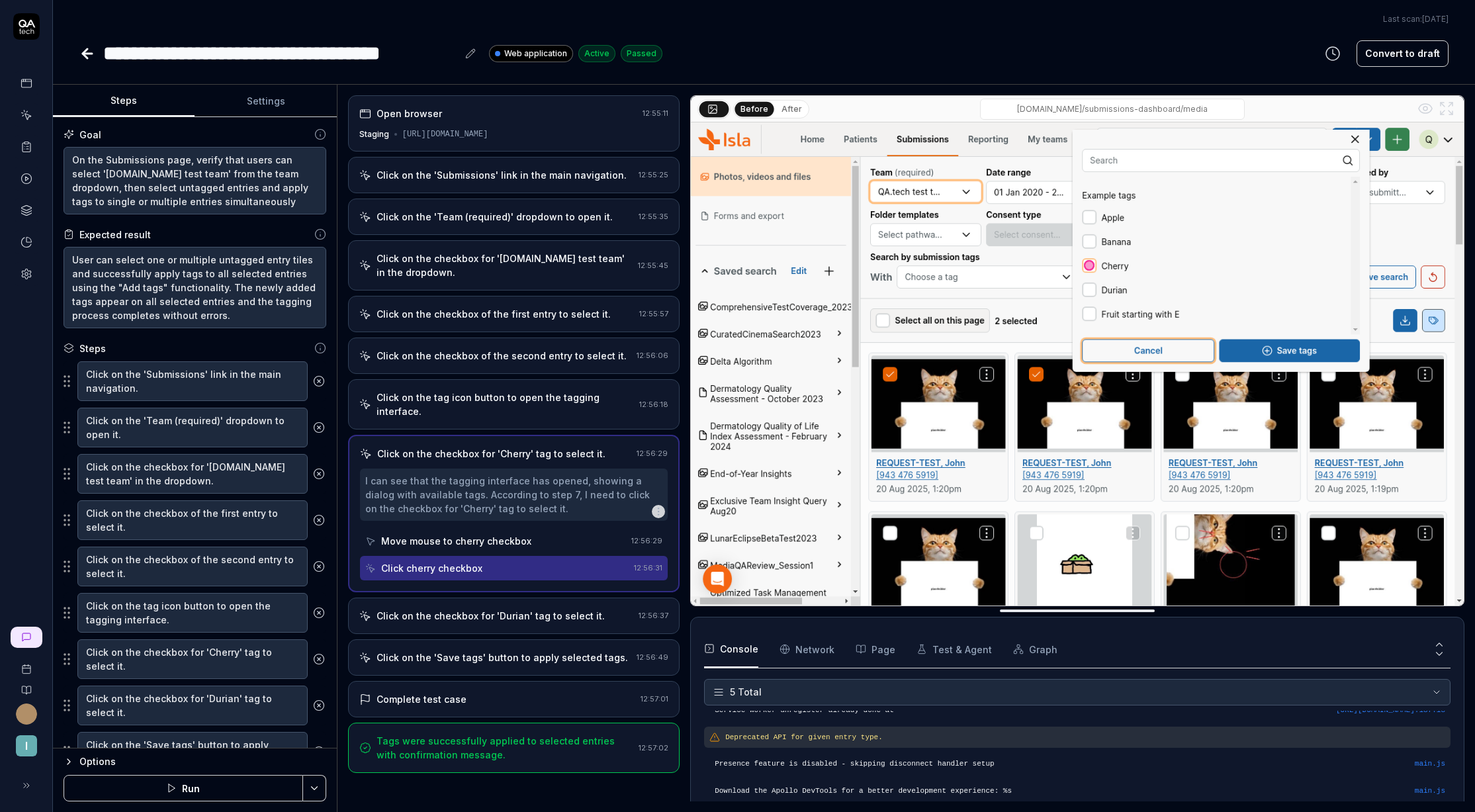
click at [455, 401] on div "Click on the tag icon button to open the tagging interface." at bounding box center [505, 404] width 257 height 28
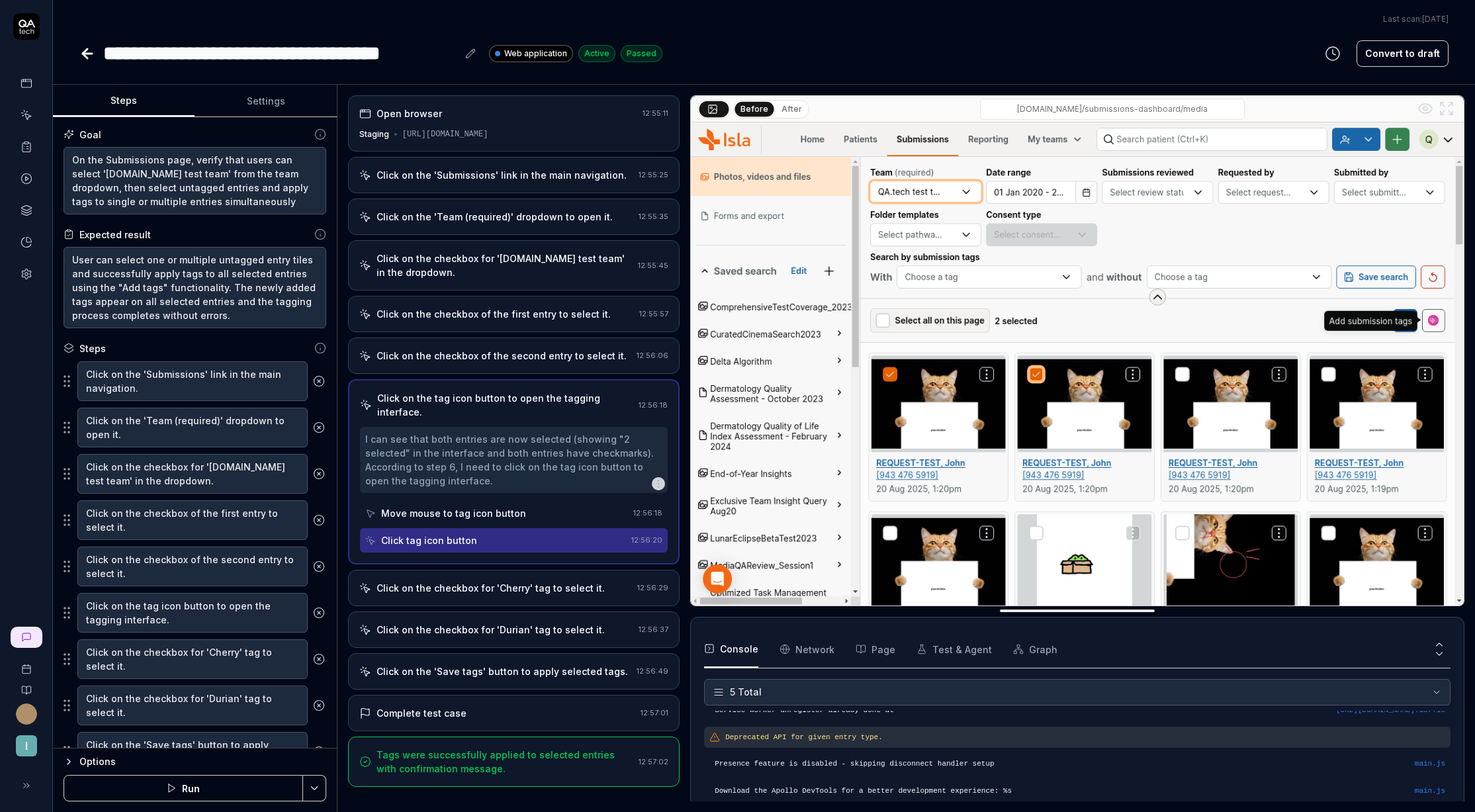
click at [479, 581] on div "Click on the checkbox for 'Cherry' tag to select it." at bounding box center [491, 588] width 228 height 14
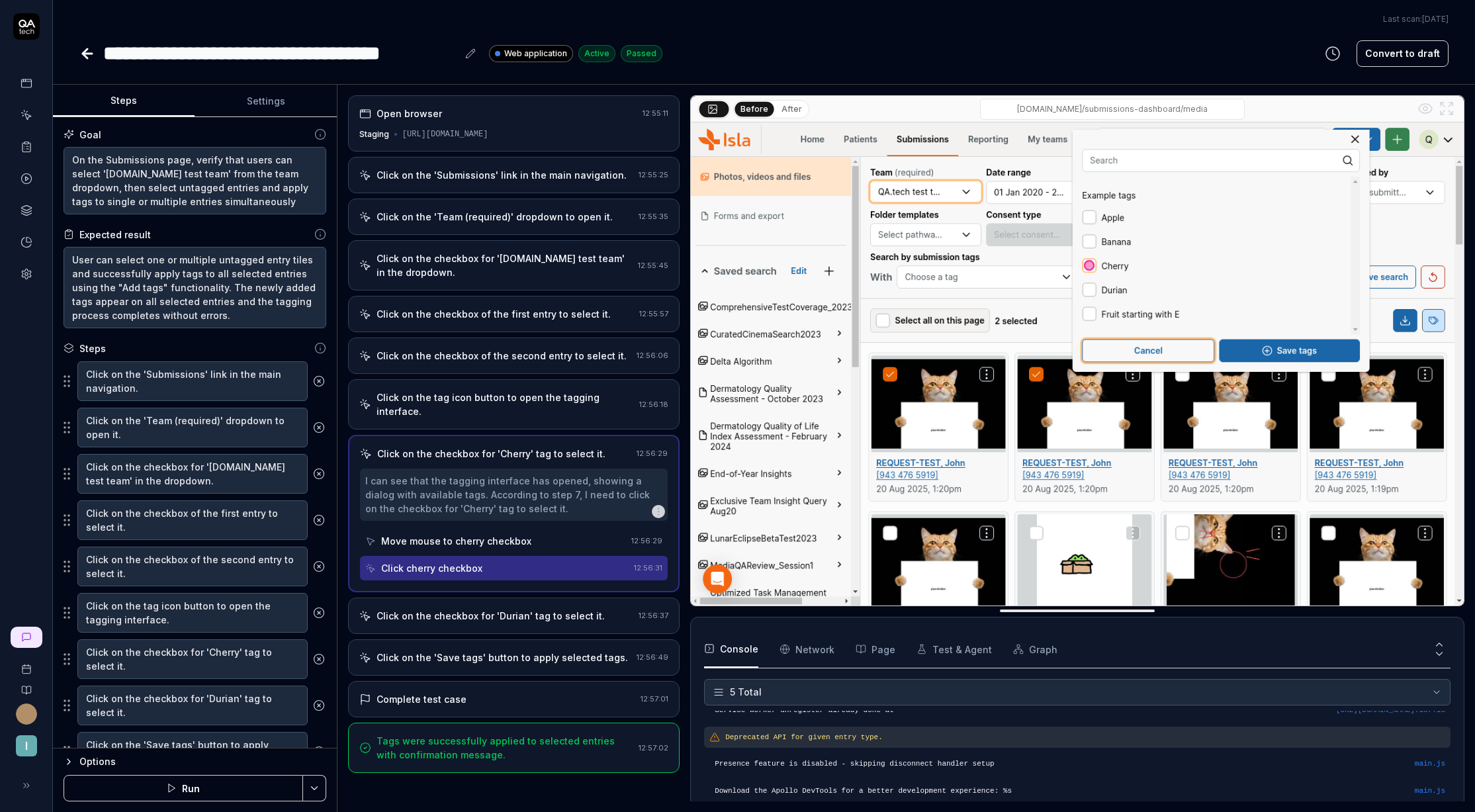
click at [460, 609] on div "Click on the checkbox for 'Durian' tag to select it." at bounding box center [491, 616] width 228 height 14
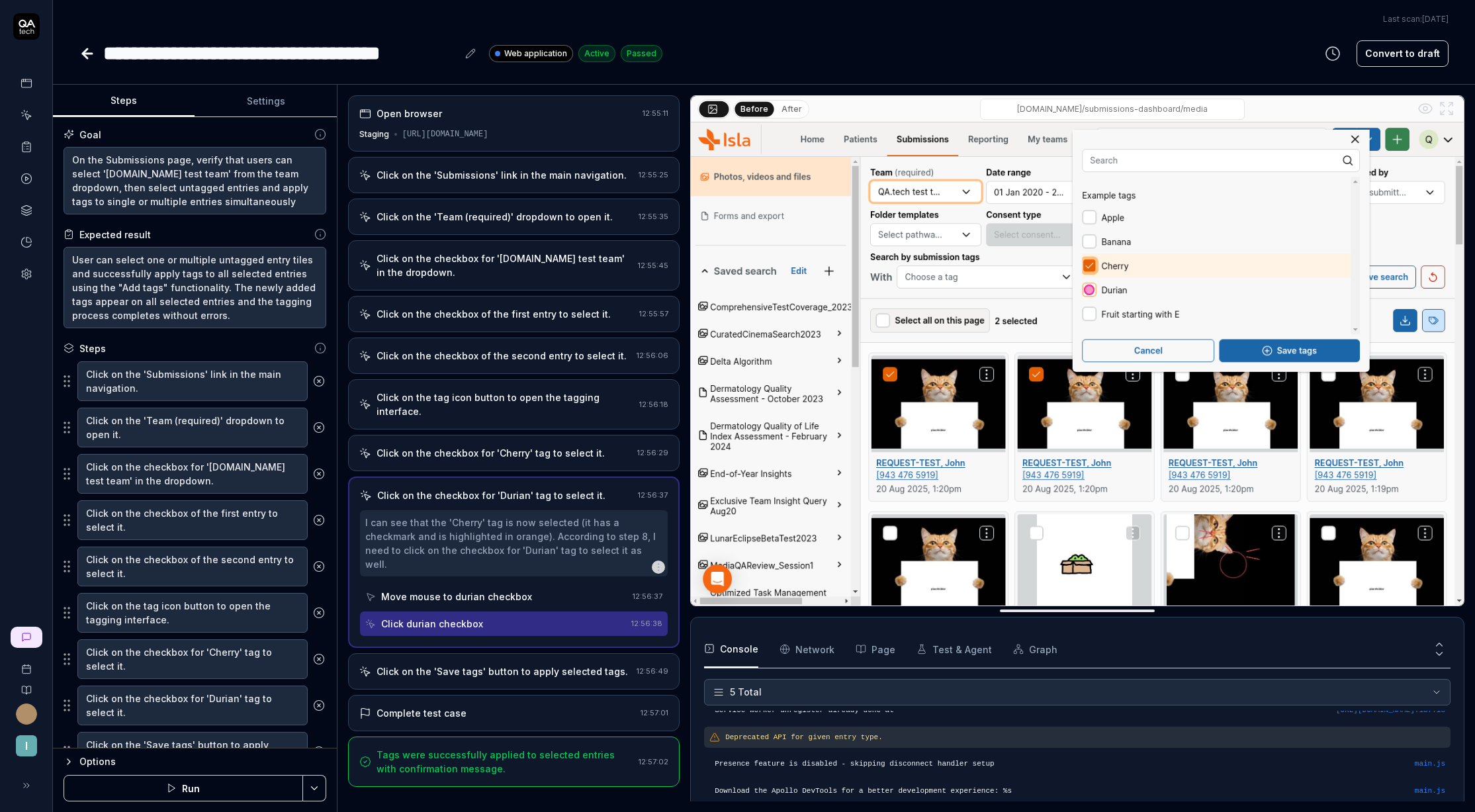
click at [493, 653] on div "Click on the 'Save tags' button to apply selected tags. 12:56:49" at bounding box center [514, 671] width 332 height 36
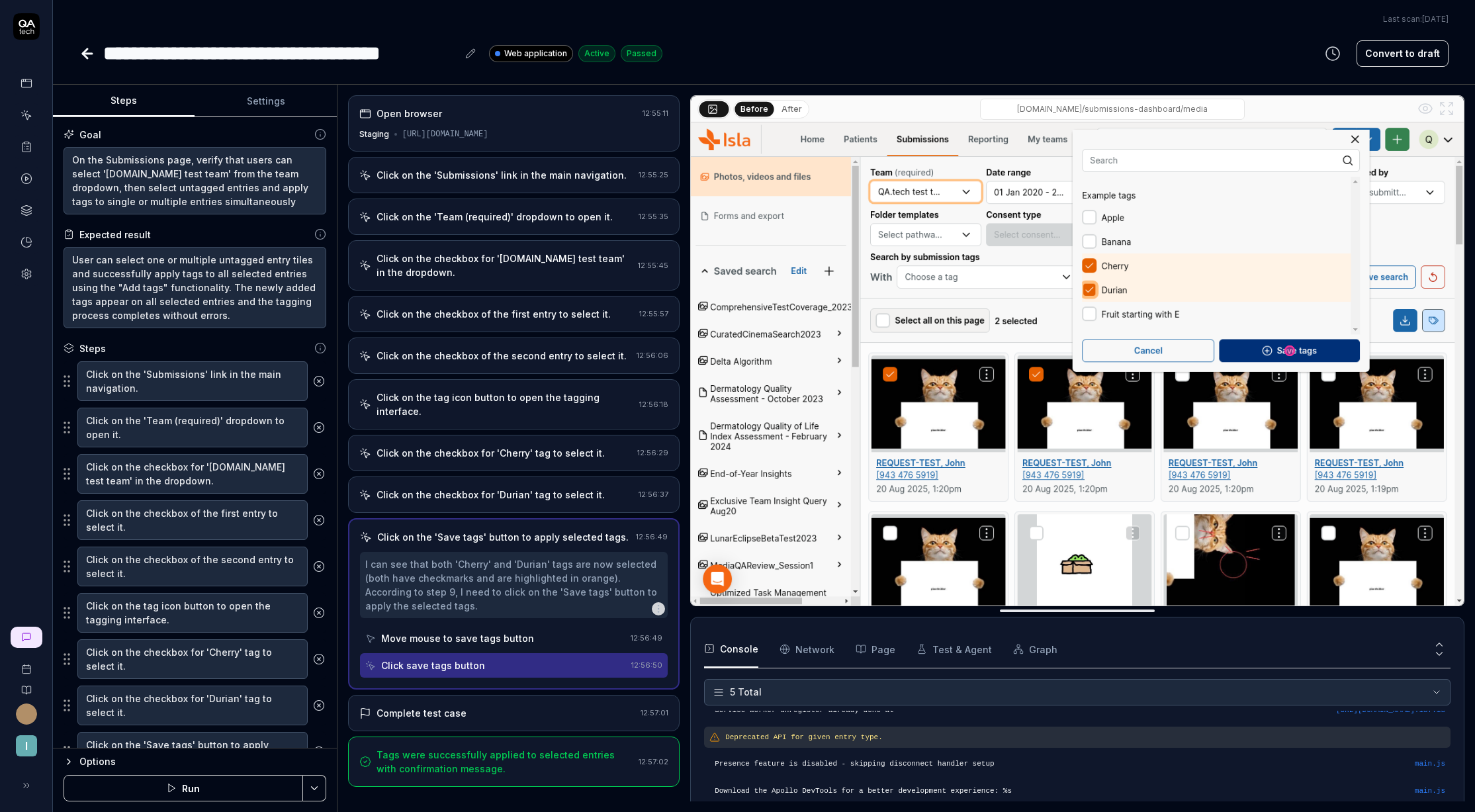
click at [488, 706] on div "Complete test case" at bounding box center [497, 713] width 276 height 14
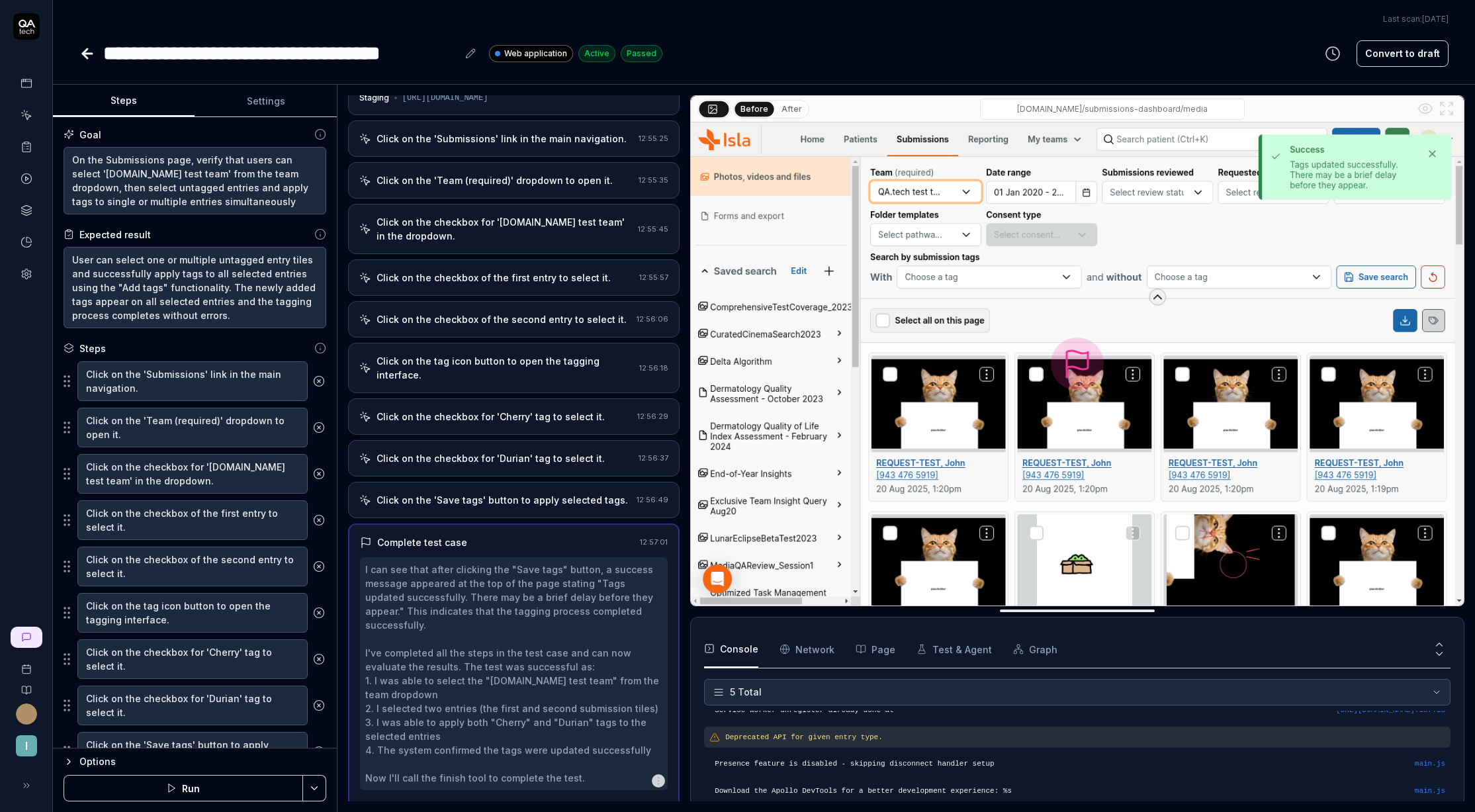
scroll to position [55, 0]
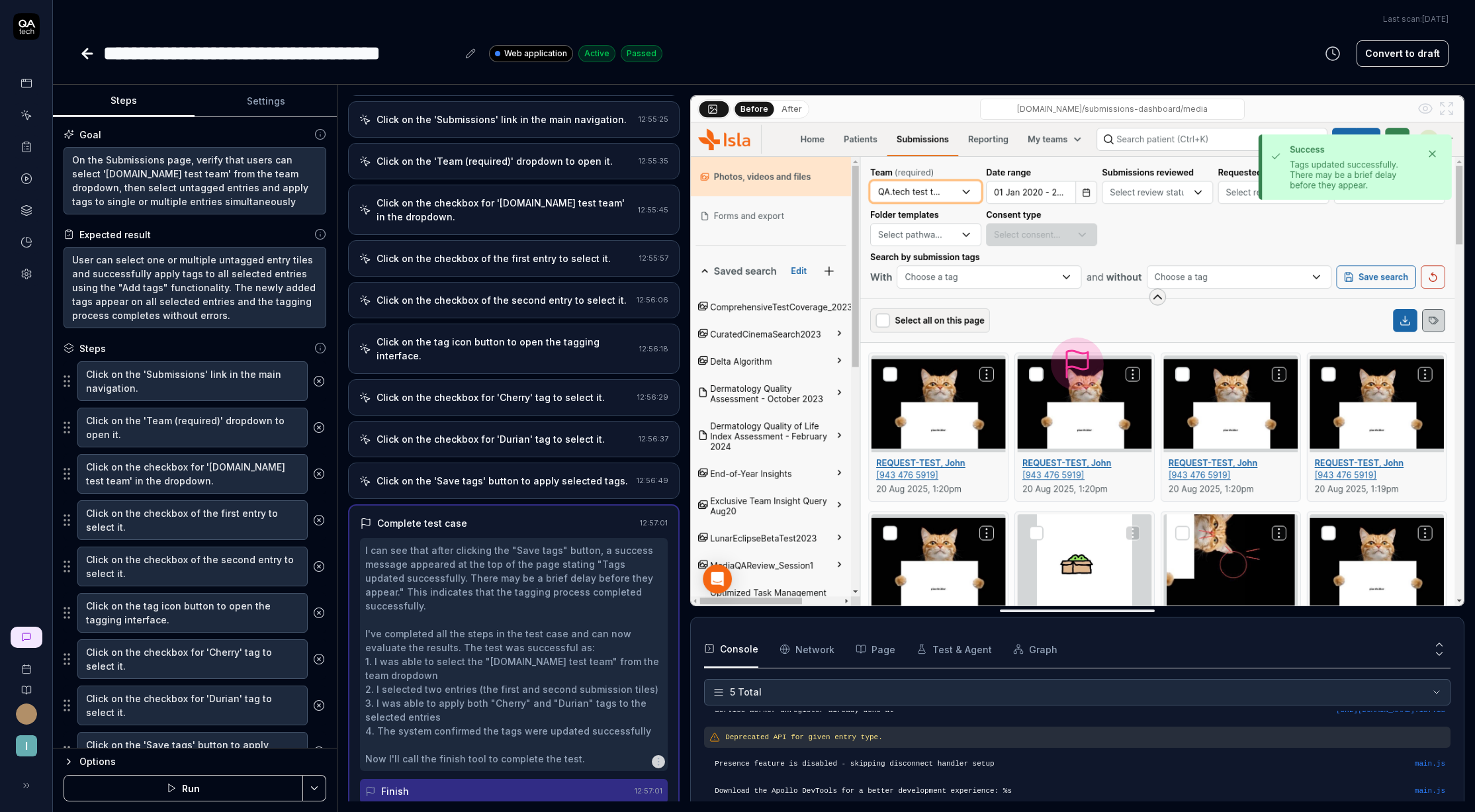
type textarea "*"
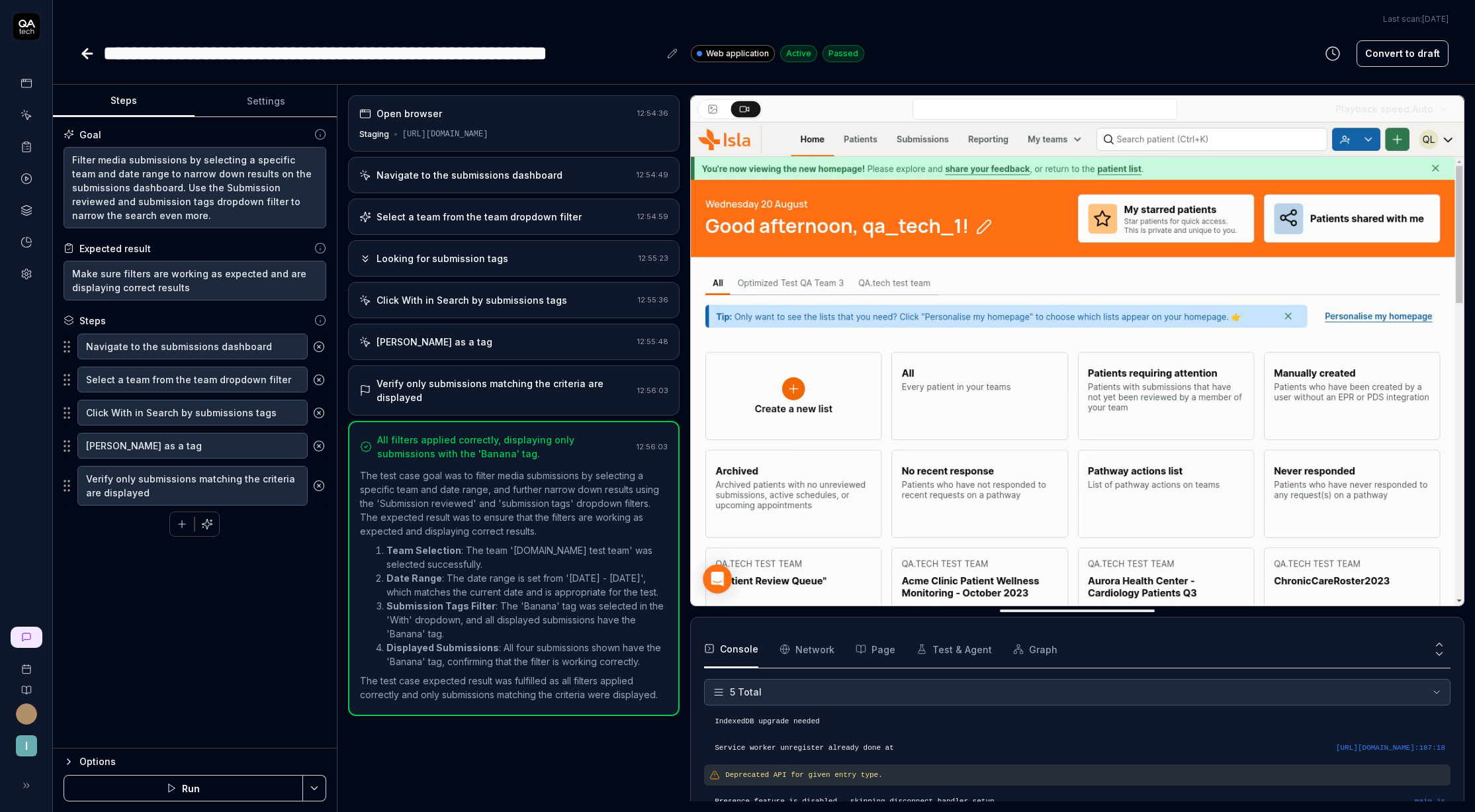
scroll to position [38, 0]
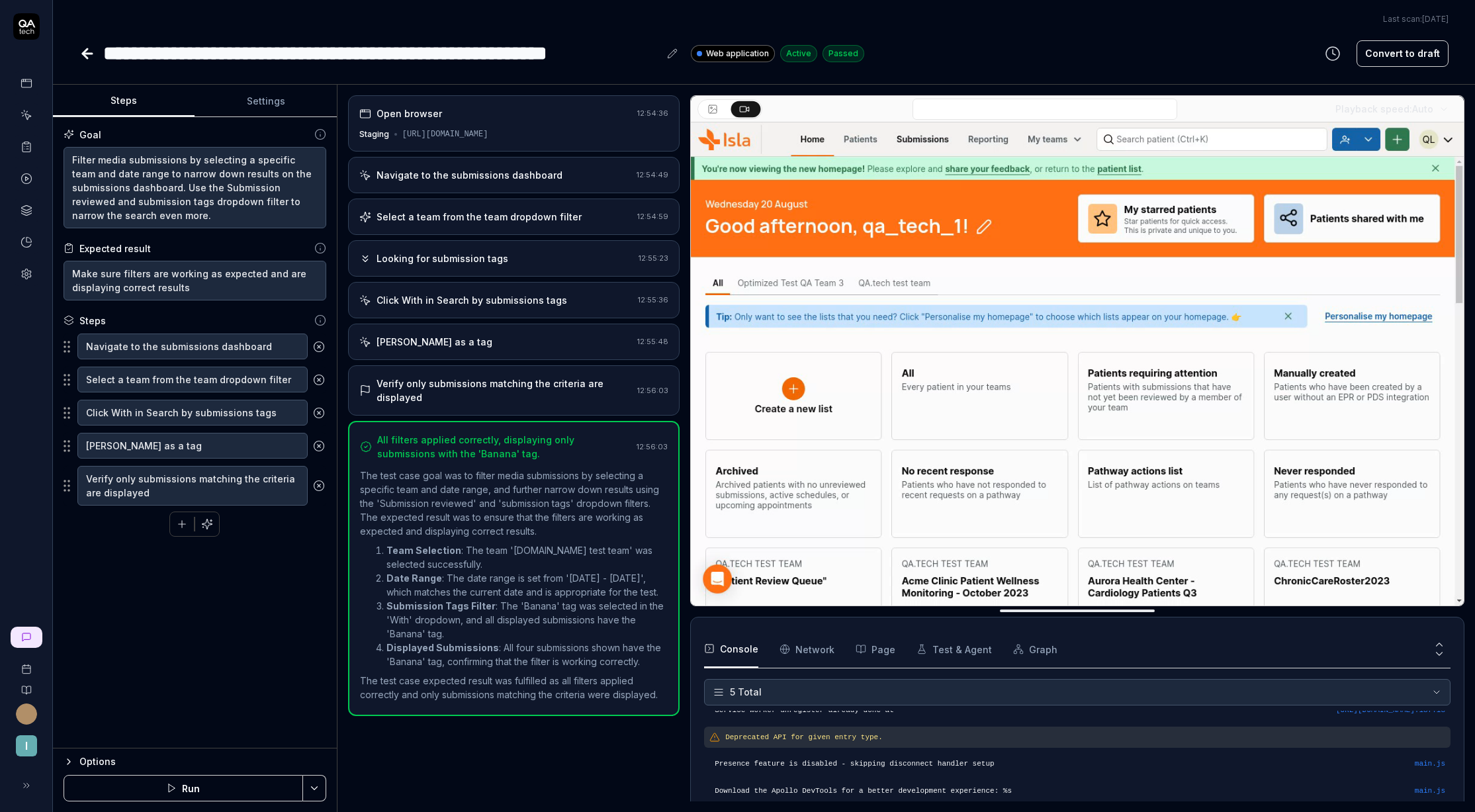
type textarea "*"
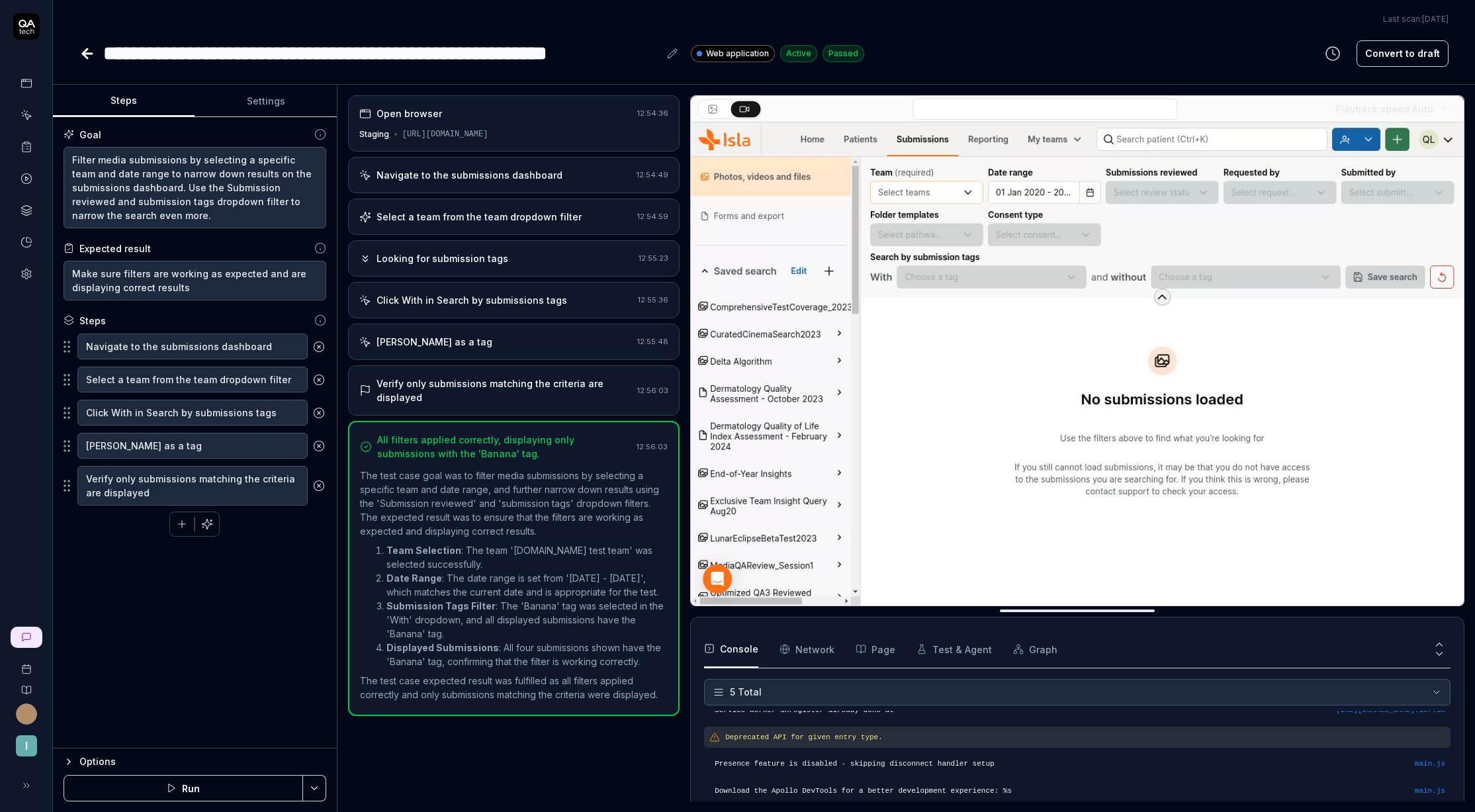
click at [703, 22] on div "Last scan: Jun 2 2025" at bounding box center [764, 19] width 1369 height 12
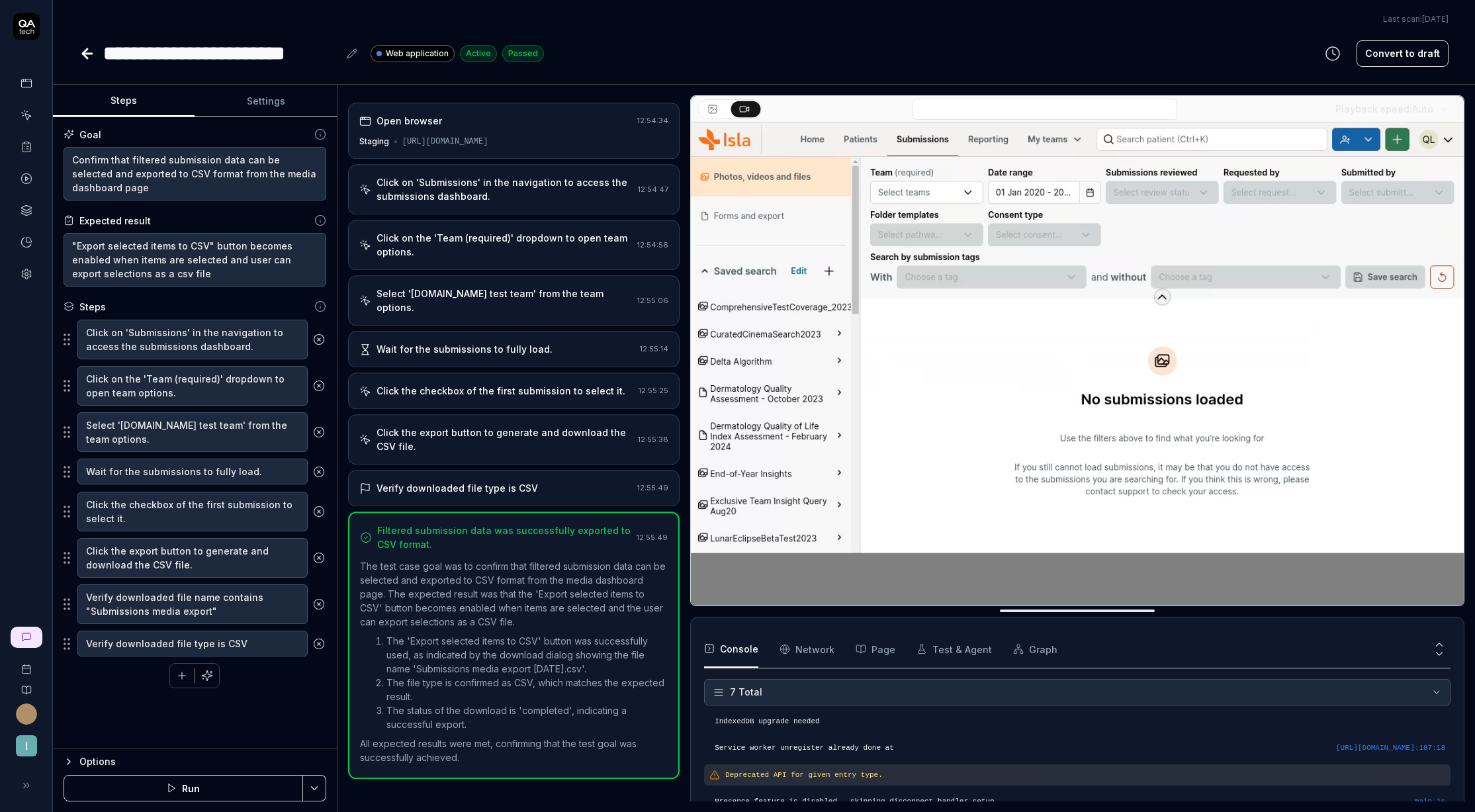
type textarea "*"
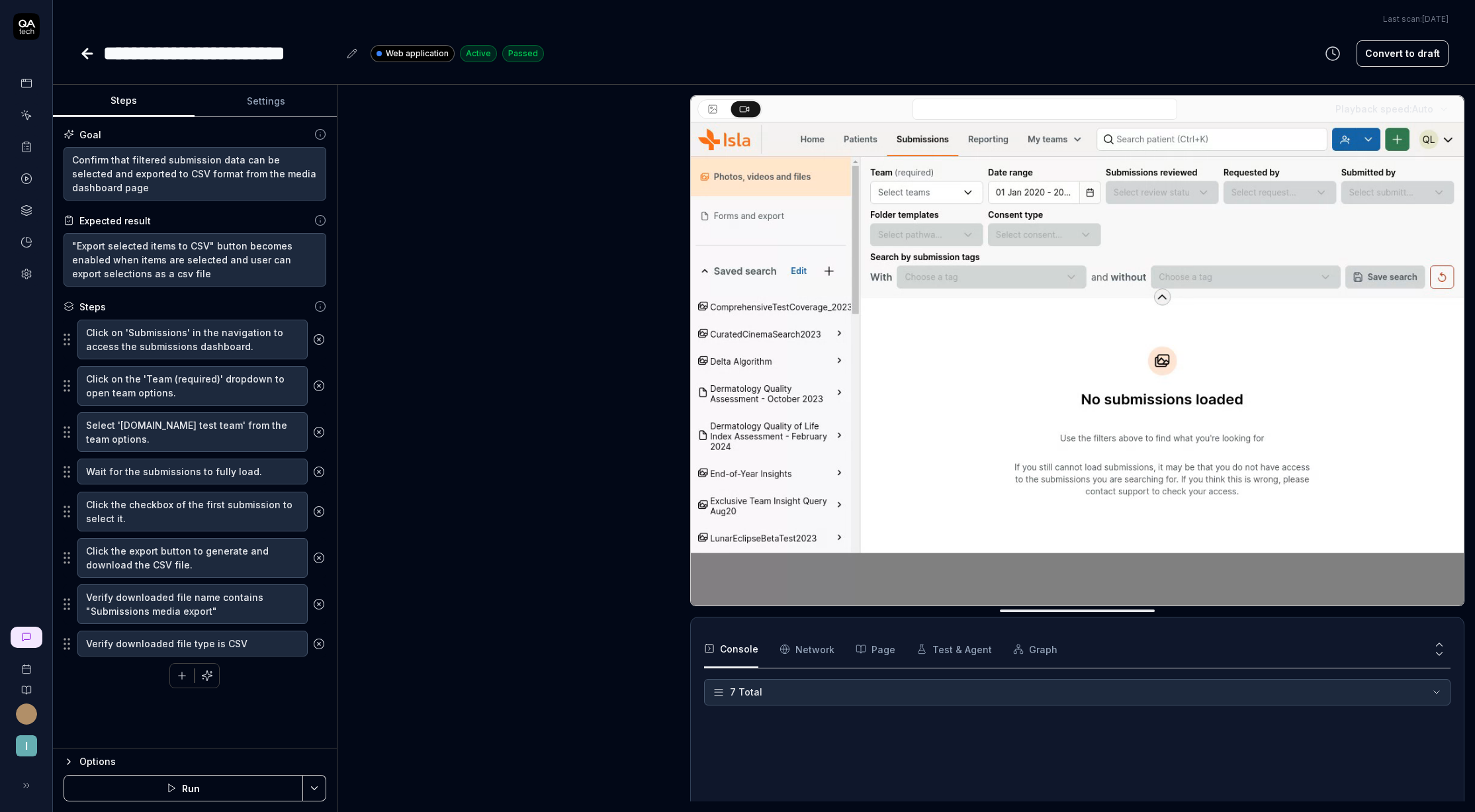
scroll to position [91, 0]
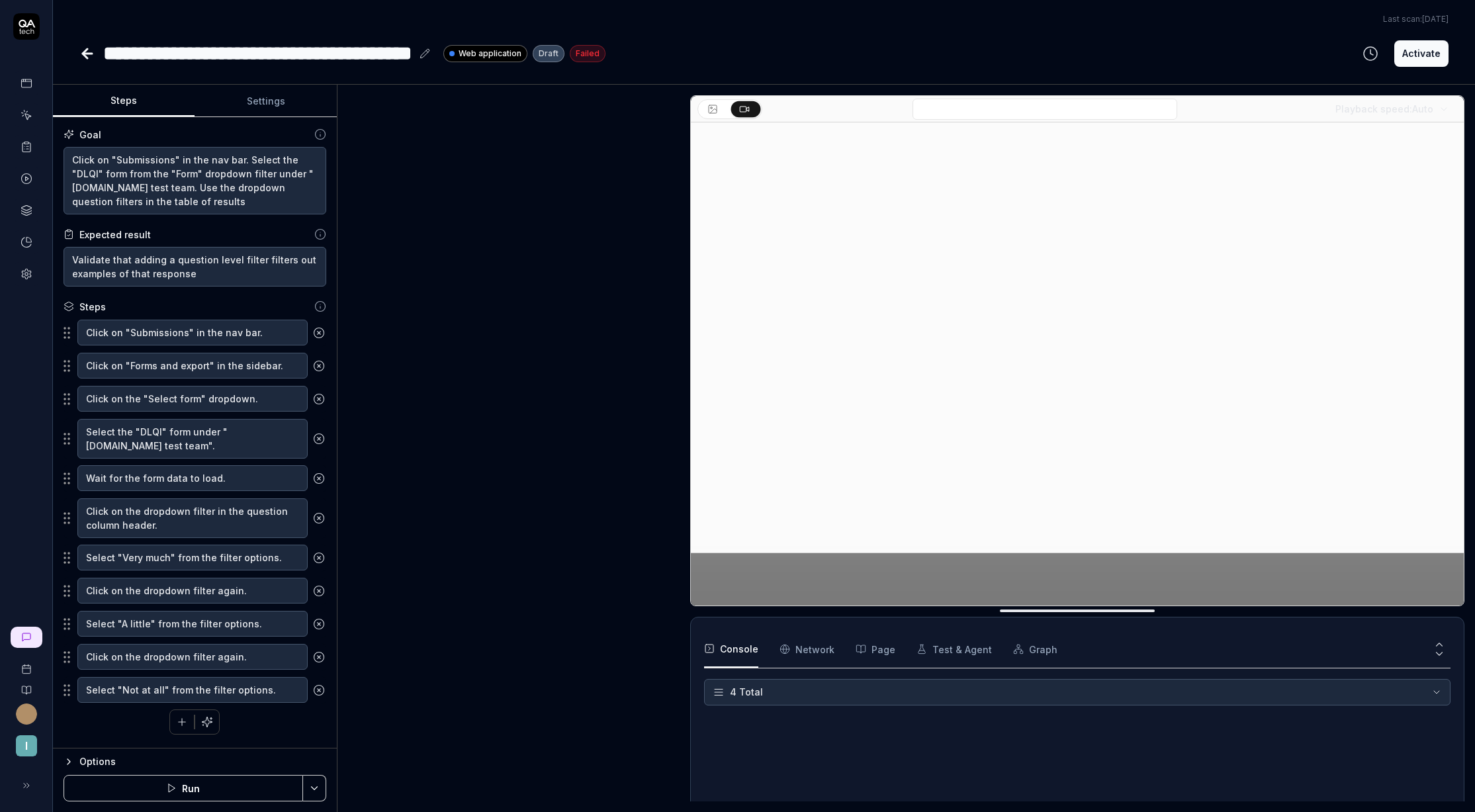
type textarea "*"
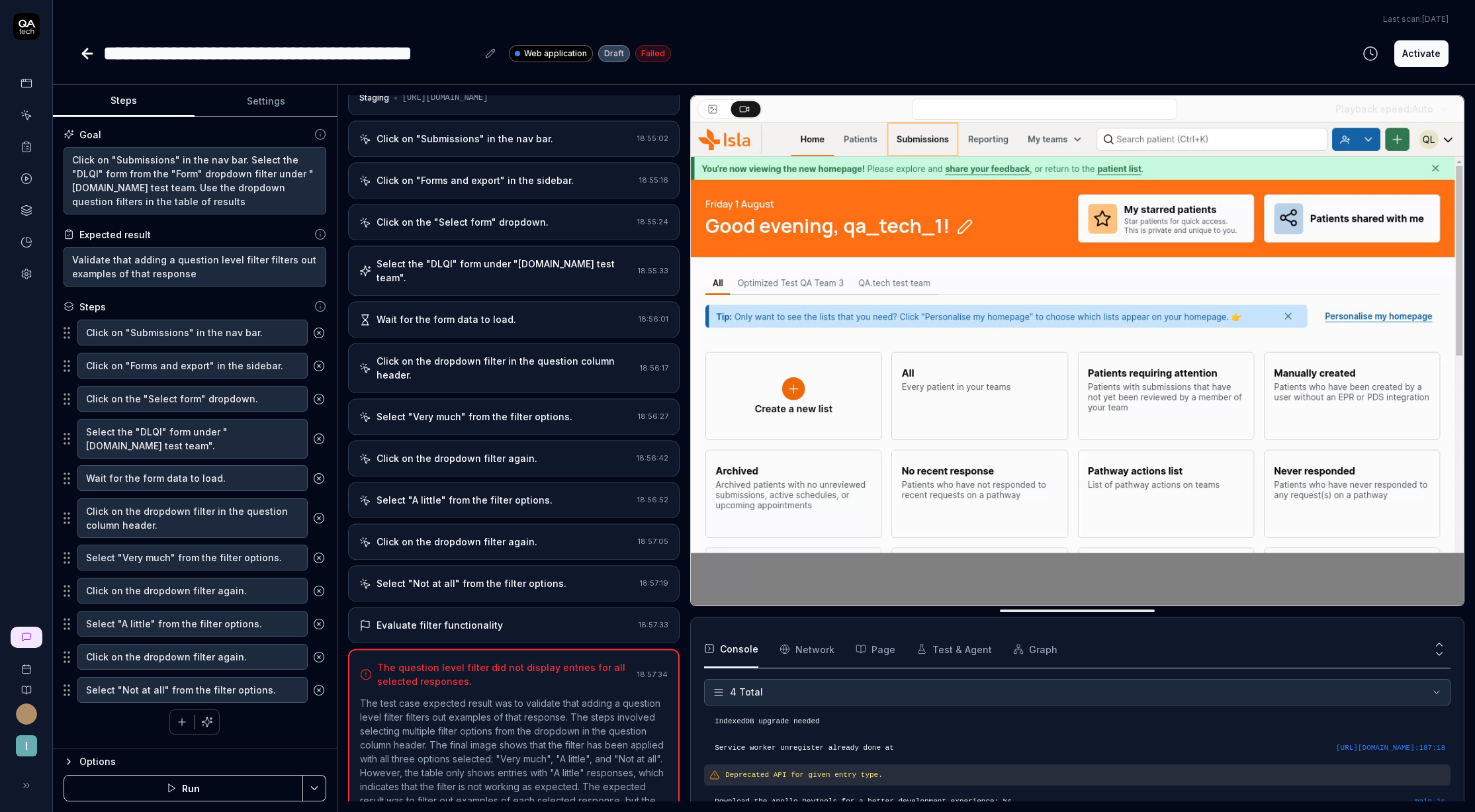
scroll to position [95, 0]
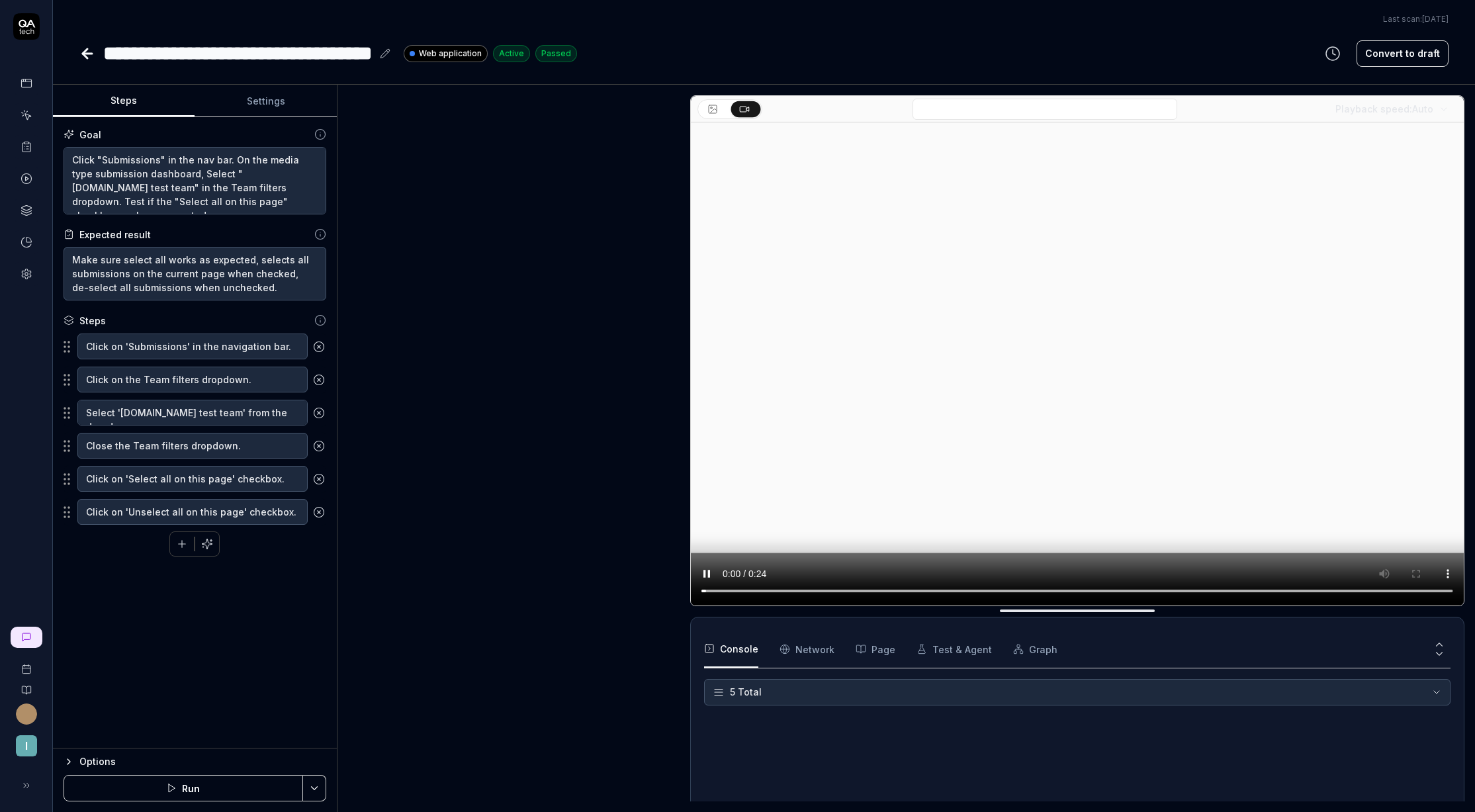
type textarea "*"
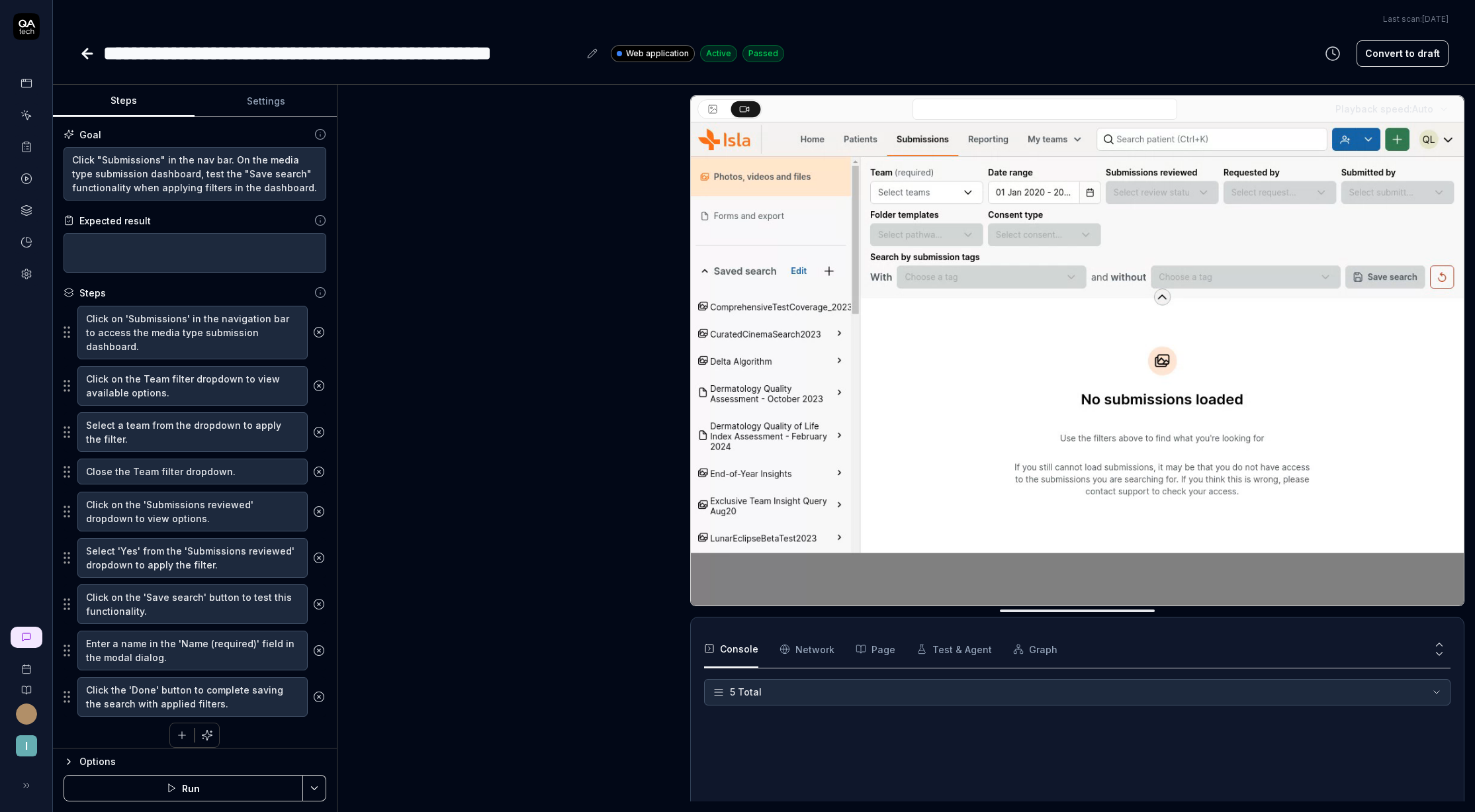
scroll to position [167, 0]
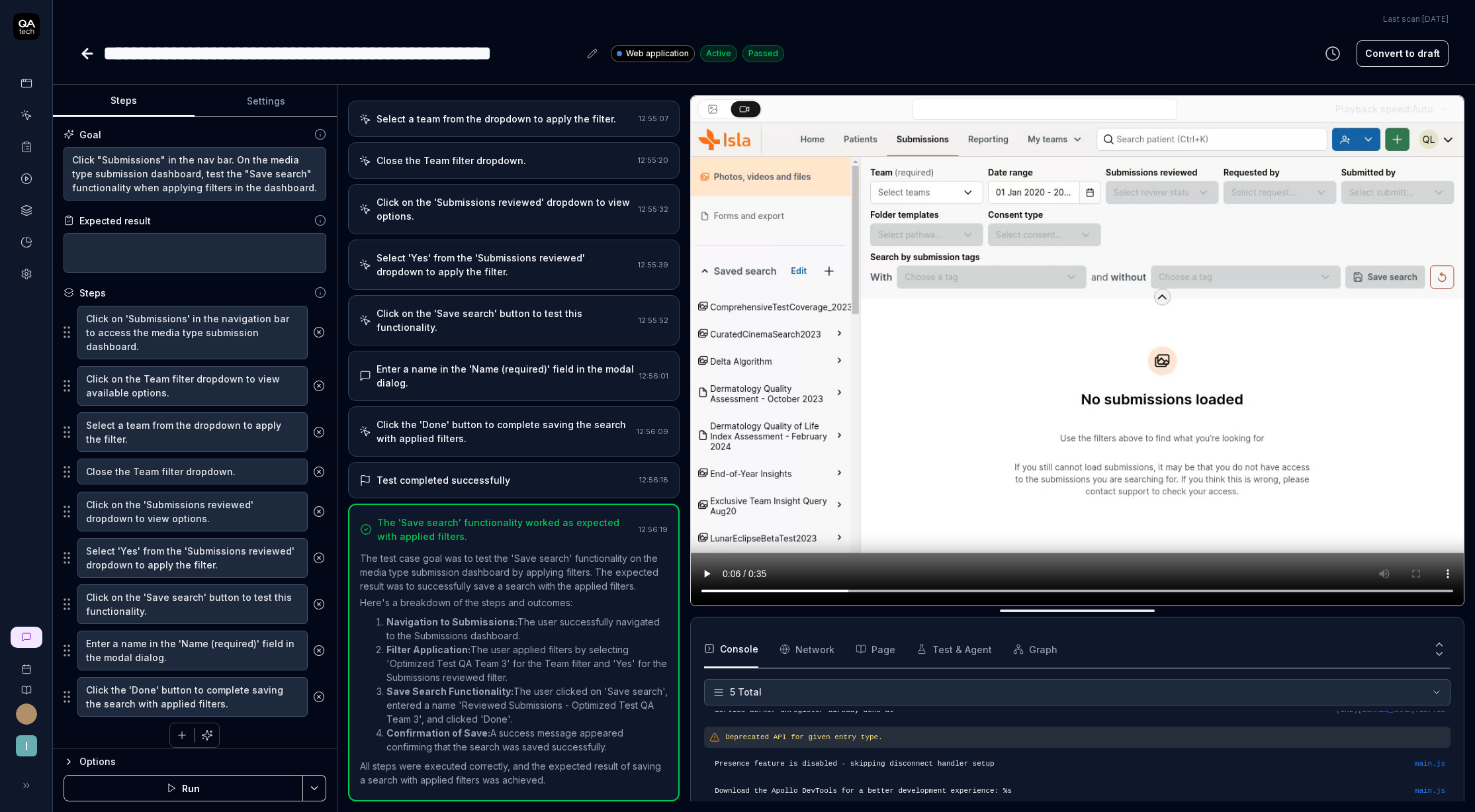
type textarea "*"
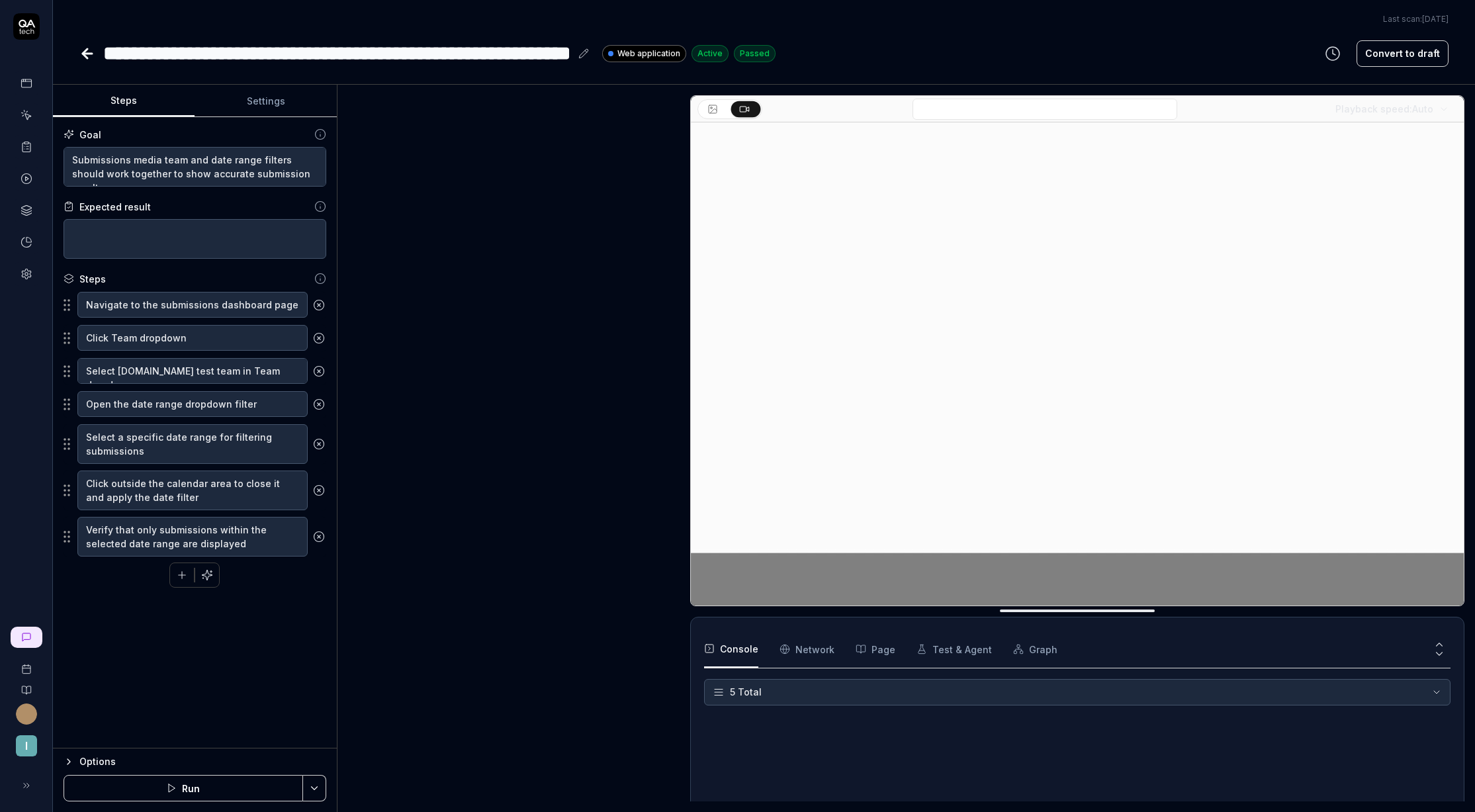
type textarea "*"
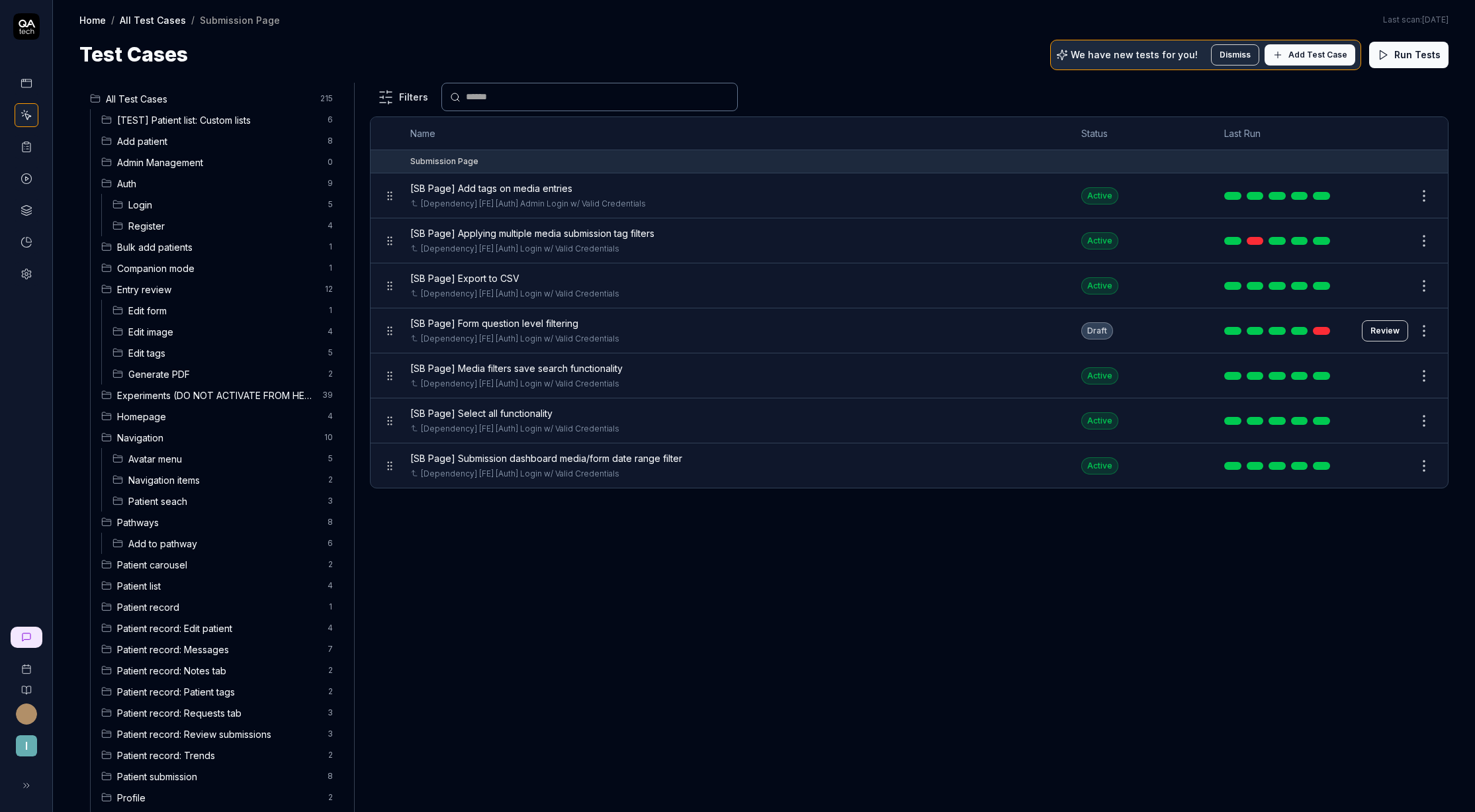
scroll to position [163, 0]
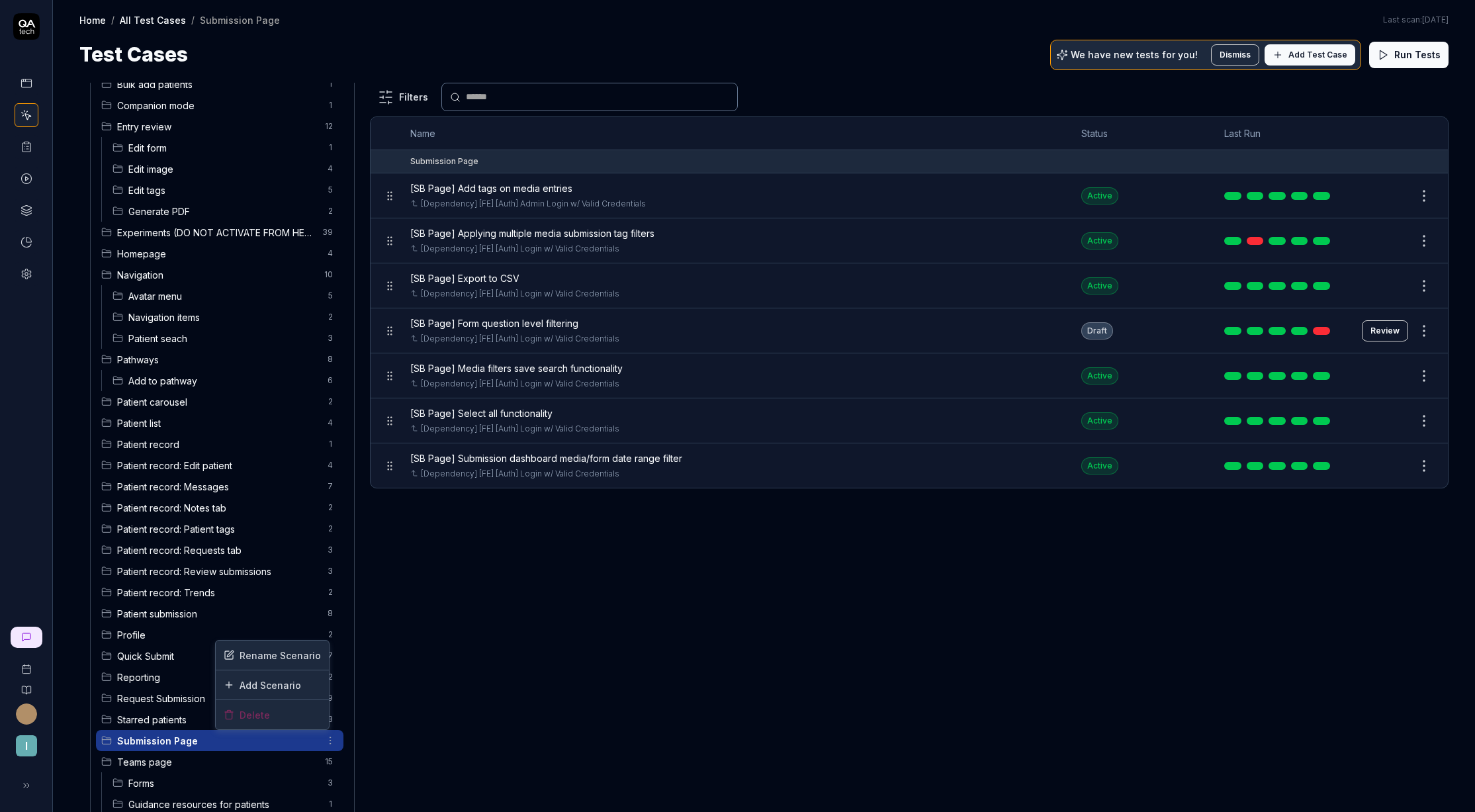
click at [321, 742] on html "I Home / All Test Cases / Submission Page Home / All Test Cases / Submission Pa…" at bounding box center [738, 406] width 1475 height 812
click at [474, 19] on html "I Home / All Test Cases / Submission Page Home / All Test Cases / Submission Pa…" at bounding box center [738, 406] width 1475 height 812
